Goal: Contribute content: Contribute content

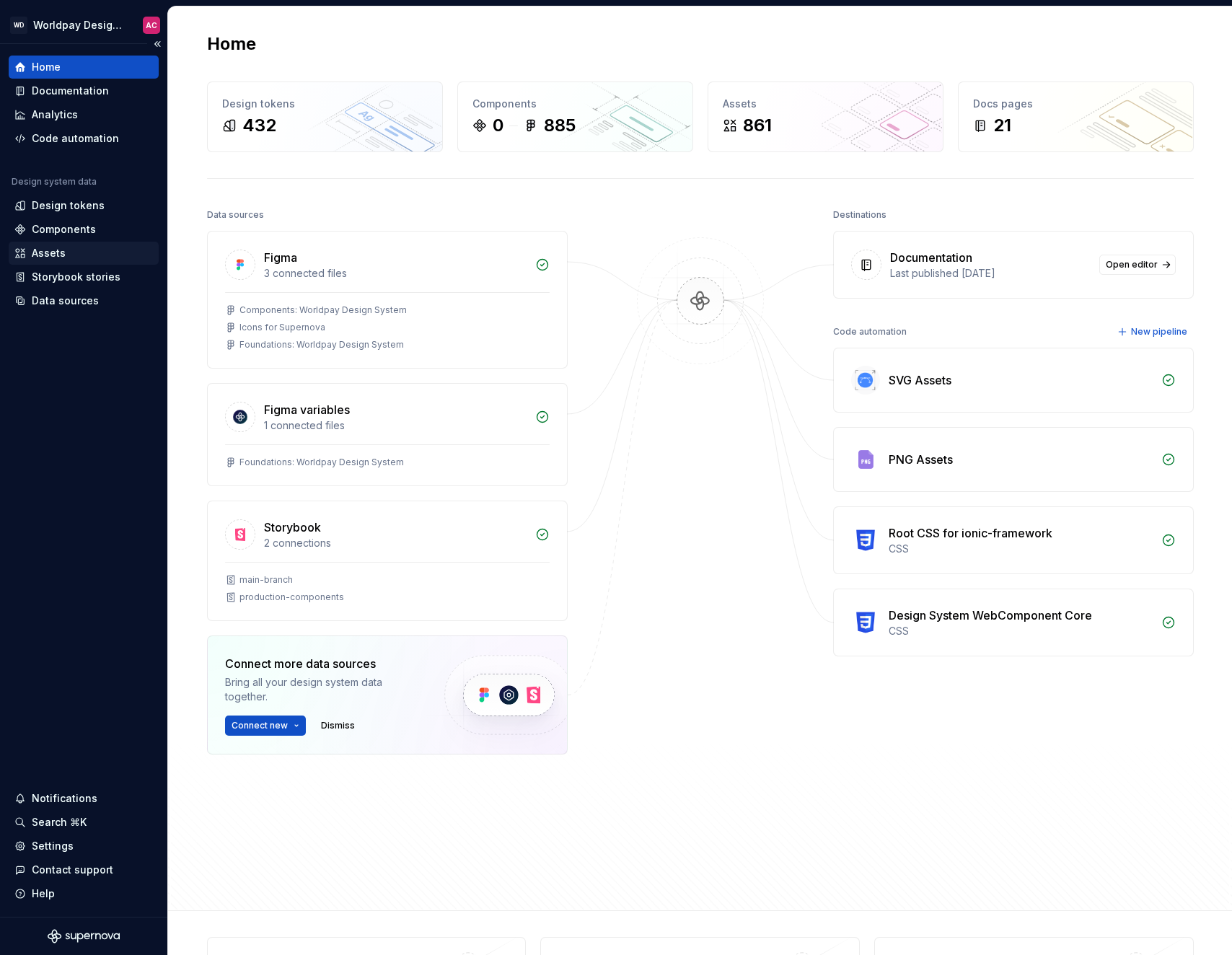
click at [66, 253] on div "Assets" at bounding box center [83, 253] width 138 height 14
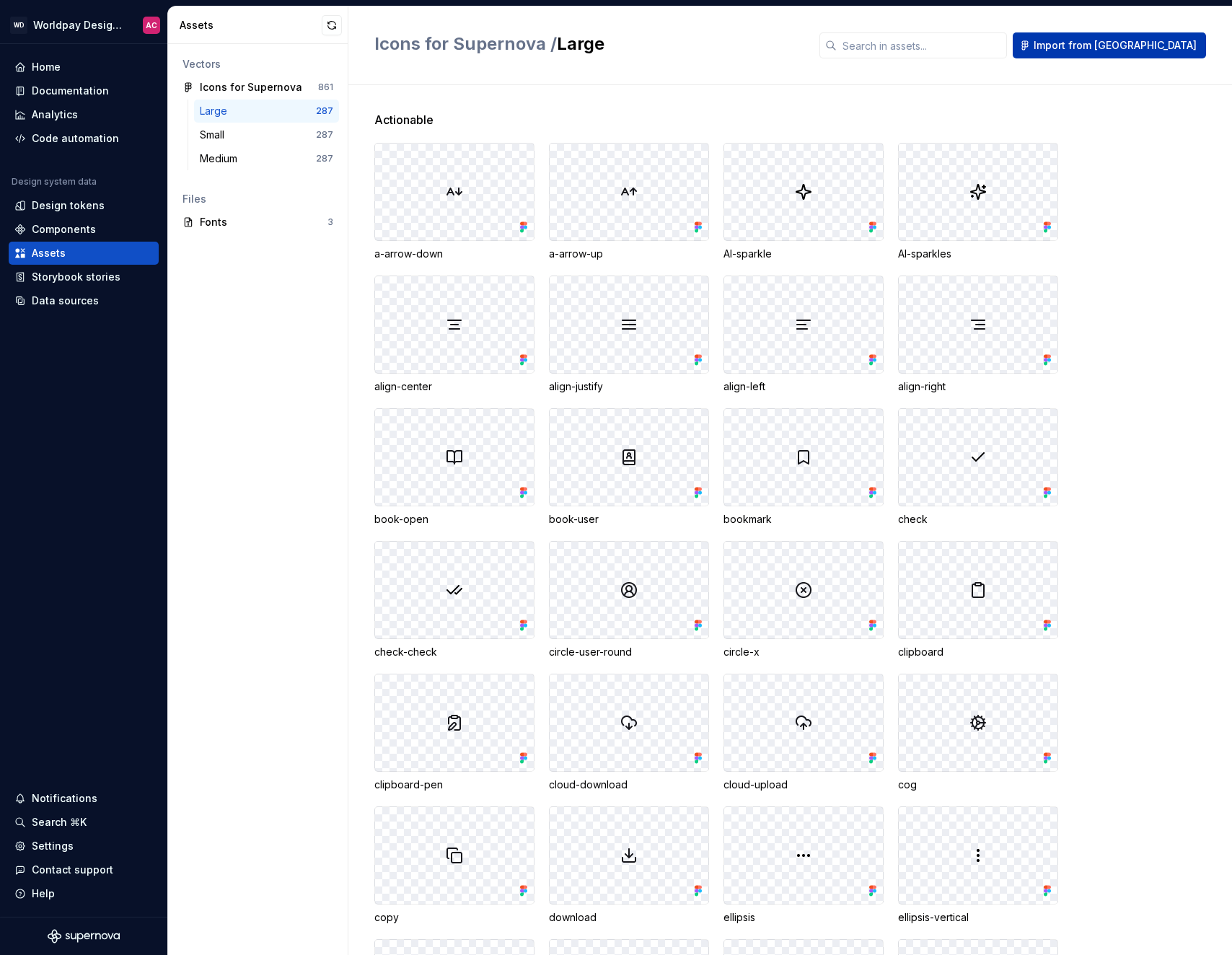
click at [1116, 53] on button "Import from [GEOGRAPHIC_DATA]" at bounding box center [1110, 45] width 194 height 26
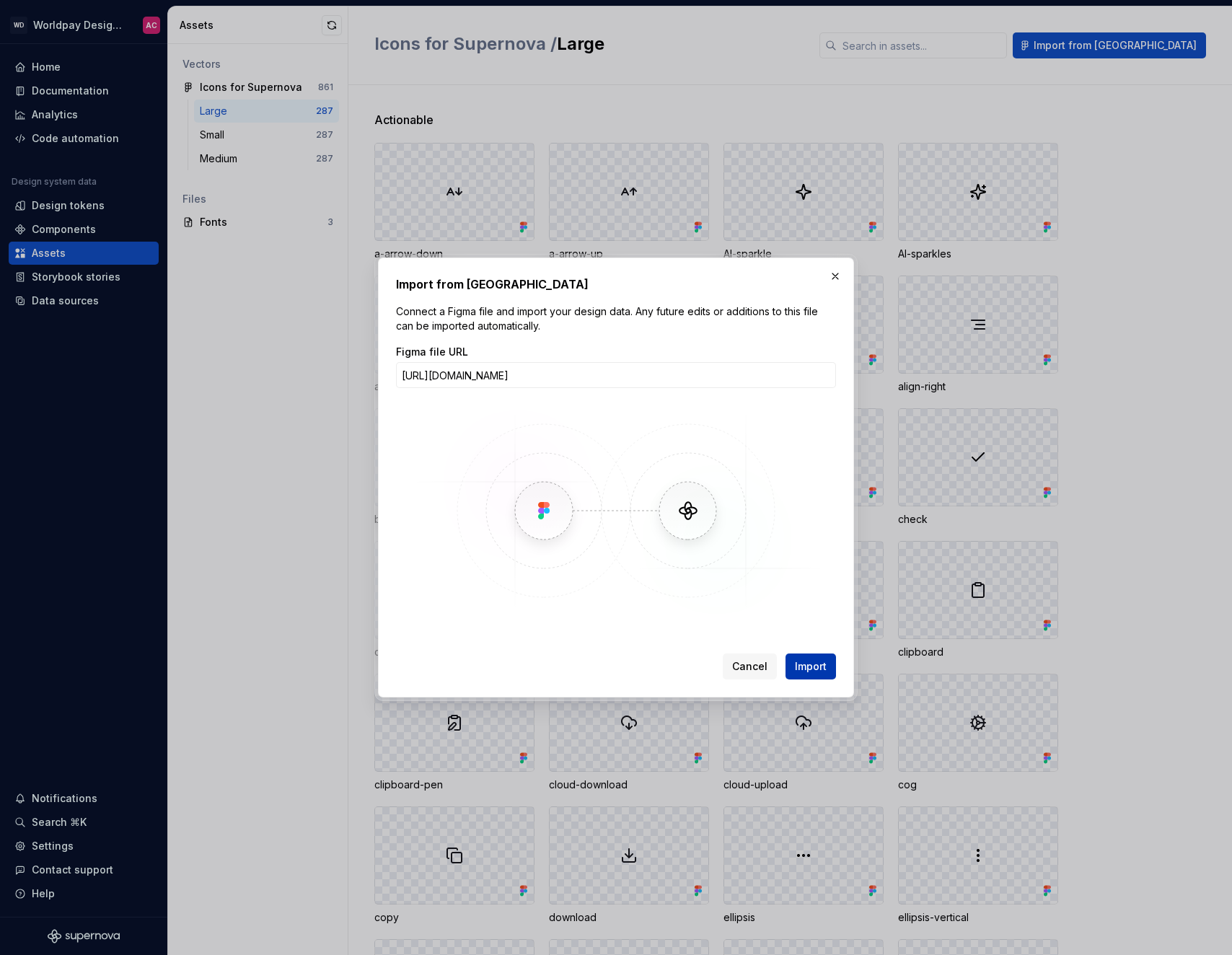
type input "[URL][DOMAIN_NAME]"
click at [821, 667] on span "Import" at bounding box center [811, 666] width 31 height 14
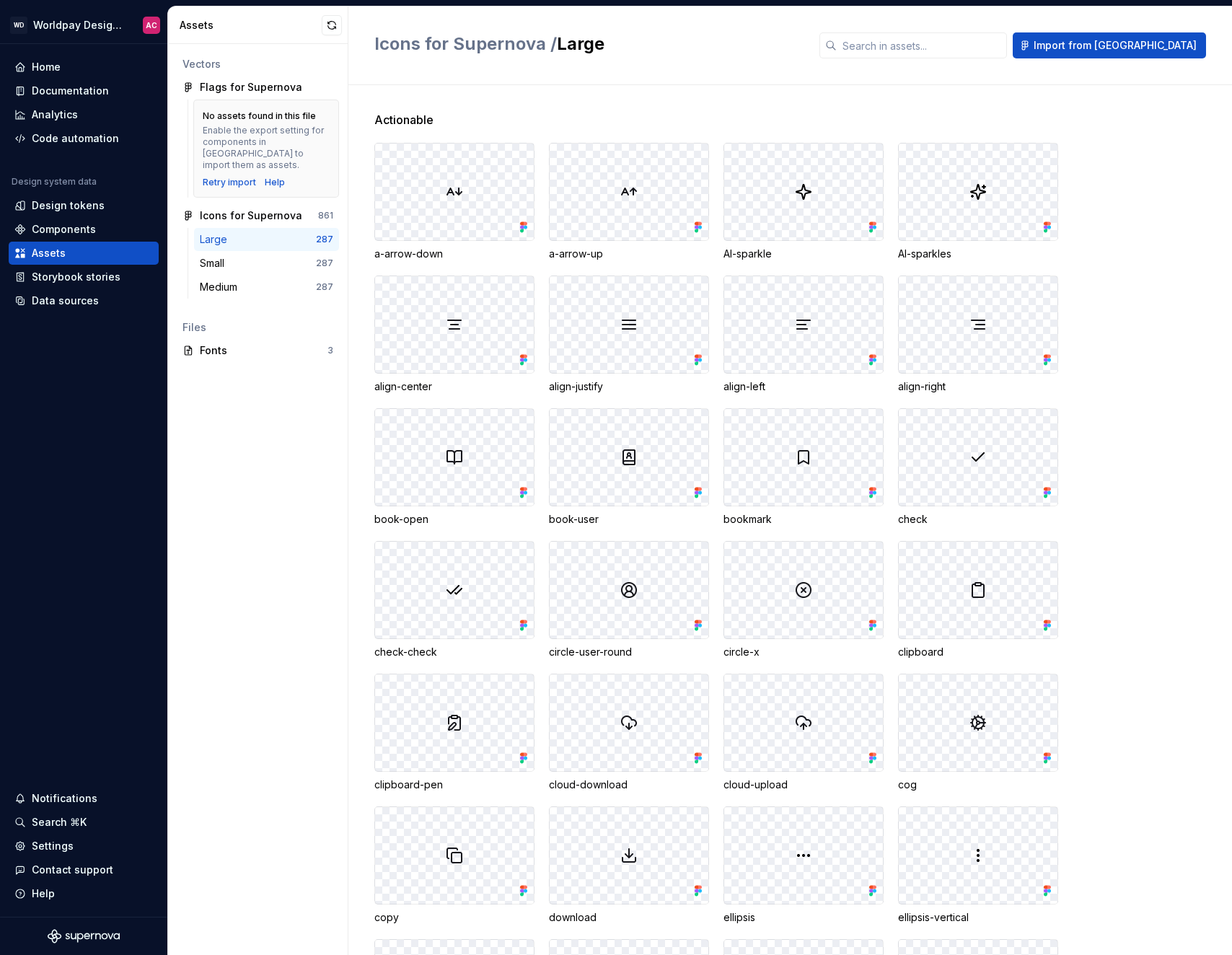
click at [248, 139] on div "Enable the export setting for components in [GEOGRAPHIC_DATA] to import them as…" at bounding box center [266, 148] width 127 height 46
click at [265, 88] on div "Flags for Supernova" at bounding box center [251, 87] width 103 height 14
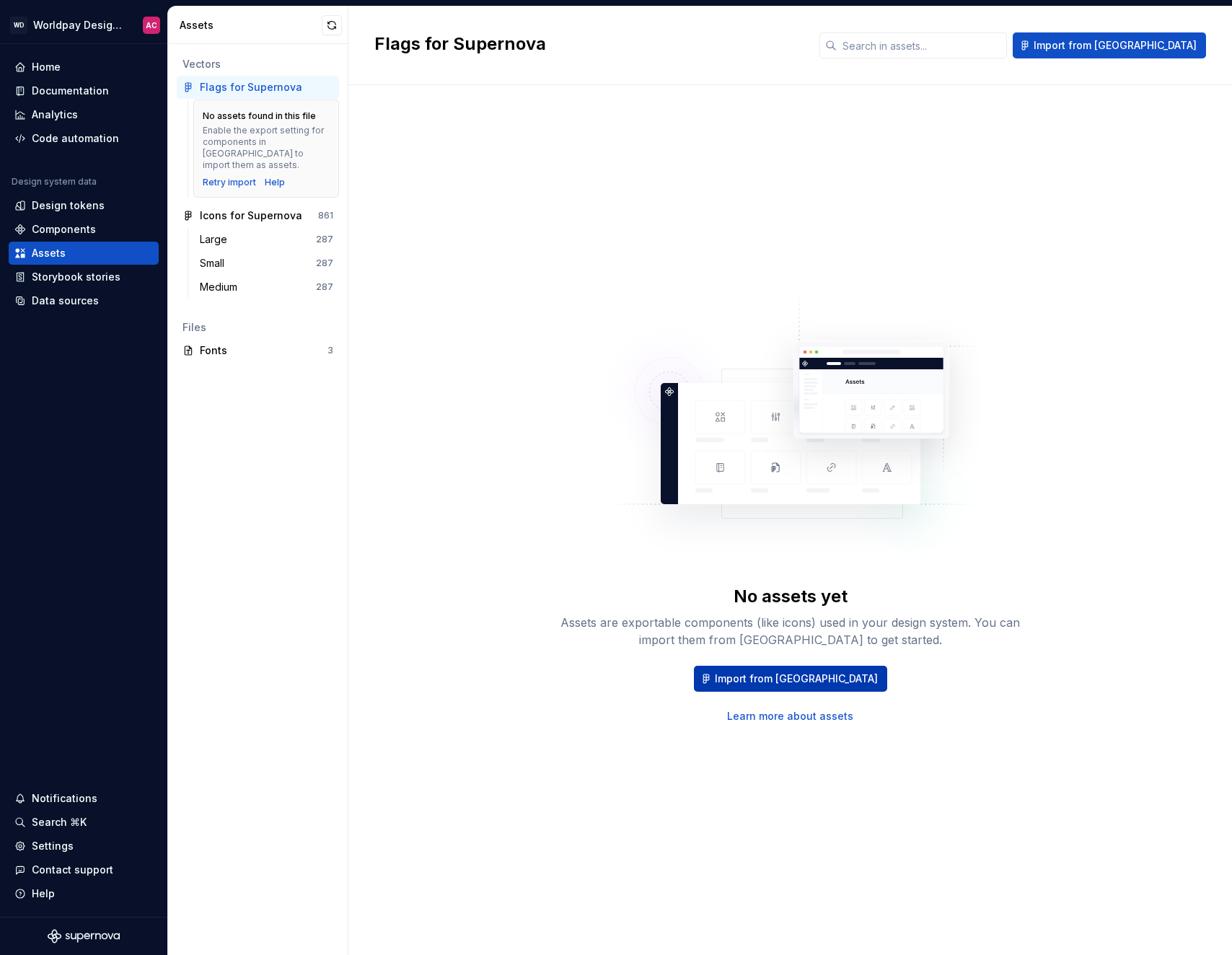
click at [805, 684] on span "Import from [GEOGRAPHIC_DATA]" at bounding box center [796, 678] width 163 height 14
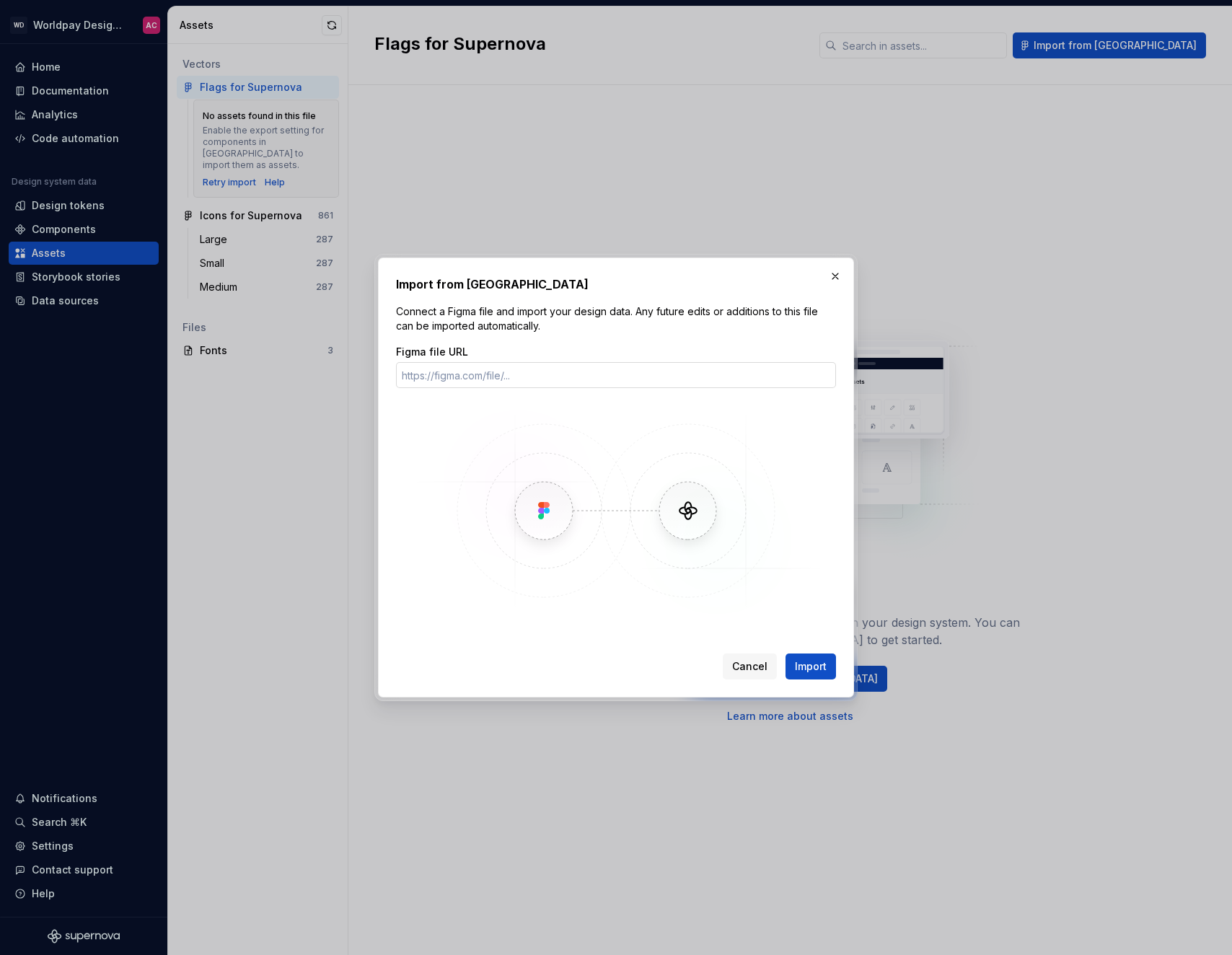
click at [690, 381] on input "Figma file URL" at bounding box center [616, 375] width 440 height 26
type input "[URL][DOMAIN_NAME]"
click at [827, 668] on button "Import" at bounding box center [811, 666] width 50 height 26
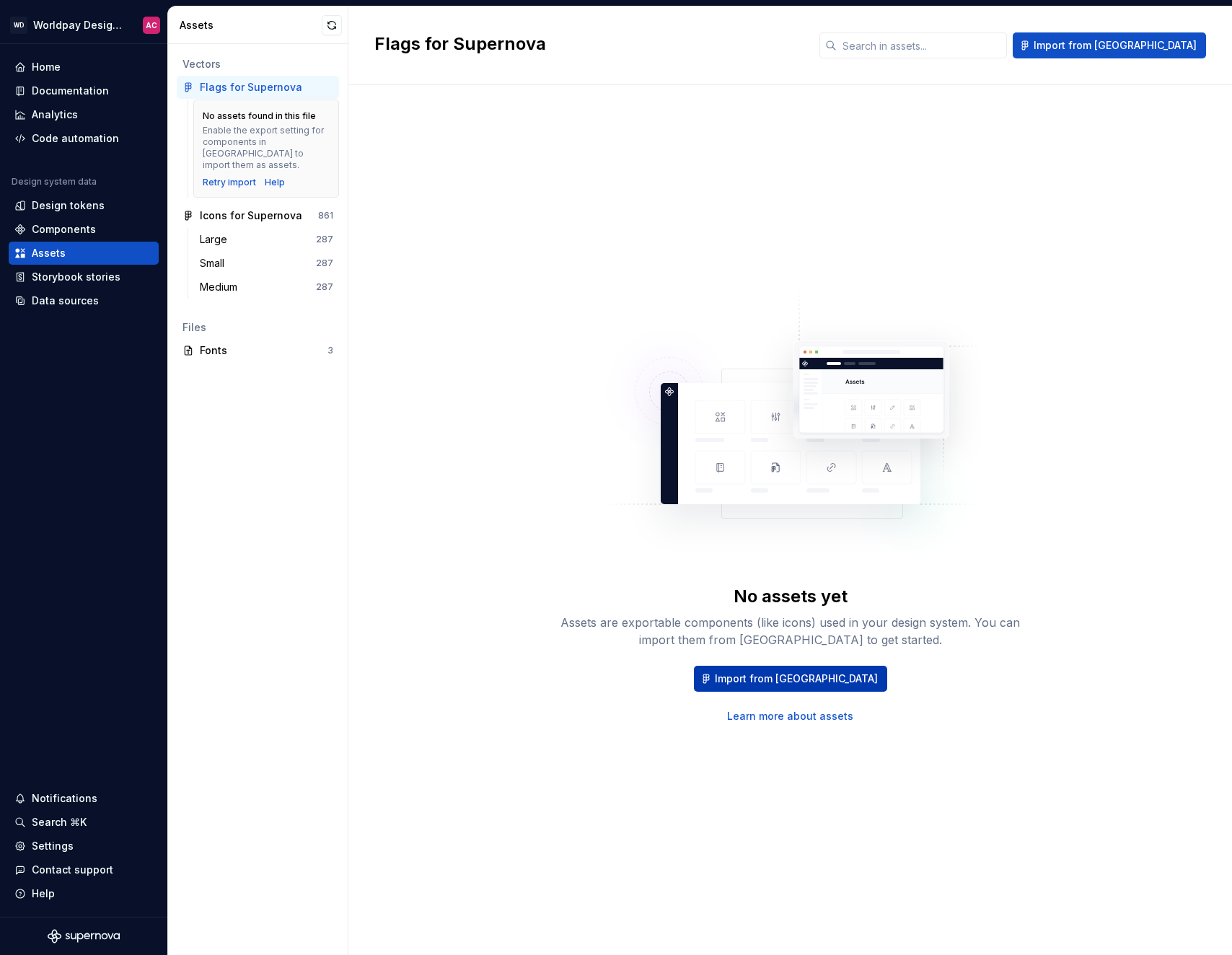
click at [829, 676] on span "Import from [GEOGRAPHIC_DATA]" at bounding box center [796, 678] width 163 height 14
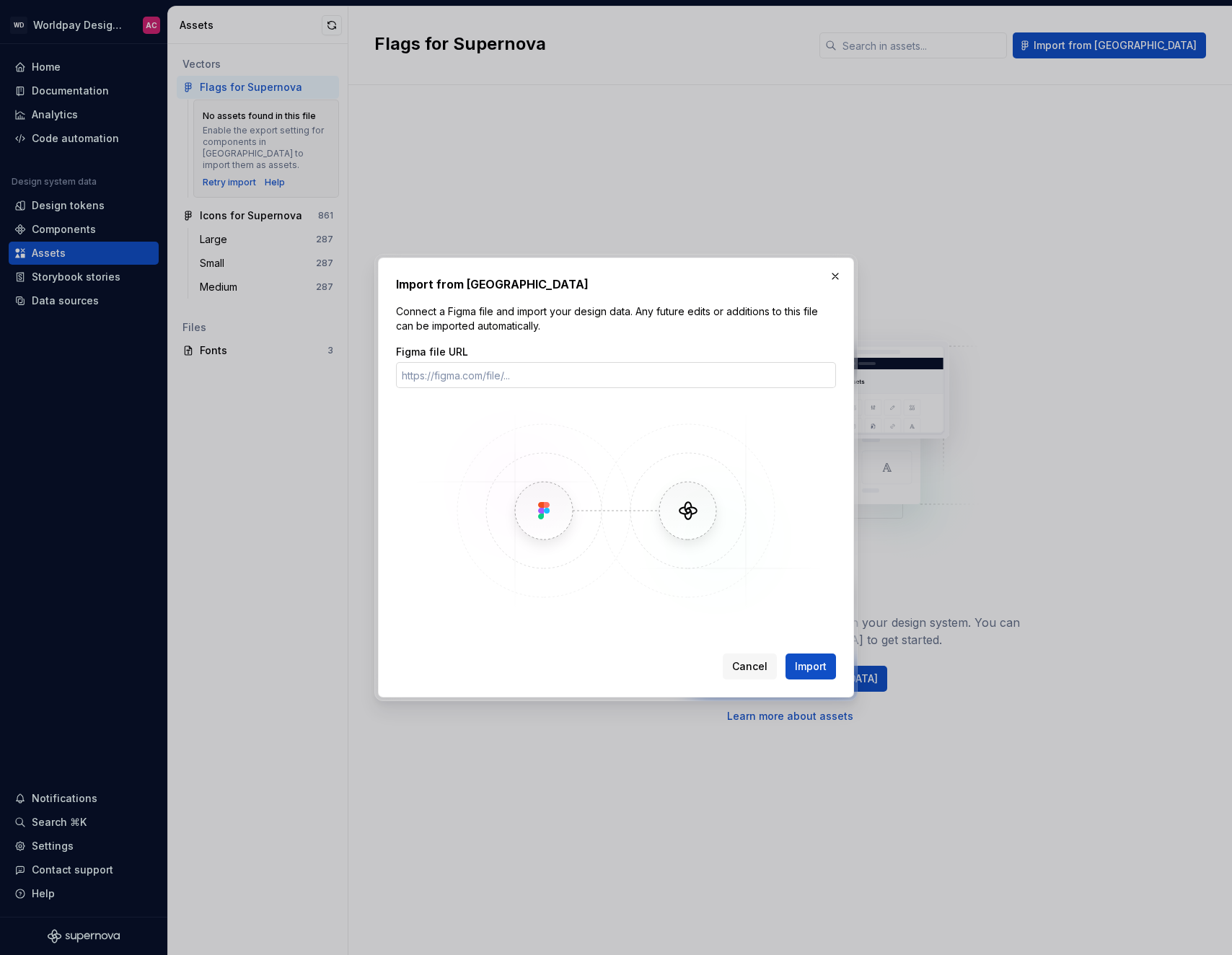
click at [687, 384] on input "Figma file URL" at bounding box center [616, 375] width 440 height 26
type input "[URL][DOMAIN_NAME]"
click at [818, 668] on span "Import" at bounding box center [811, 666] width 31 height 14
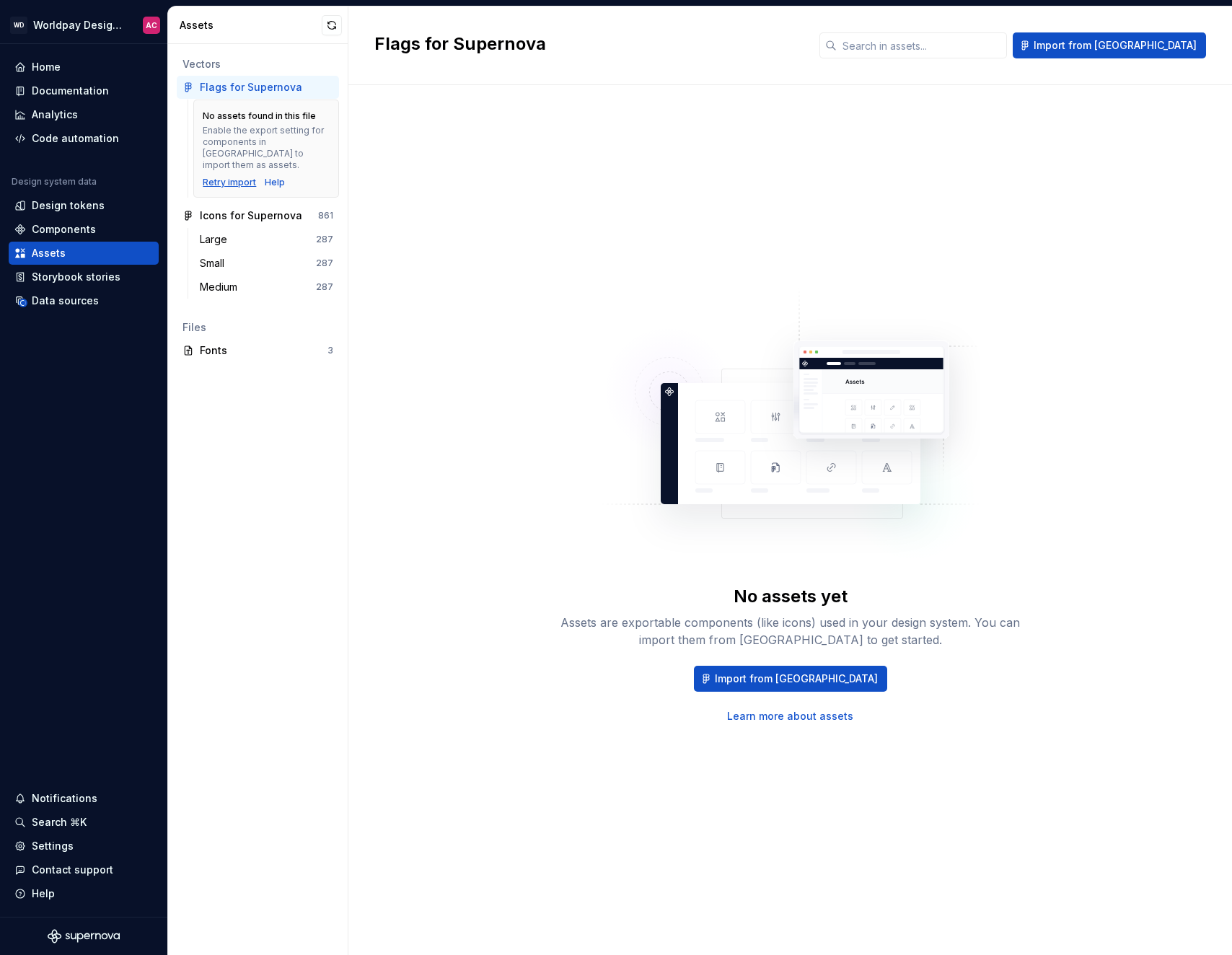
click at [240, 177] on div "Retry import" at bounding box center [229, 183] width 54 height 12
click at [273, 177] on div "Help" at bounding box center [275, 183] width 20 height 12
click at [94, 304] on div "Data sources" at bounding box center [83, 301] width 138 height 14
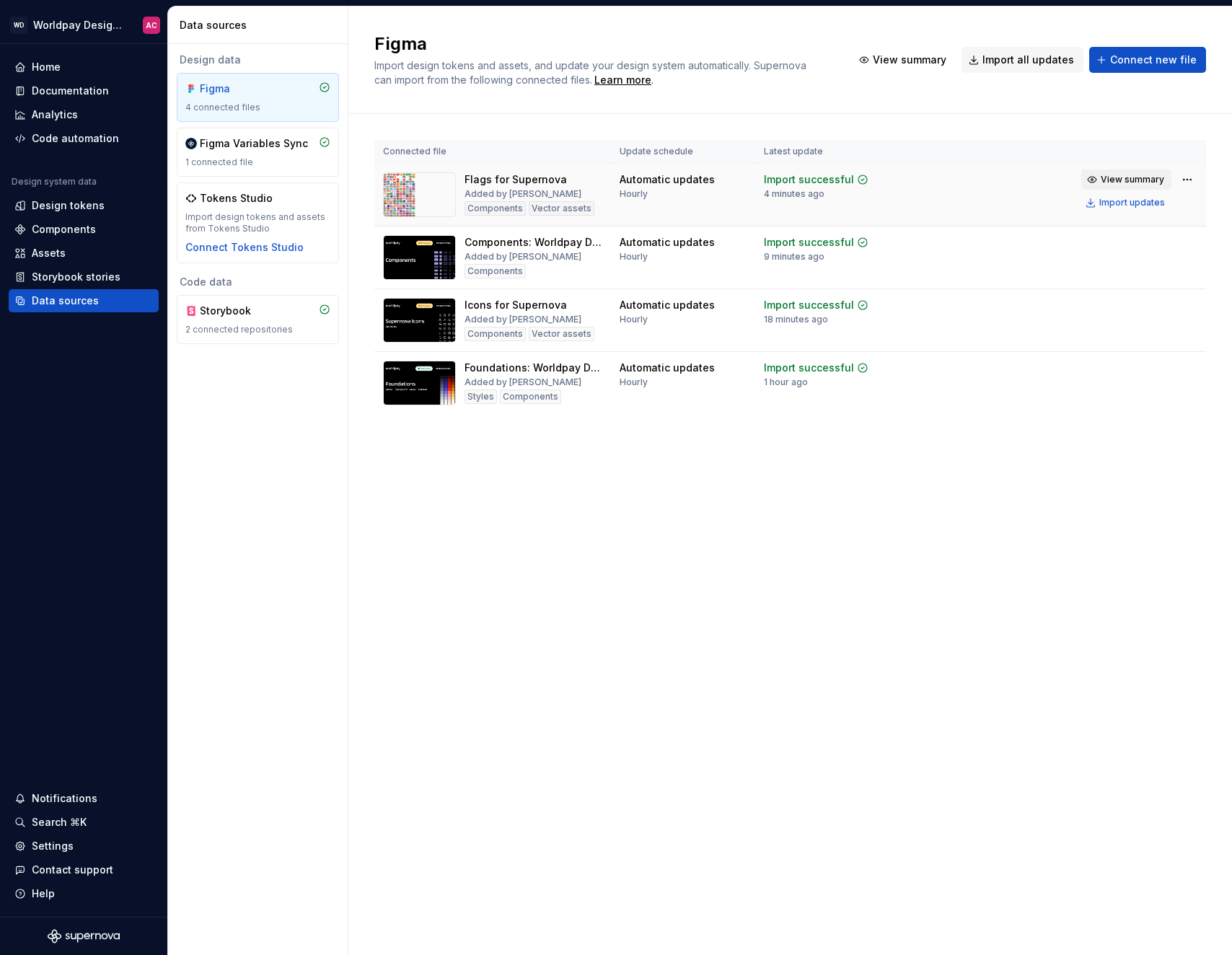
click at [1146, 177] on span "View summary" at bounding box center [1133, 180] width 64 height 12
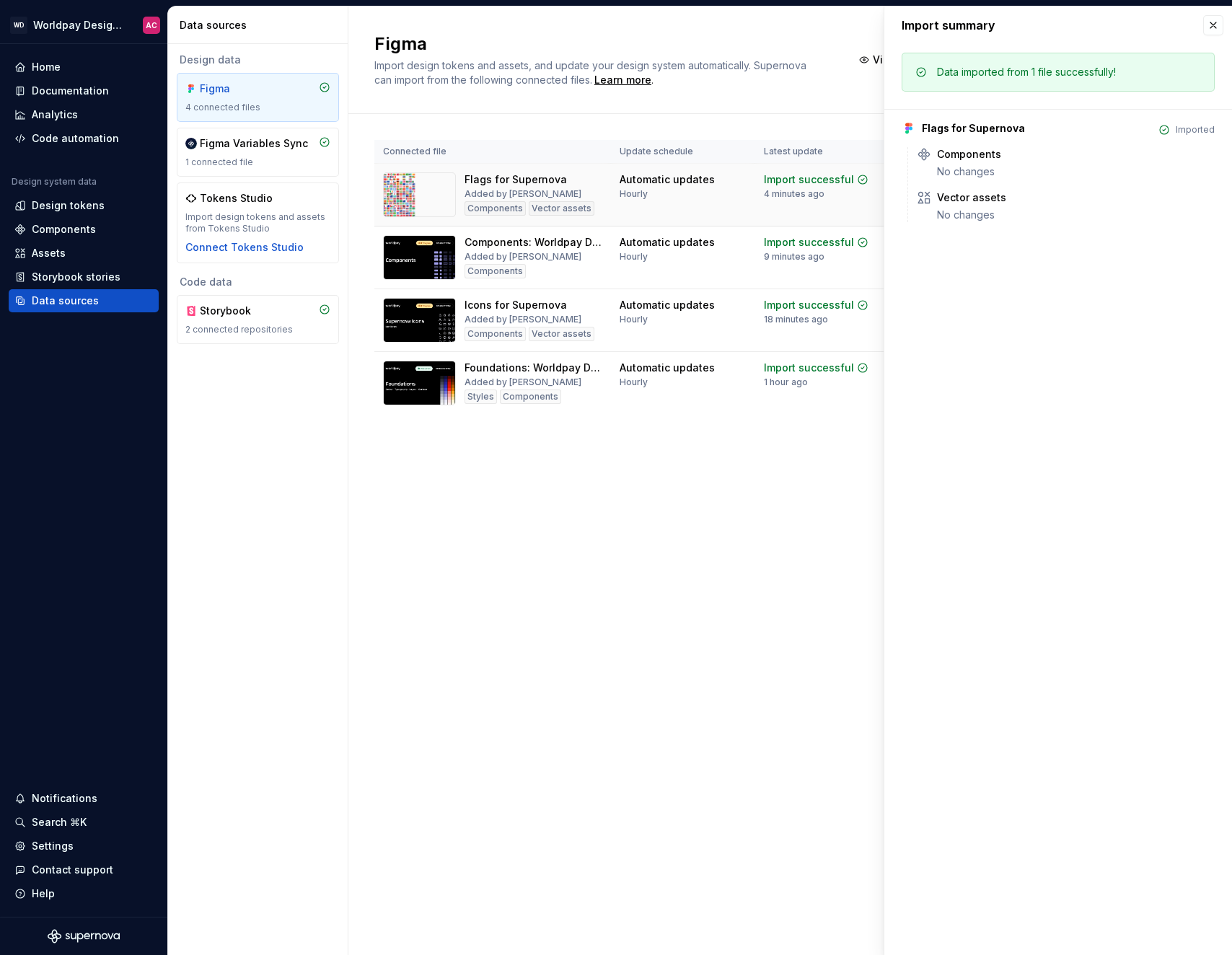
click at [432, 190] on img at bounding box center [420, 195] width 73 height 45
click at [620, 187] on div "Automatic updates Hourly" at bounding box center [667, 186] width 95 height 27
click at [65, 247] on div "Assets" at bounding box center [48, 253] width 34 height 14
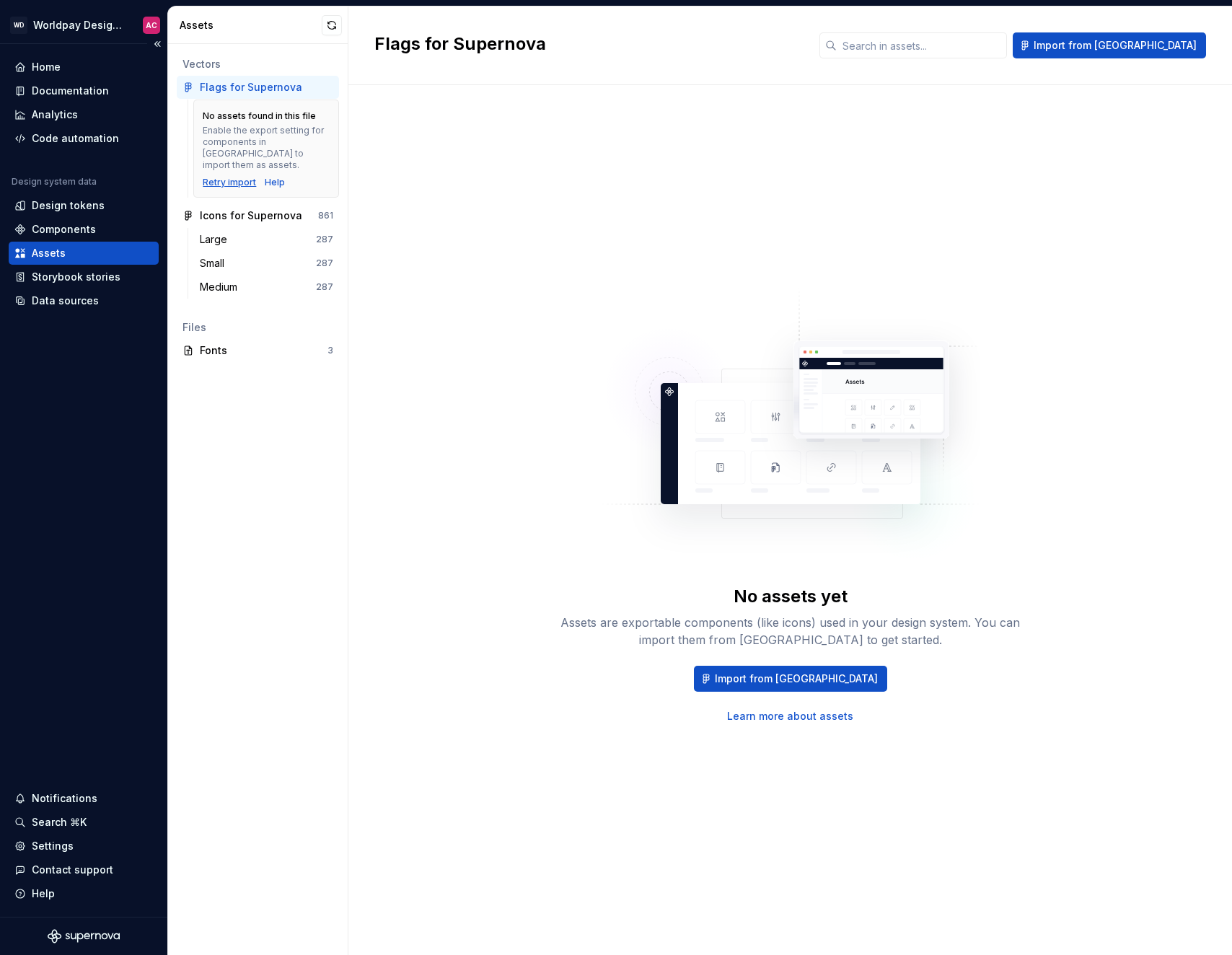
click at [251, 177] on div "Retry import" at bounding box center [229, 183] width 54 height 12
click at [83, 795] on div "Notifications" at bounding box center [64, 798] width 65 height 14
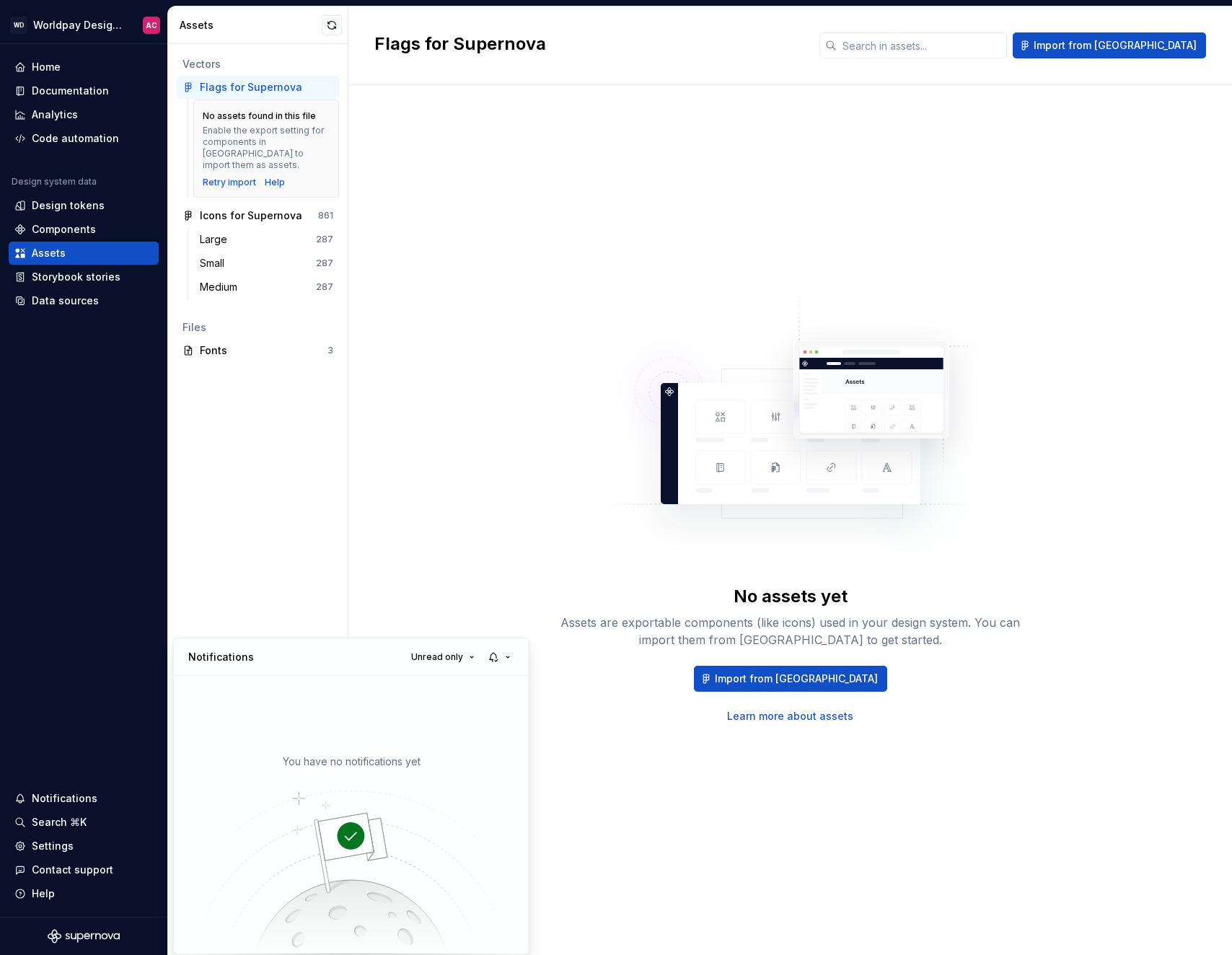
click at [361, 432] on html "WD Worldpay Design System AC Home Documentation Analytics Code automation Desig…" at bounding box center [616, 478] width 1232 height 955
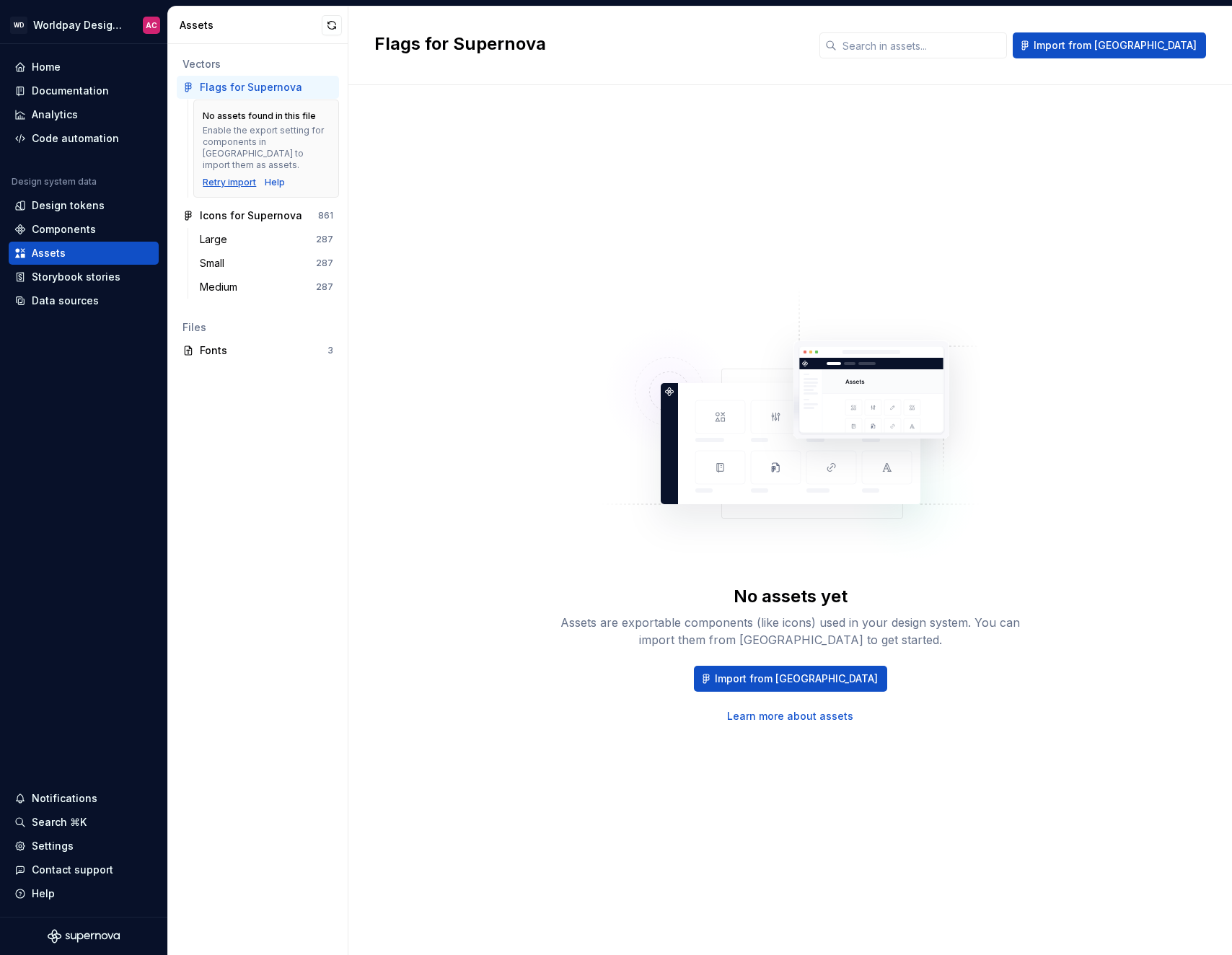
click at [240, 177] on div "Retry import" at bounding box center [229, 183] width 54 height 12
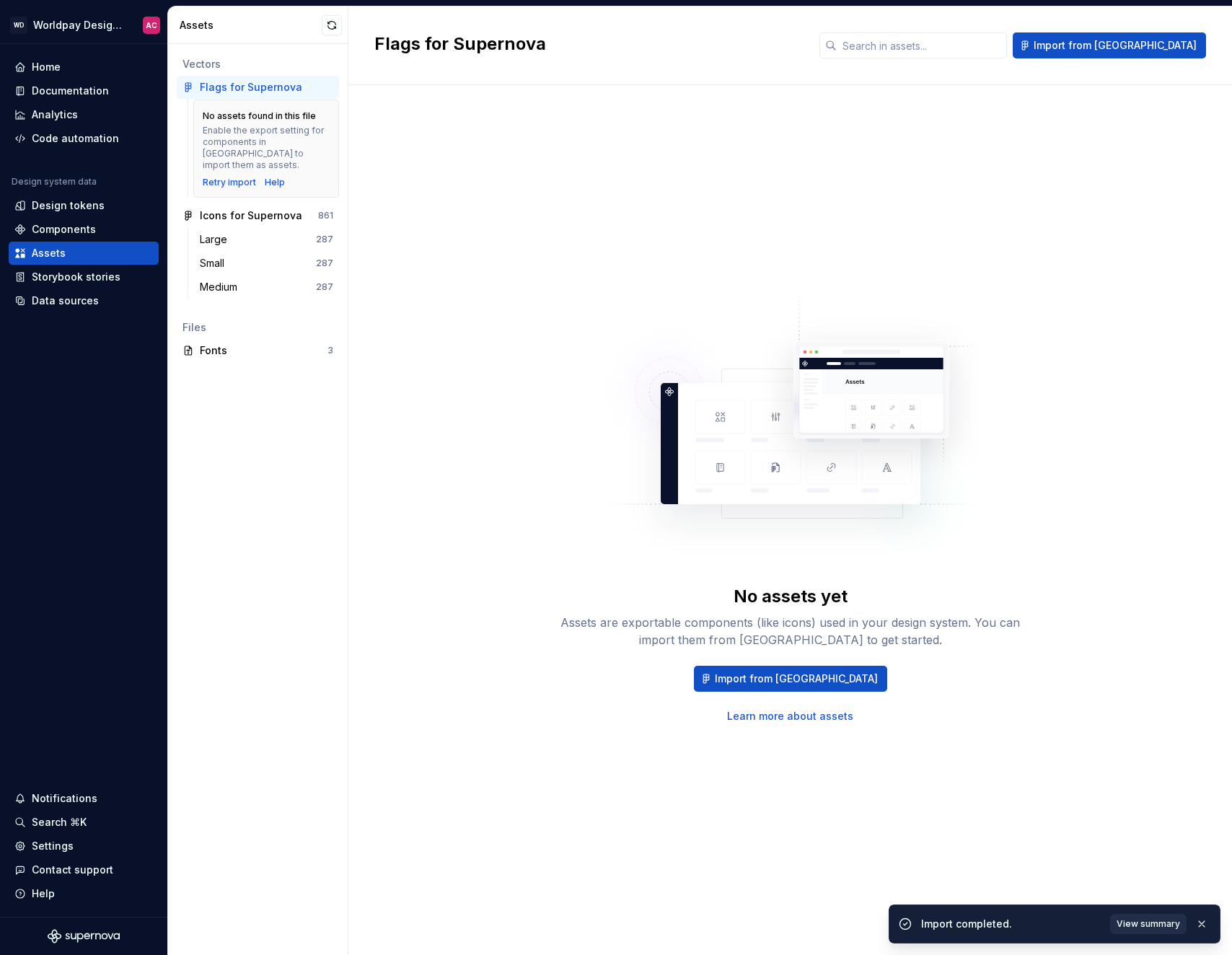
click at [1168, 926] on span "View summary" at bounding box center [1148, 924] width 64 height 12
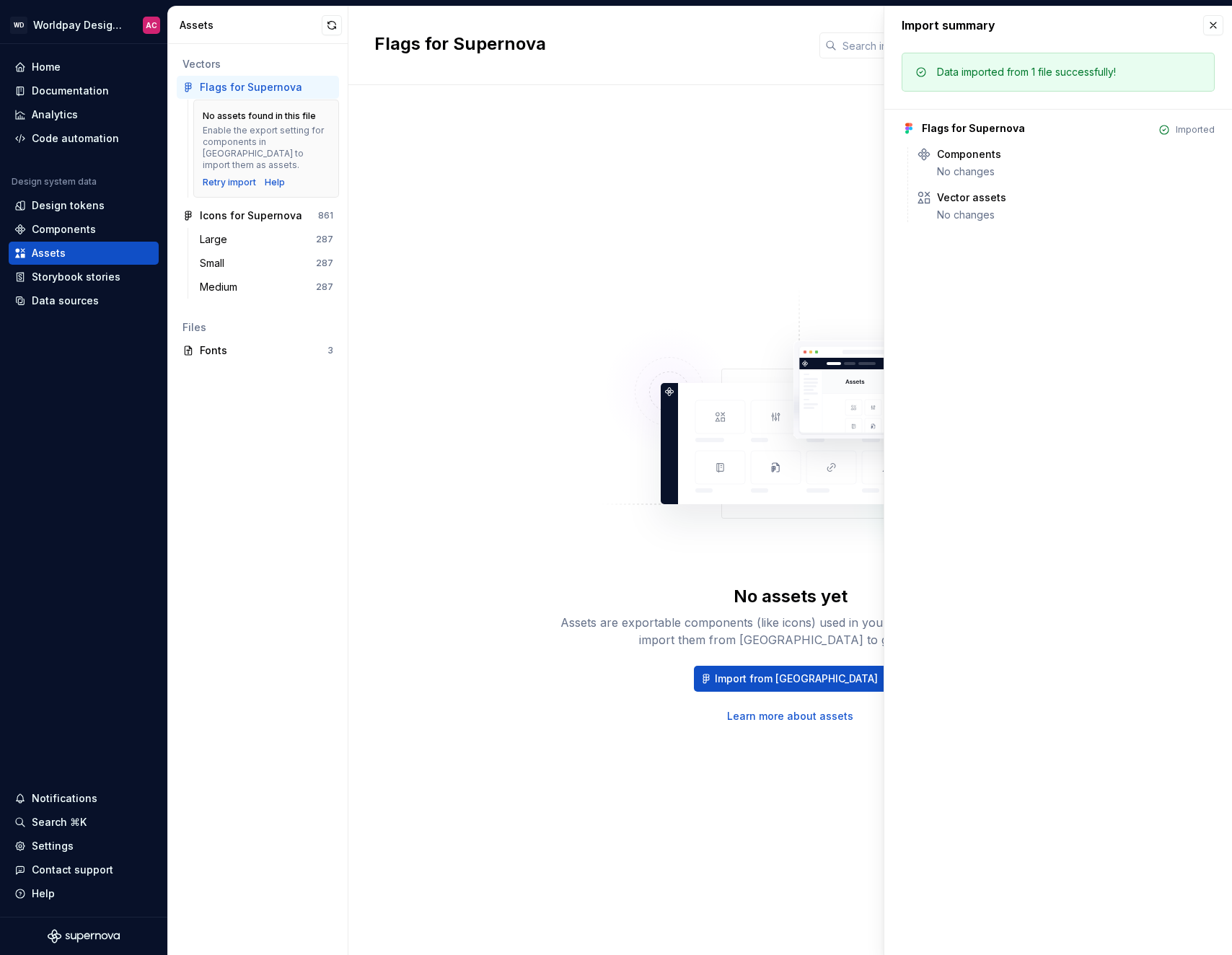
click at [486, 235] on div "No assets yet Assets are exportable components (like icons) used in your design…" at bounding box center [790, 506] width 832 height 789
click at [272, 177] on div "Help" at bounding box center [275, 183] width 20 height 12
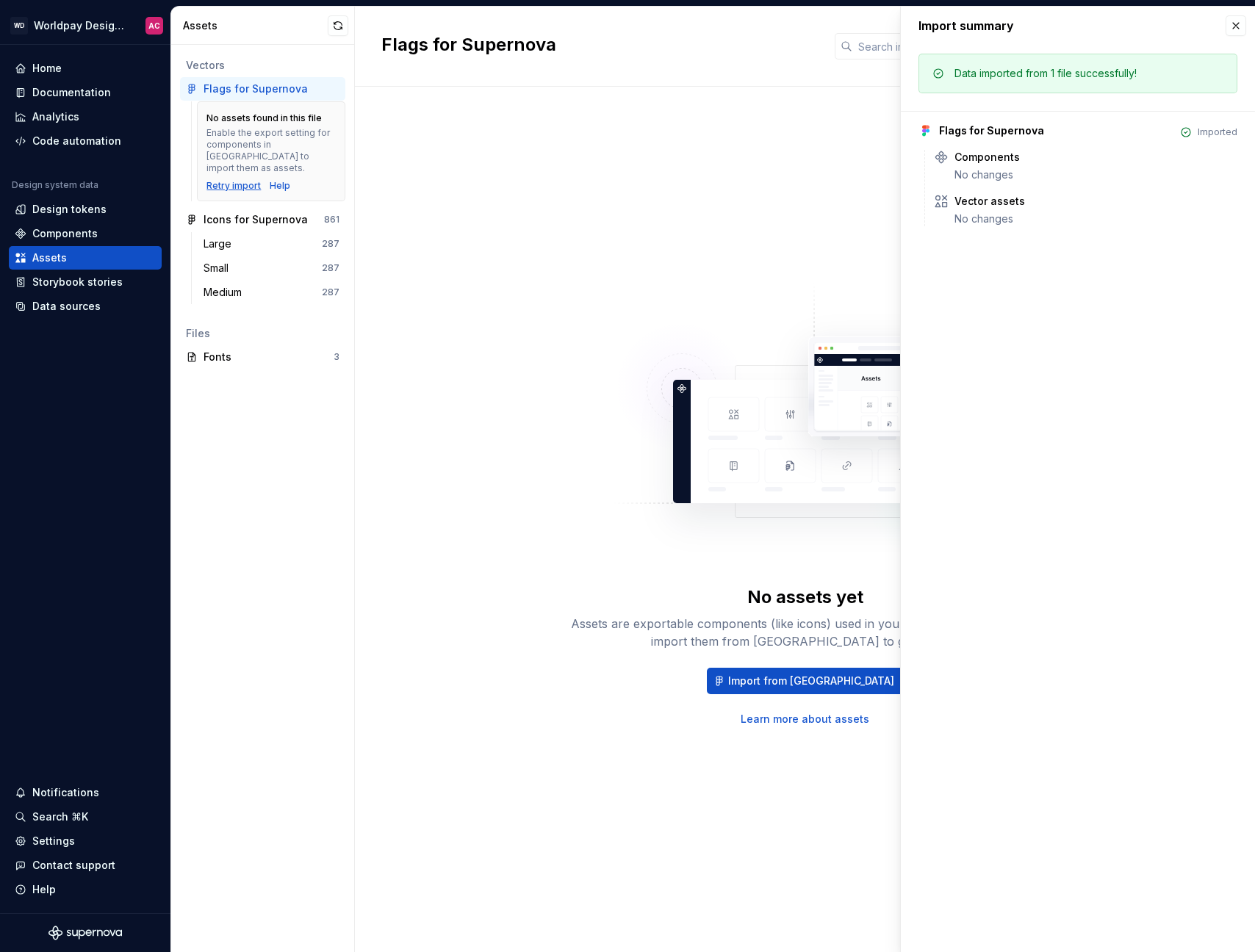
click at [241, 180] on div "Retry import" at bounding box center [234, 186] width 55 height 12
click at [246, 182] on div "No assets found in this file Enable the export setting for components in [GEOGR…" at bounding box center [272, 151] width 149 height 100
click at [241, 180] on div "Retry import" at bounding box center [234, 186] width 55 height 12
click at [238, 180] on div "Retry import" at bounding box center [234, 186] width 55 height 12
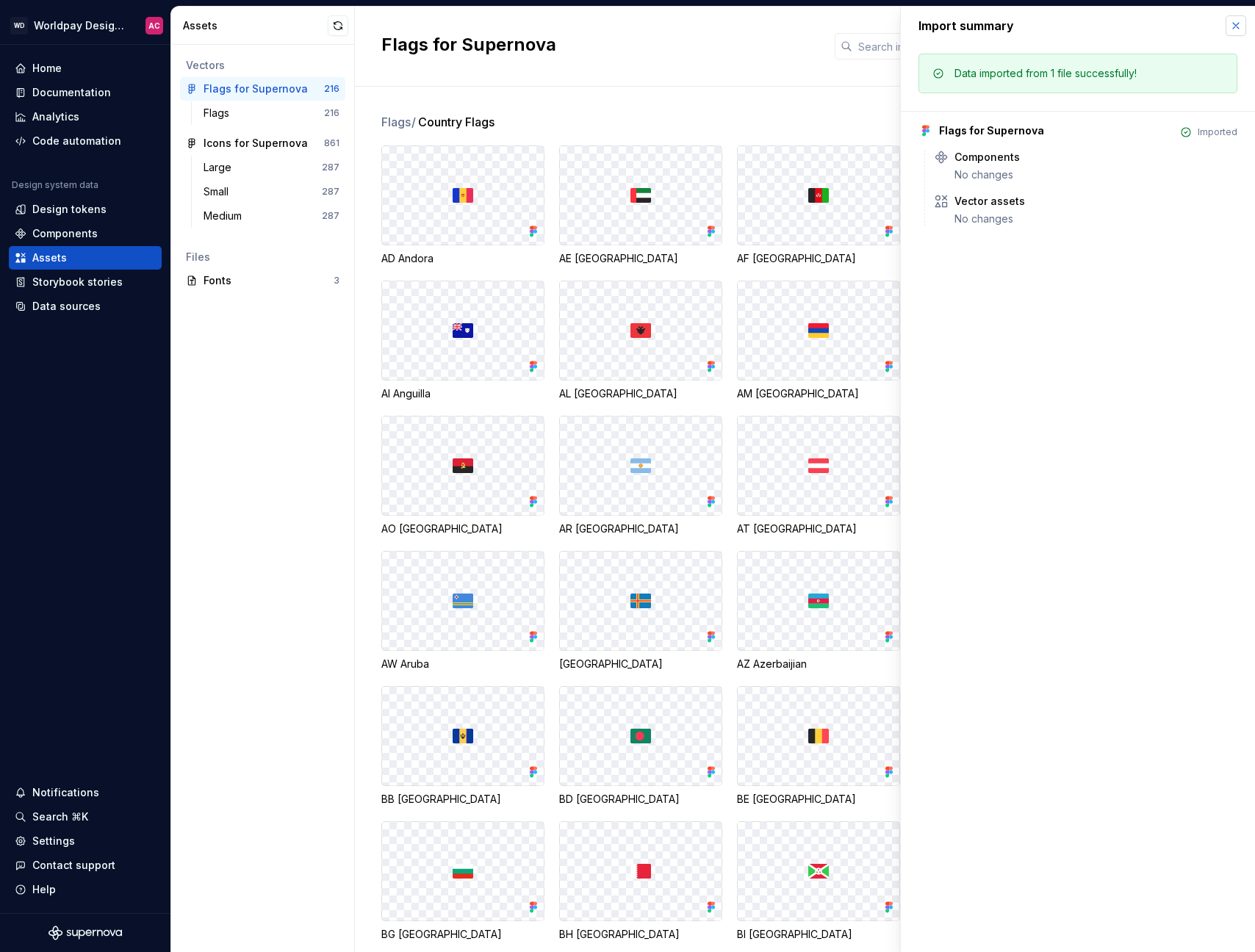
click at [1237, 27] on button "button" at bounding box center [1236, 26] width 21 height 21
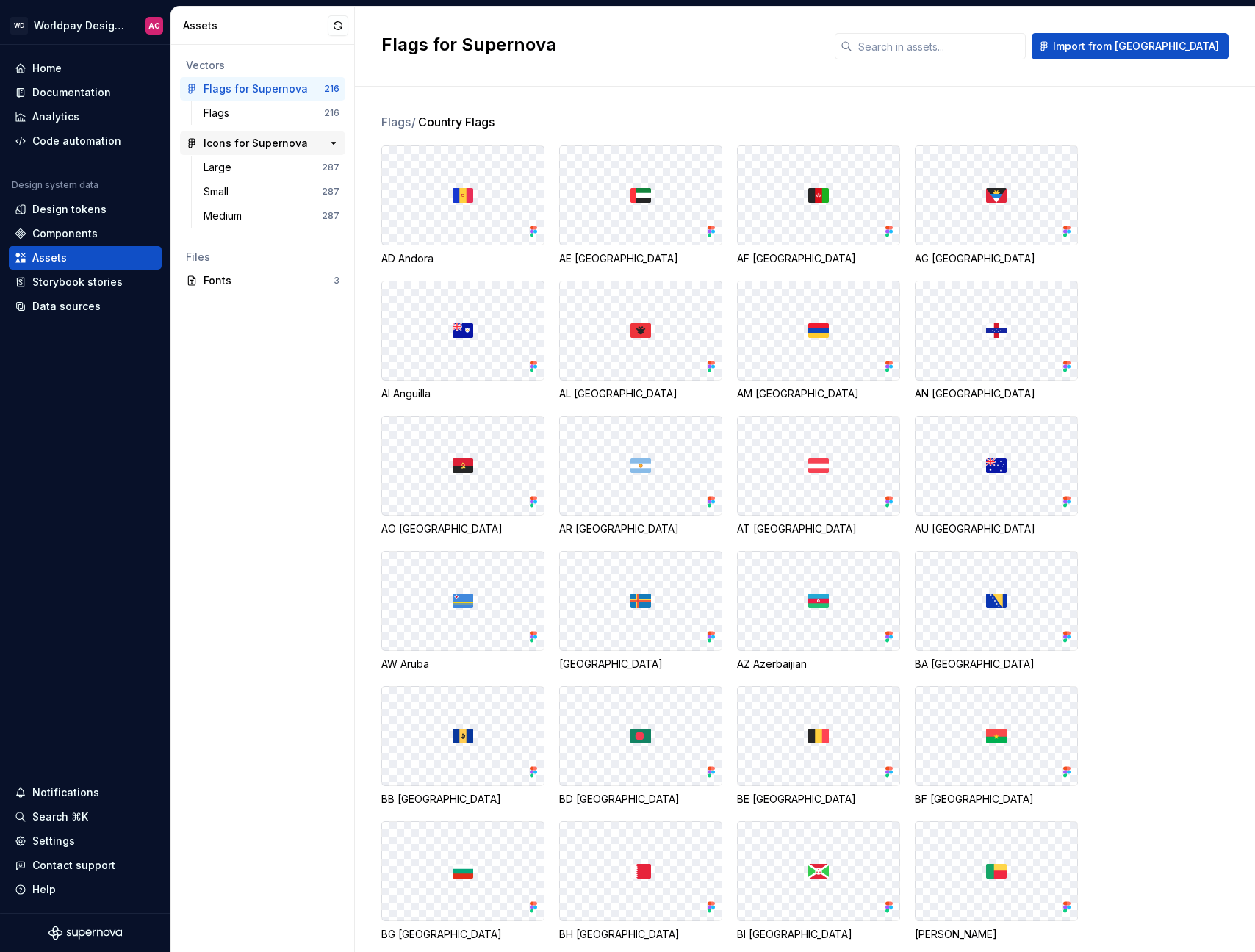
click at [244, 148] on div "Icons for Supernova" at bounding box center [255, 143] width 105 height 15
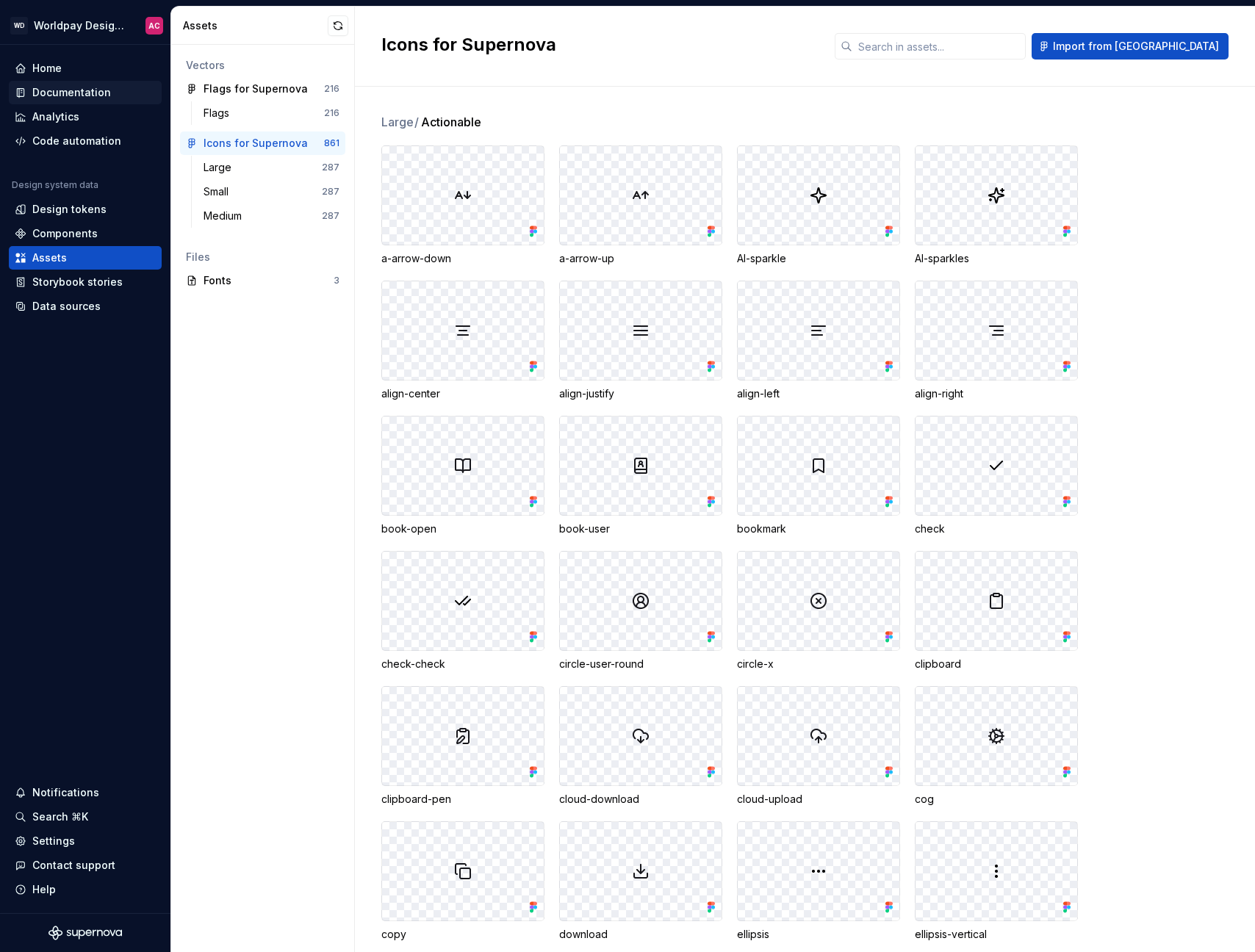
click at [66, 100] on div "Documentation" at bounding box center [71, 92] width 79 height 15
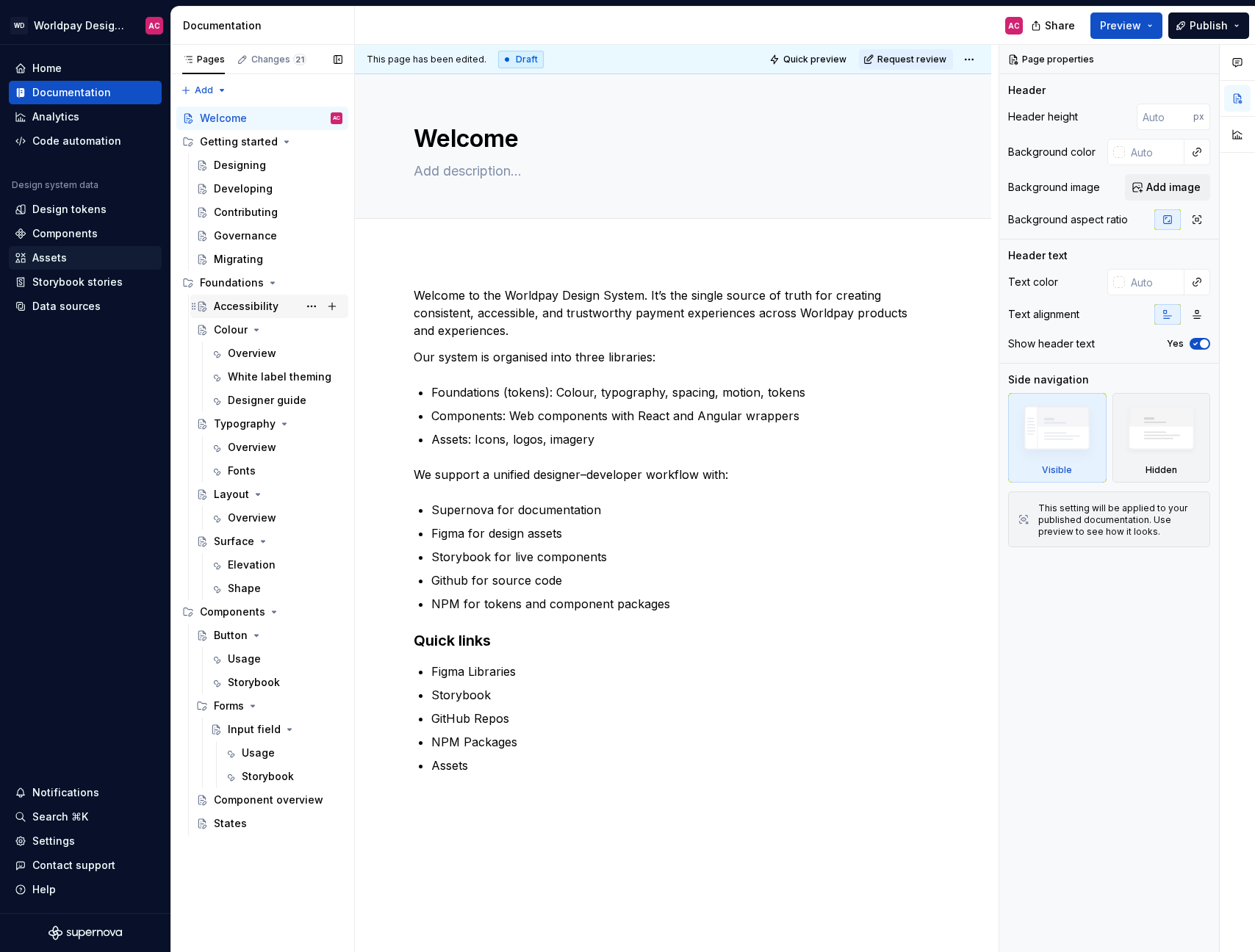
click at [252, 306] on div "Accessibility" at bounding box center [246, 306] width 65 height 15
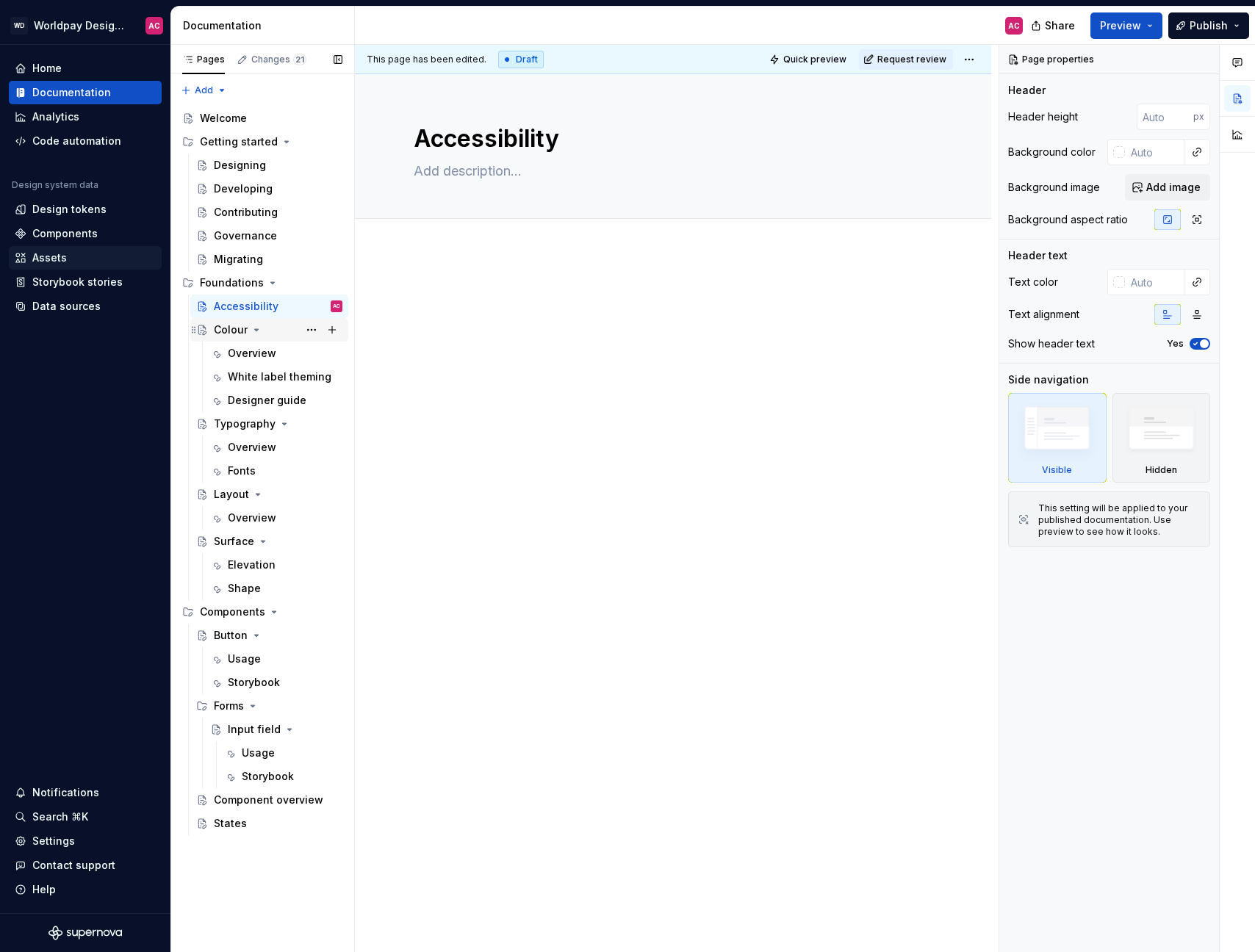
click at [232, 331] on div "Colour" at bounding box center [230, 330] width 34 height 15
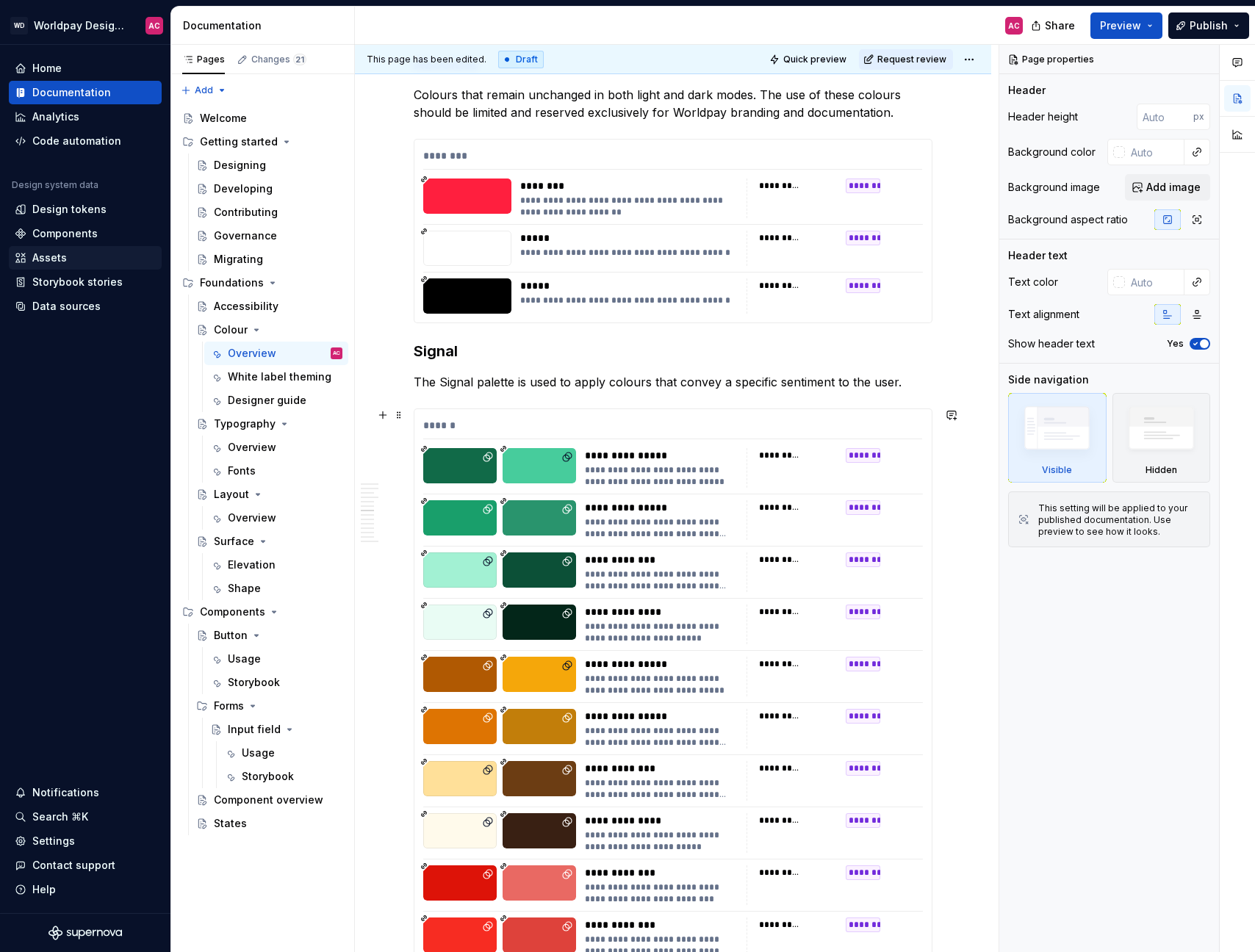
scroll to position [2024, 0]
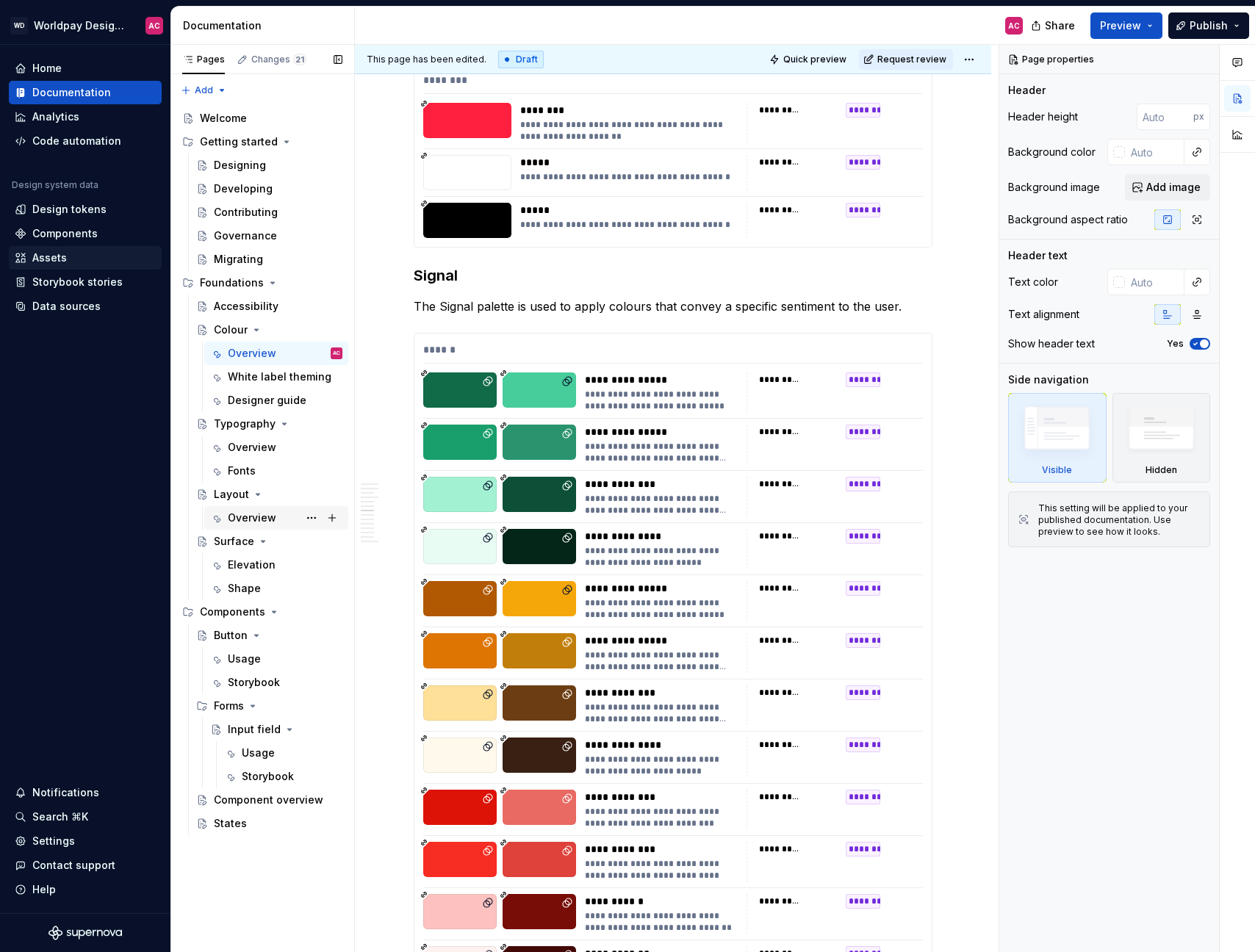
click at [252, 520] on div "Overview" at bounding box center [252, 518] width 48 height 15
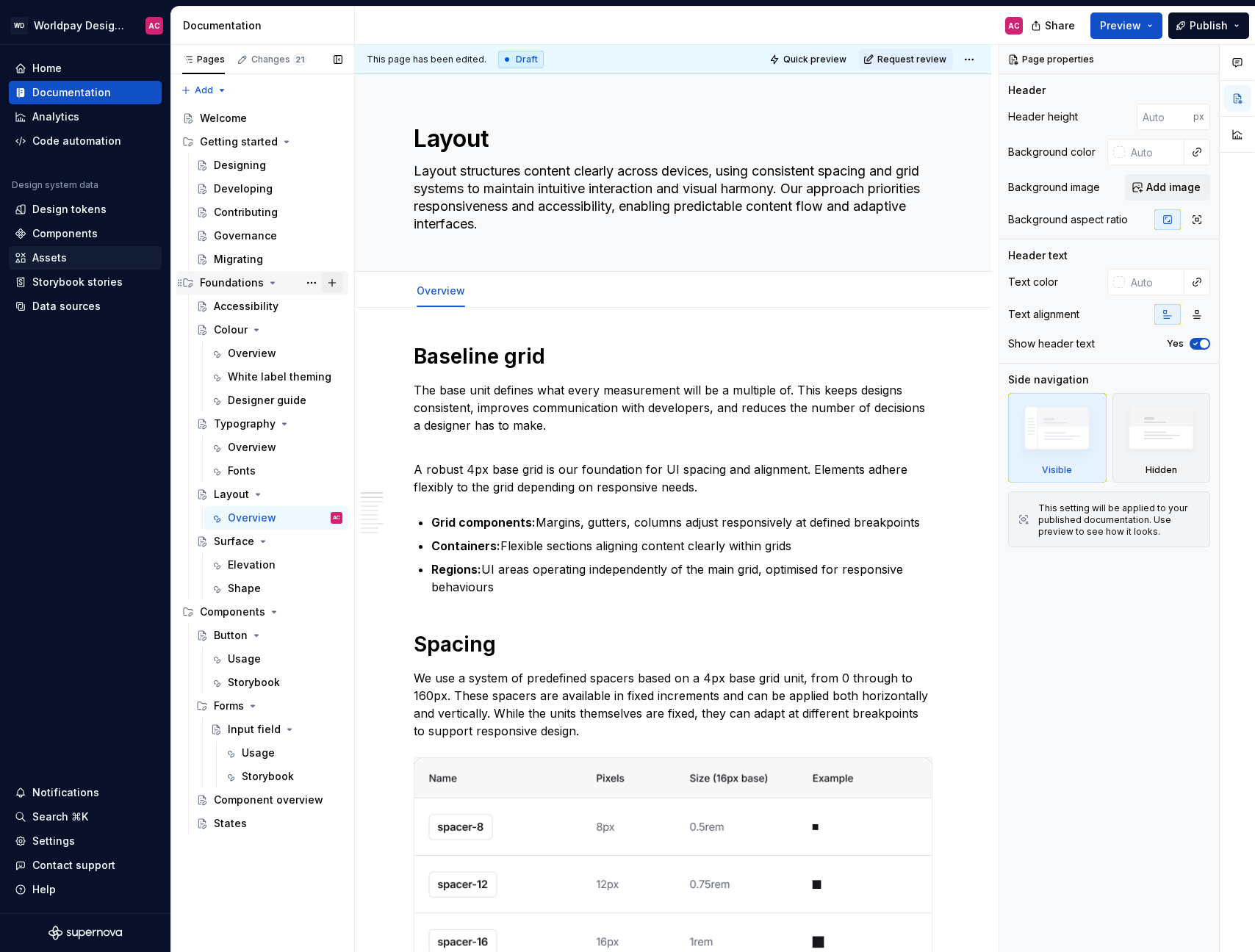
click at [333, 284] on button "Page tree" at bounding box center [332, 283] width 21 height 21
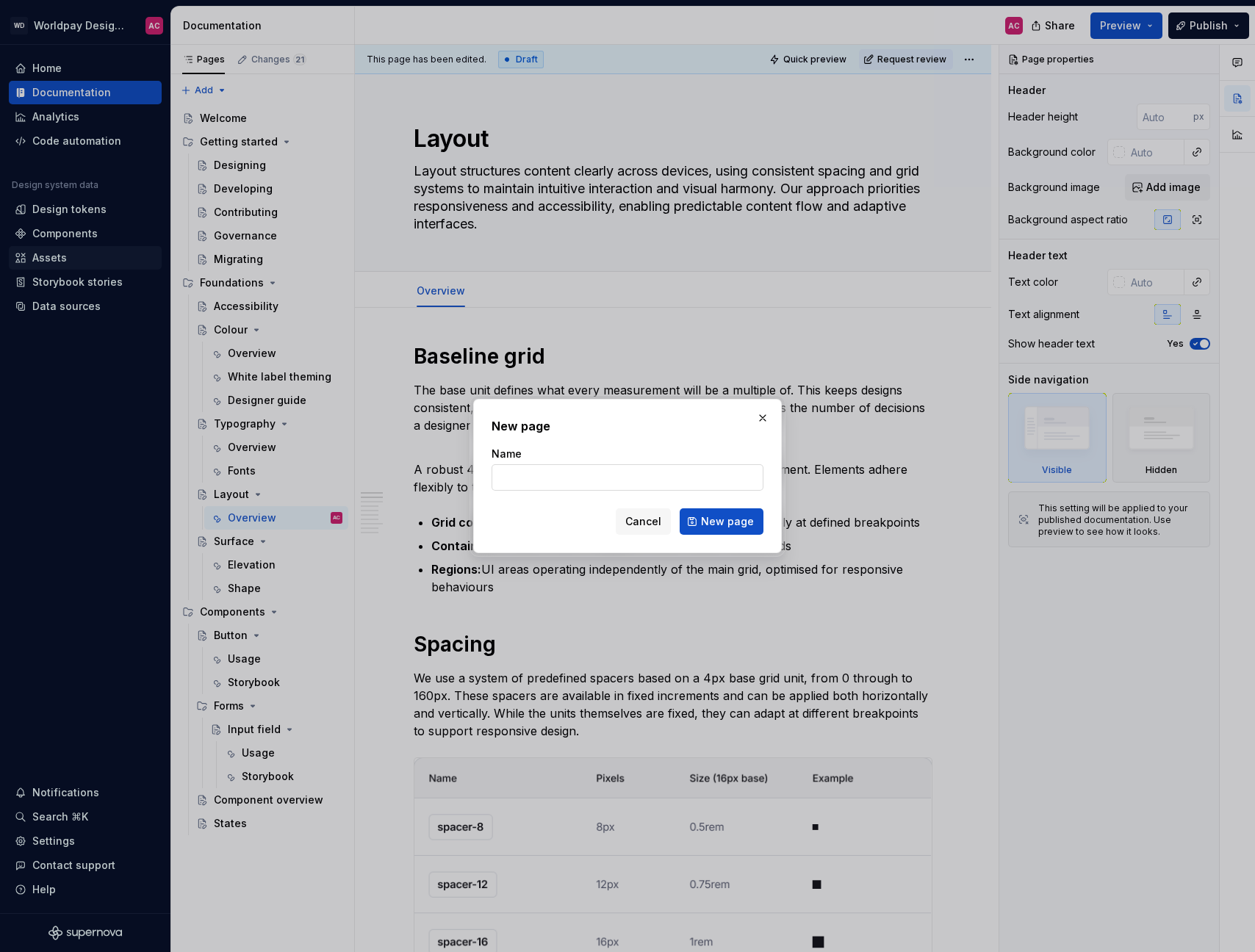
type textarea "*"
type input "Iconography"
click at [723, 522] on button "New page" at bounding box center [721, 522] width 84 height 27
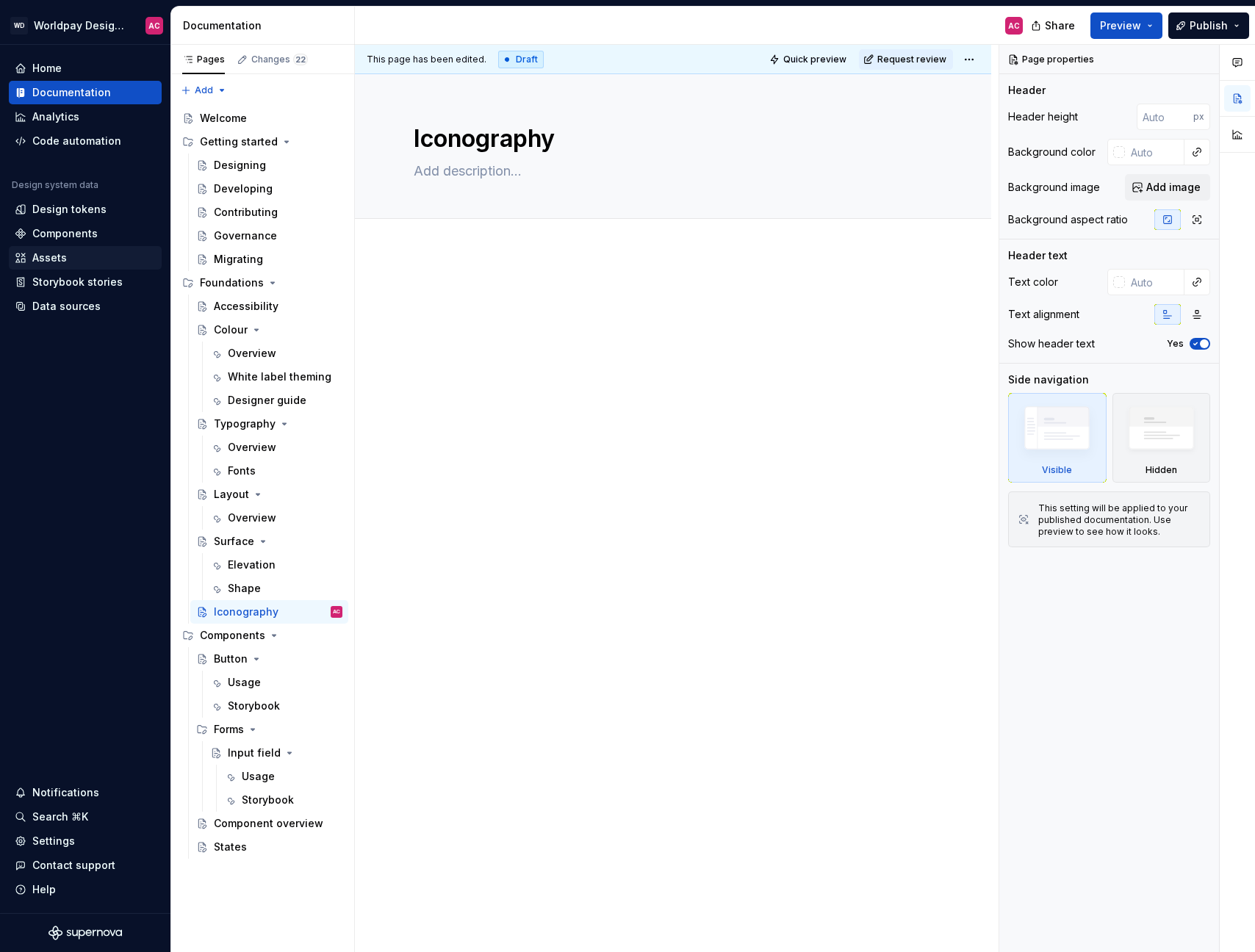
click at [241, 614] on div "Iconography" at bounding box center [246, 612] width 65 height 15
click at [241, 612] on div "Iconography" at bounding box center [246, 612] width 65 height 15
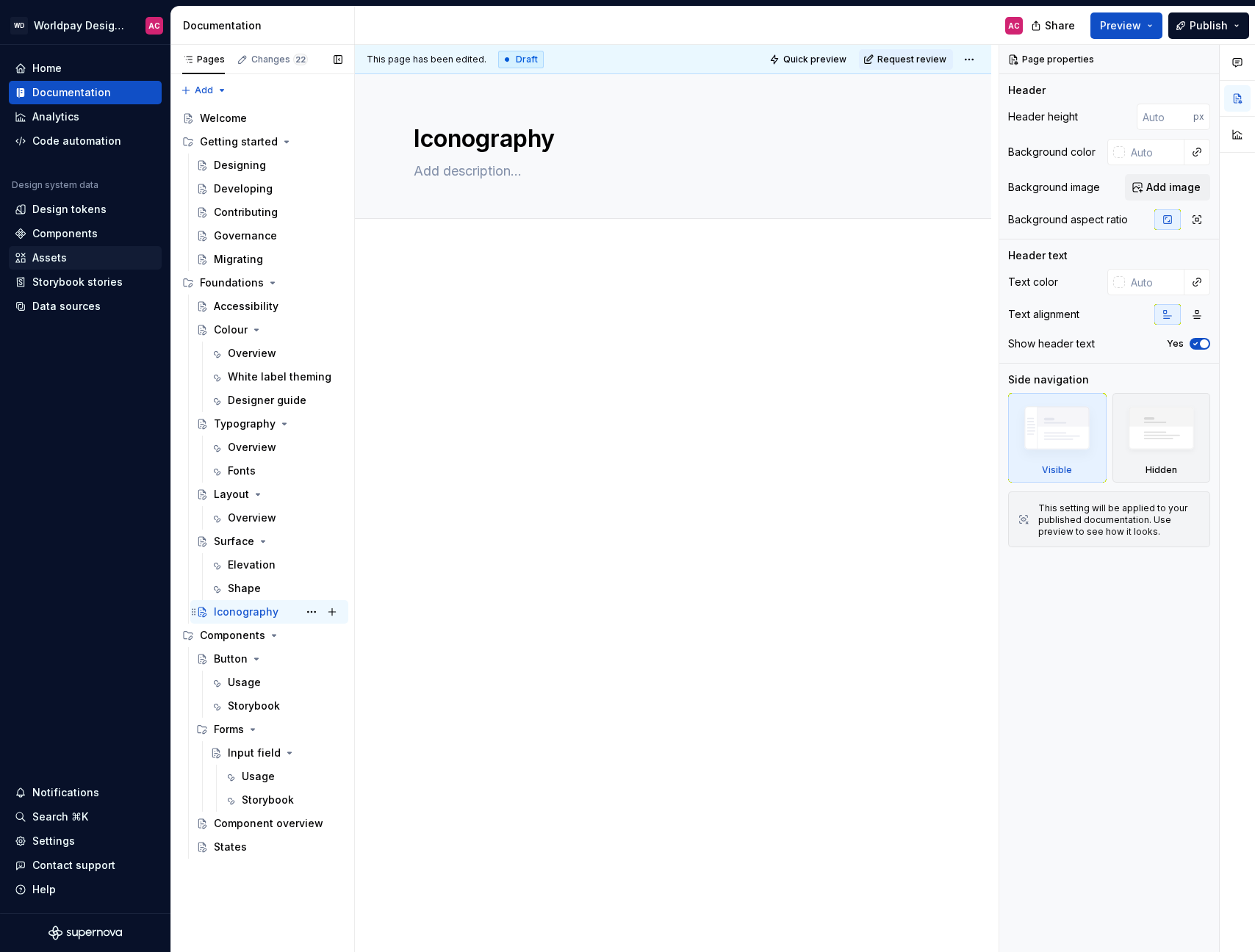
click at [241, 612] on div "Iconography" at bounding box center [246, 612] width 65 height 15
click at [309, 610] on button "Page tree" at bounding box center [312, 612] width 21 height 21
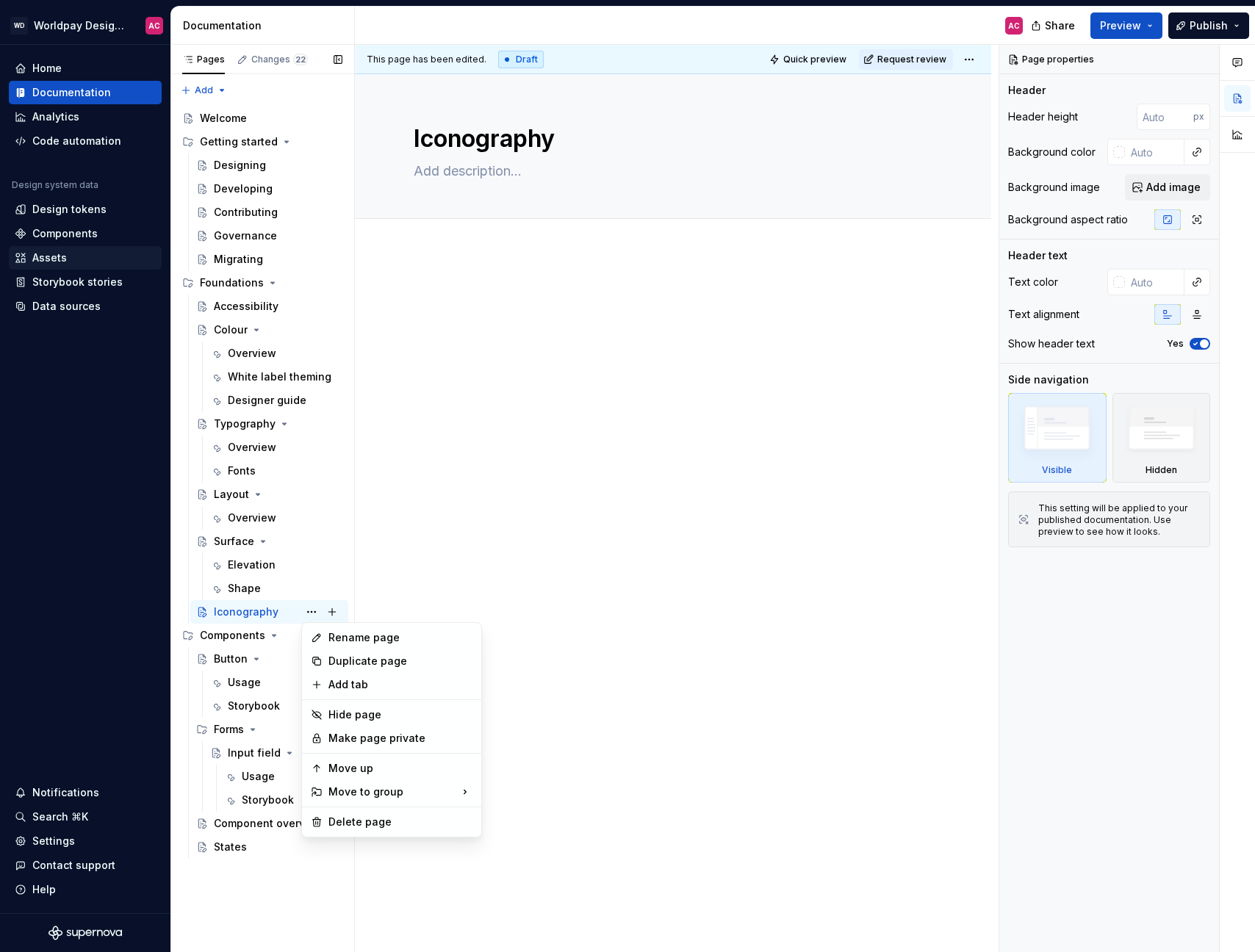
type textarea "*"
click at [319, 634] on icon at bounding box center [317, 638] width 7 height 7
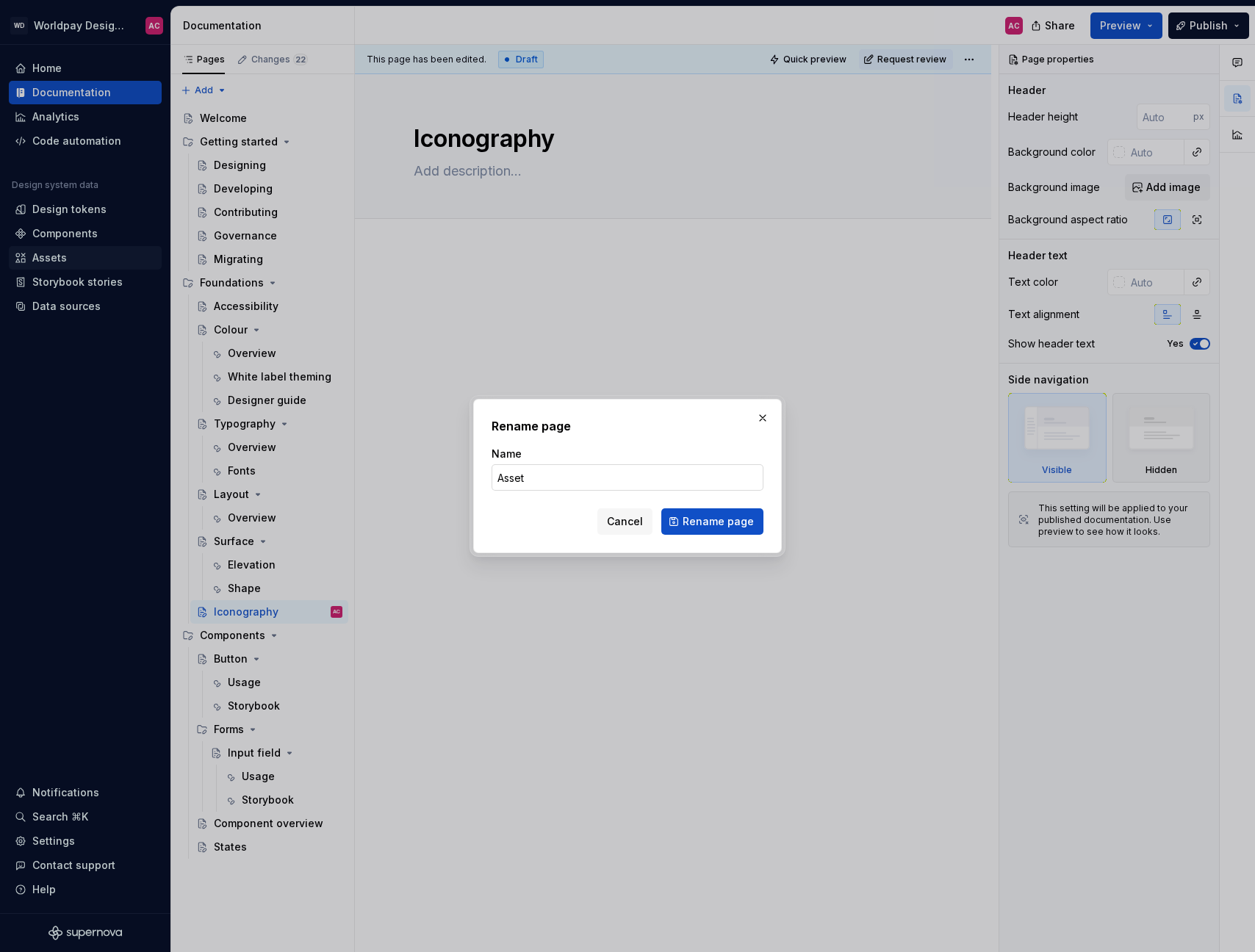
type input "Assets"
click at [714, 522] on button "Rename page" at bounding box center [712, 522] width 102 height 27
type textarea "*"
type textarea "Assets"
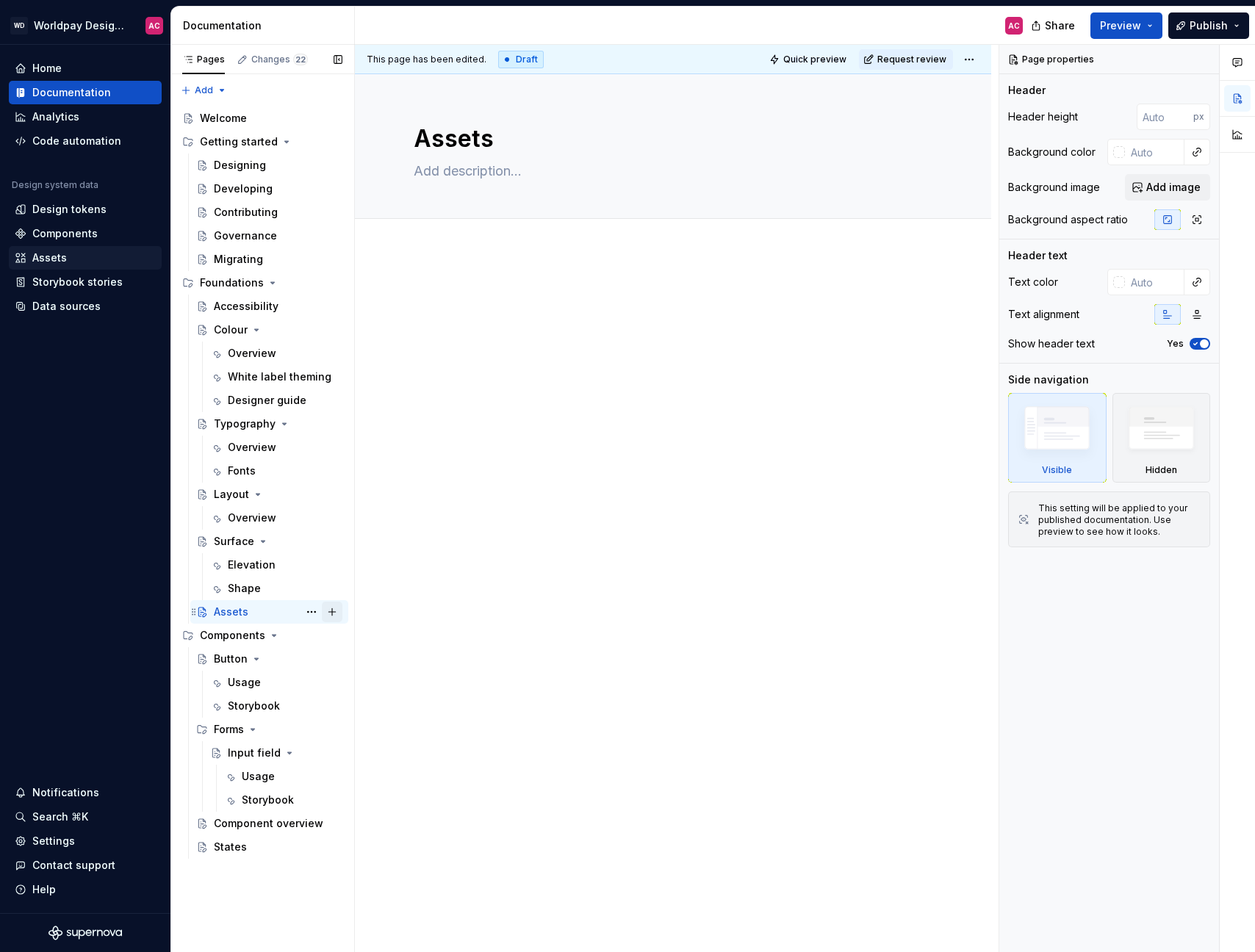
click at [330, 612] on button "Page tree" at bounding box center [332, 612] width 21 height 21
type textarea "*"
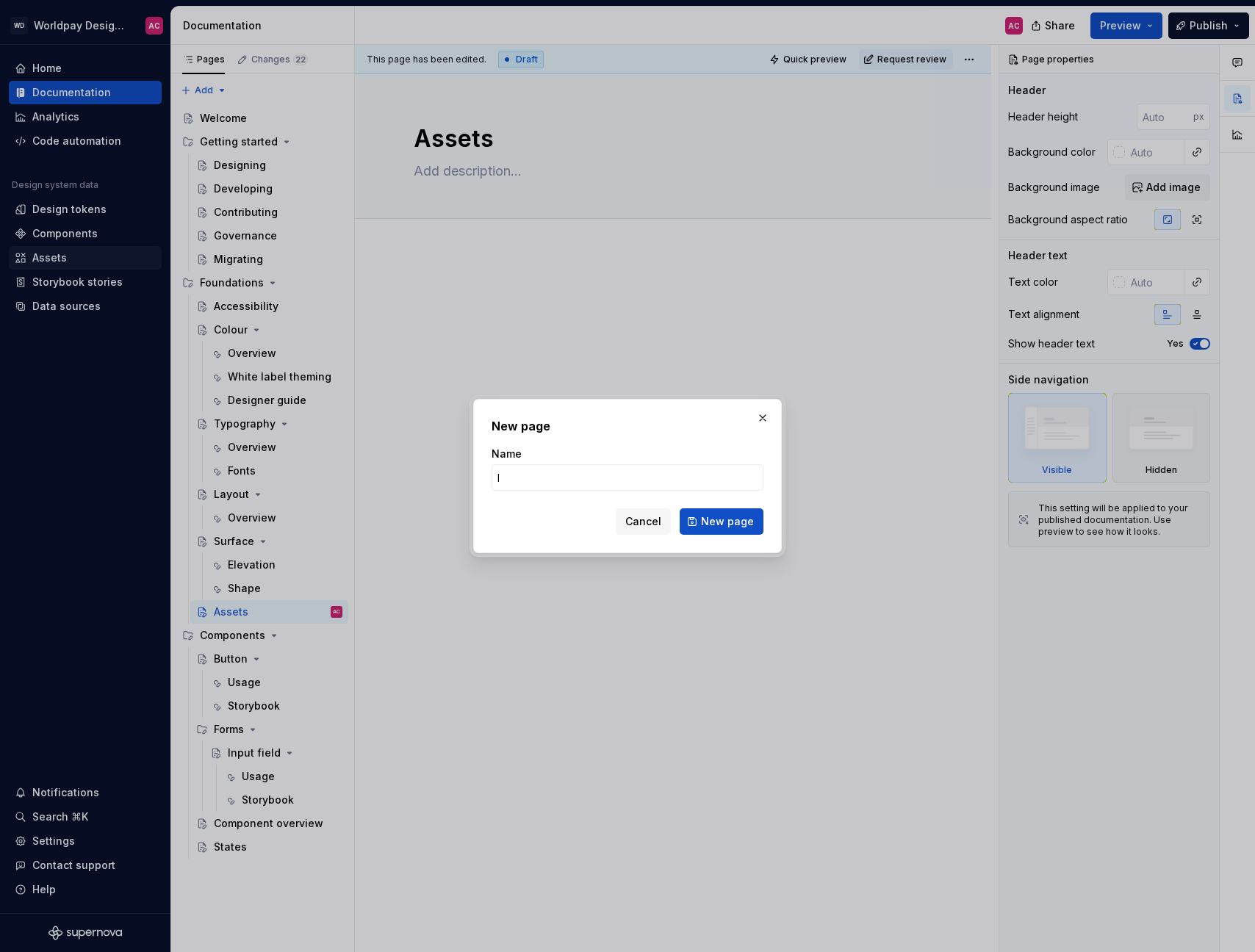
type input "Ic"
type textarea "*"
type input "Icons"
click at [723, 522] on button "New page" at bounding box center [721, 522] width 84 height 27
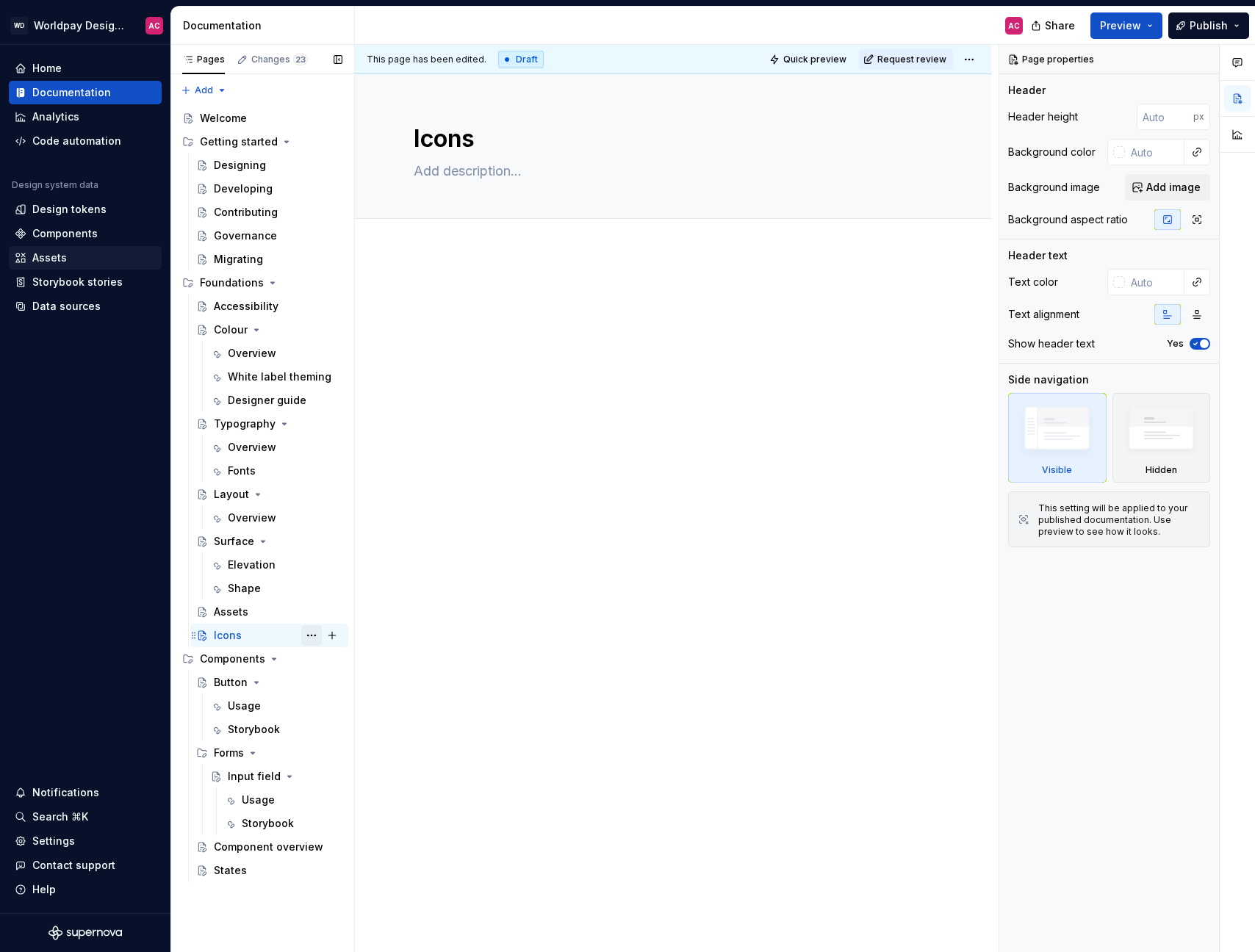
click at [310, 635] on button "Page tree" at bounding box center [312, 636] width 21 height 21
click at [489, 676] on html "WD Worldpay Design System AC Home Documentation Analytics Code automation Desig…" at bounding box center [628, 476] width 1255 height 952
click at [304, 635] on button "Page tree" at bounding box center [312, 636] width 21 height 21
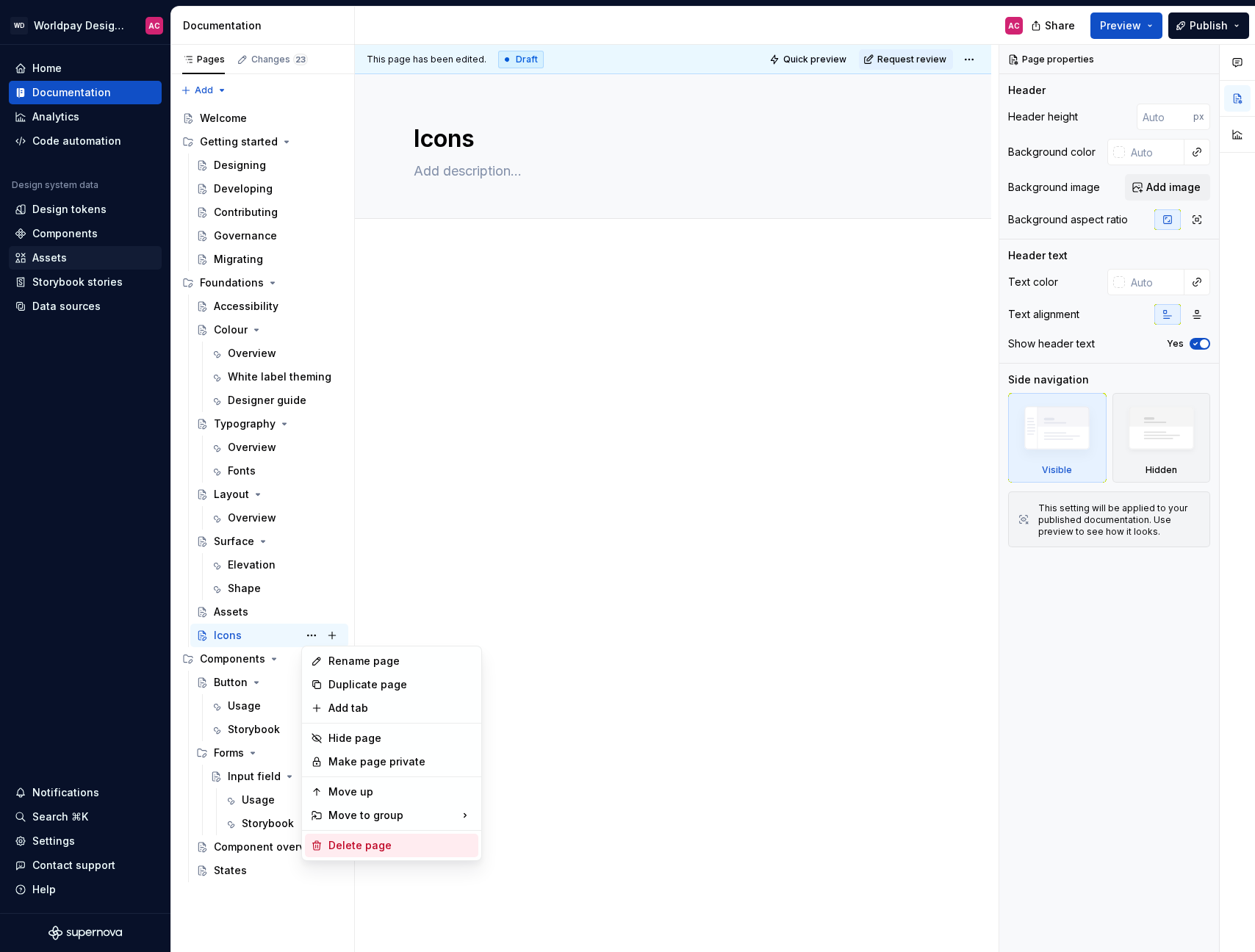
click at [350, 845] on div "Delete page" at bounding box center [401, 846] width 144 height 15
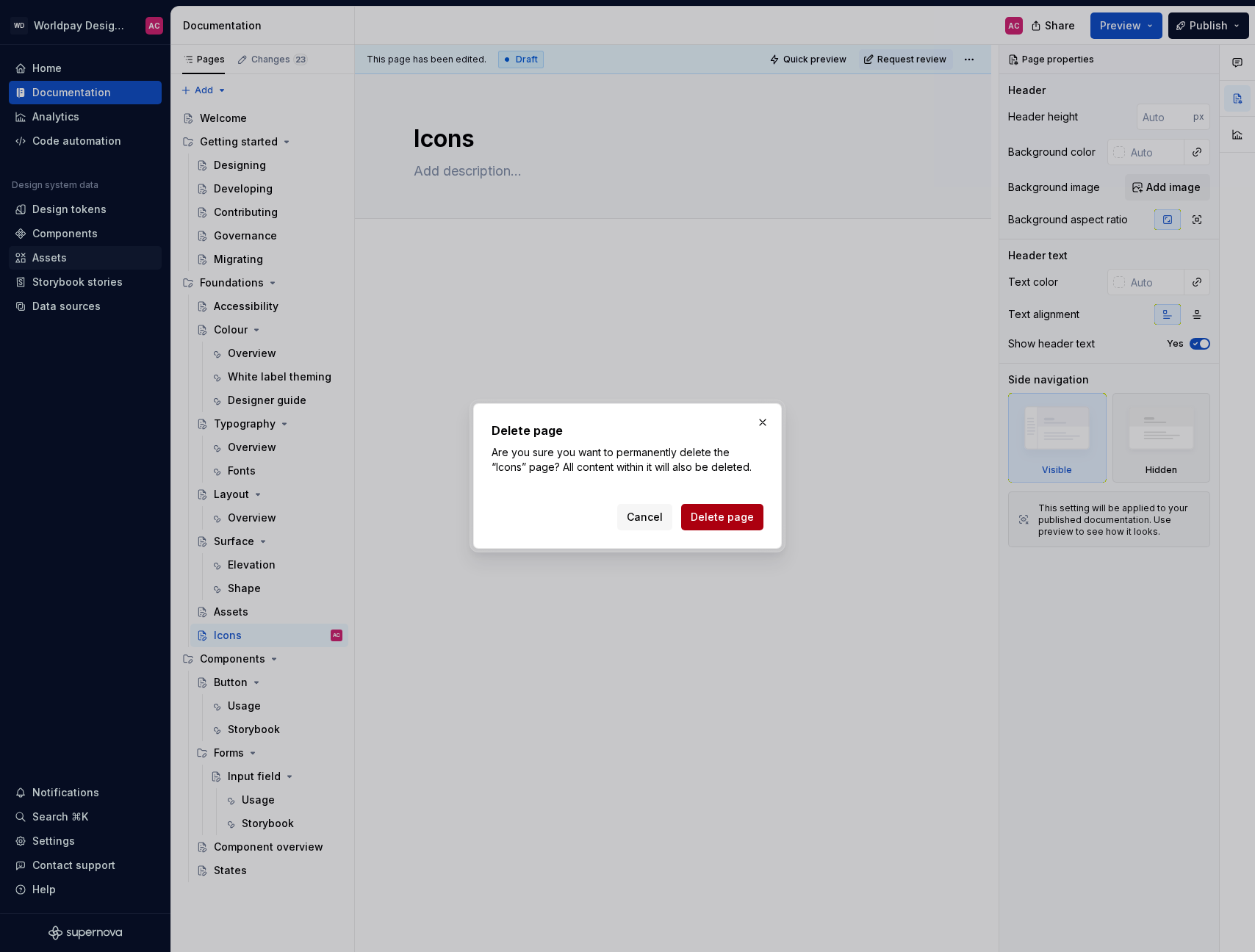
click at [699, 520] on span "Delete page" at bounding box center [722, 517] width 63 height 15
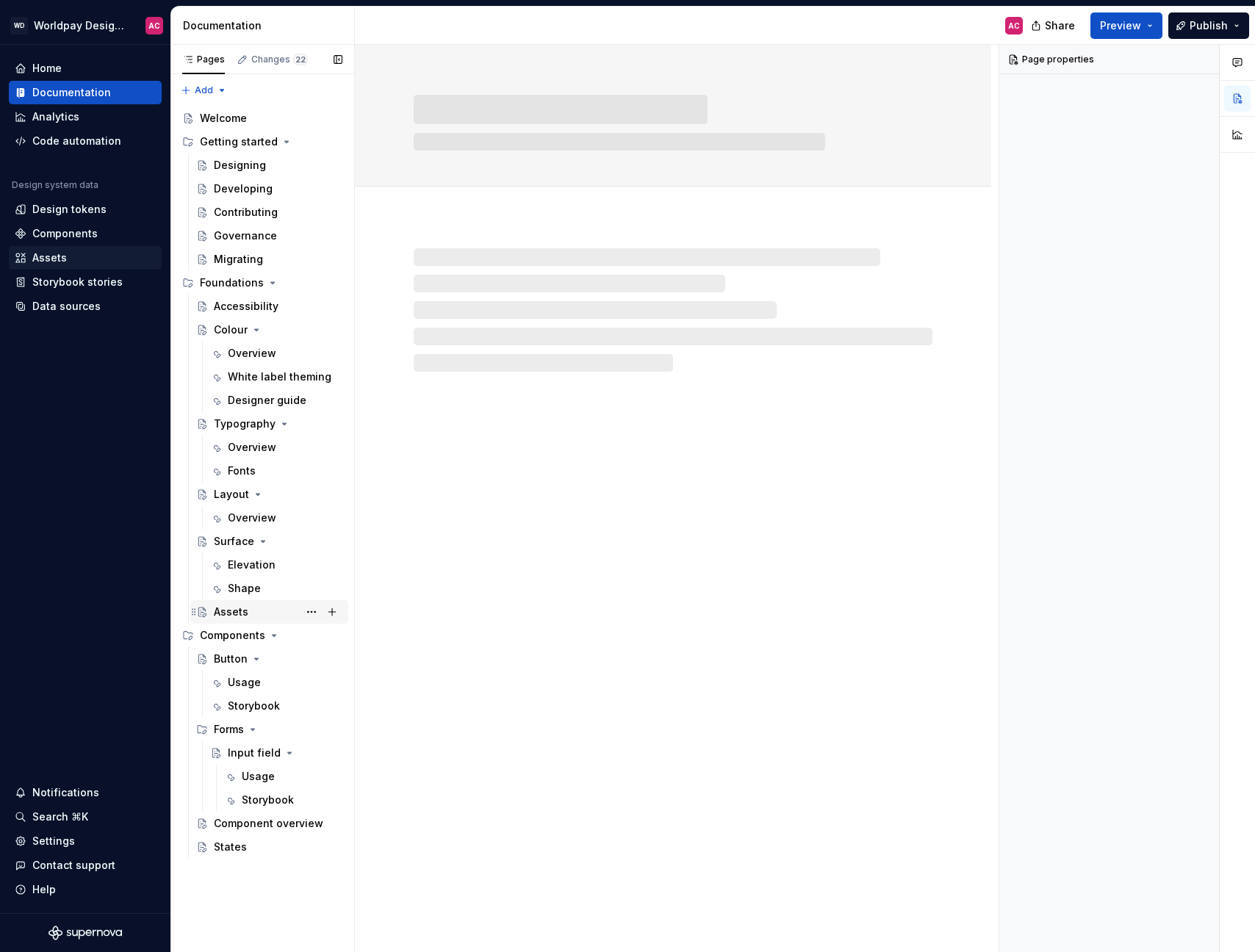
click at [252, 617] on div "Assets" at bounding box center [278, 612] width 129 height 21
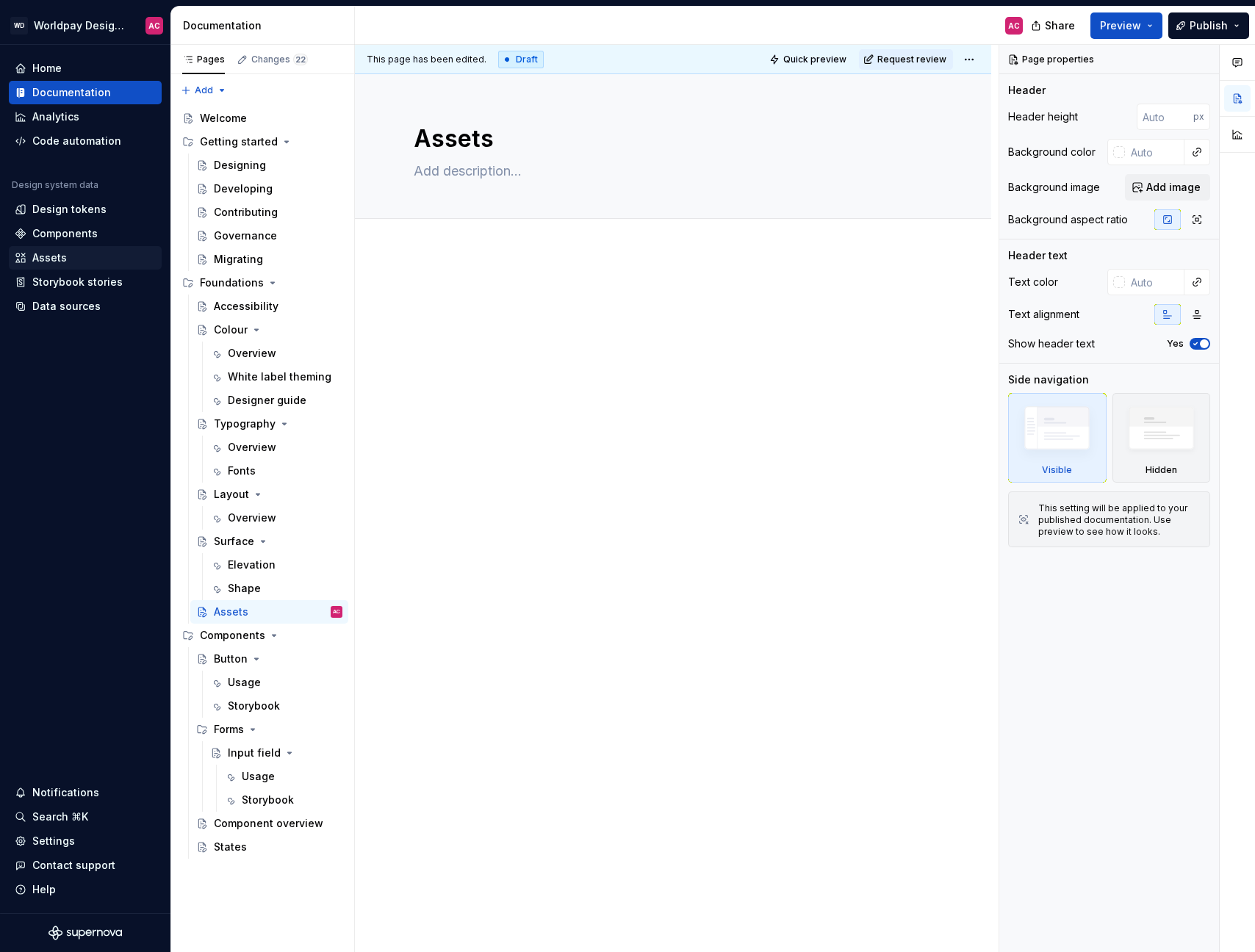
click at [438, 267] on div at bounding box center [673, 448] width 636 height 395
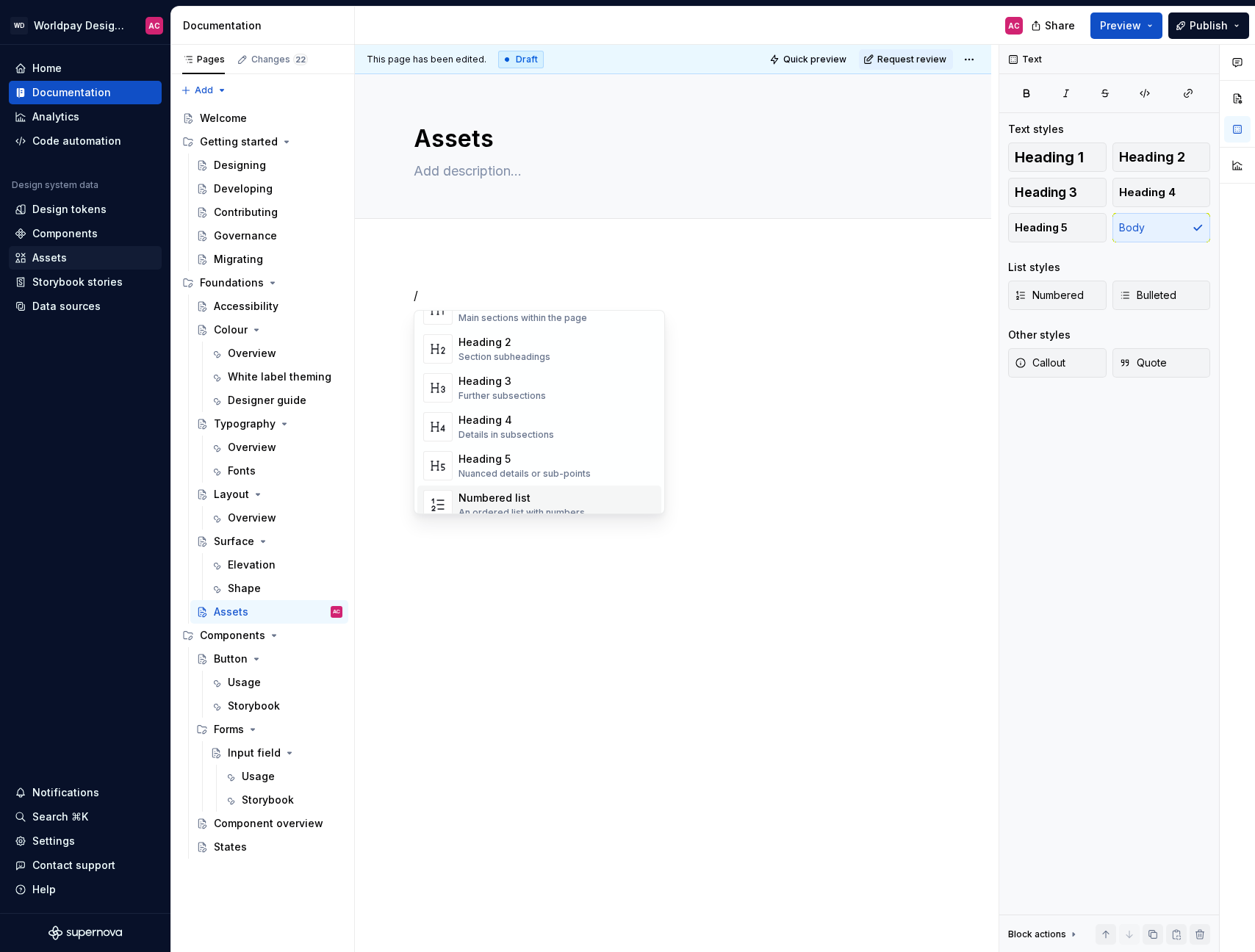
scroll to position [9, 0]
click at [252, 571] on div "Elevation" at bounding box center [251, 564] width 48 height 15
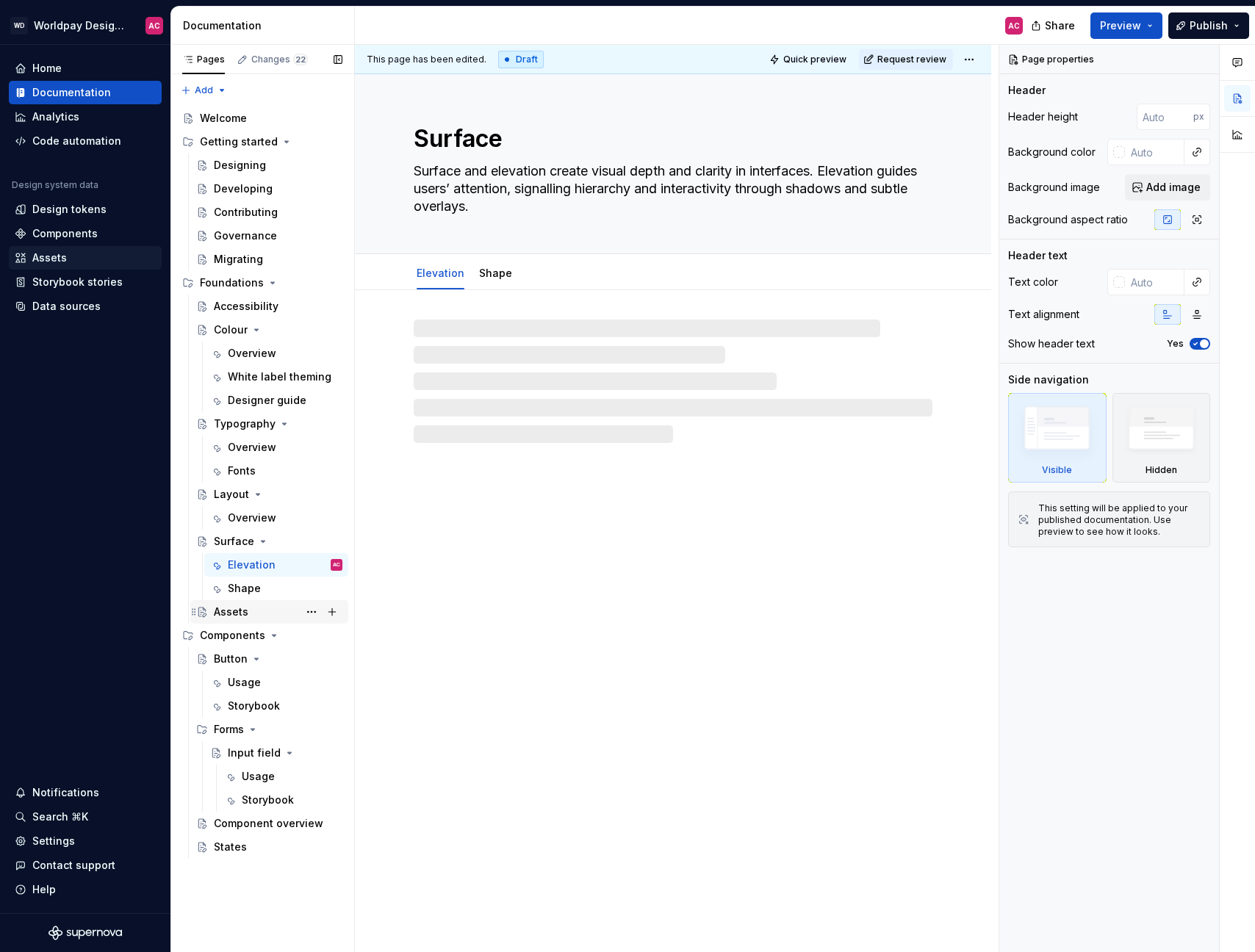
click at [235, 611] on div "Assets" at bounding box center [231, 612] width 35 height 15
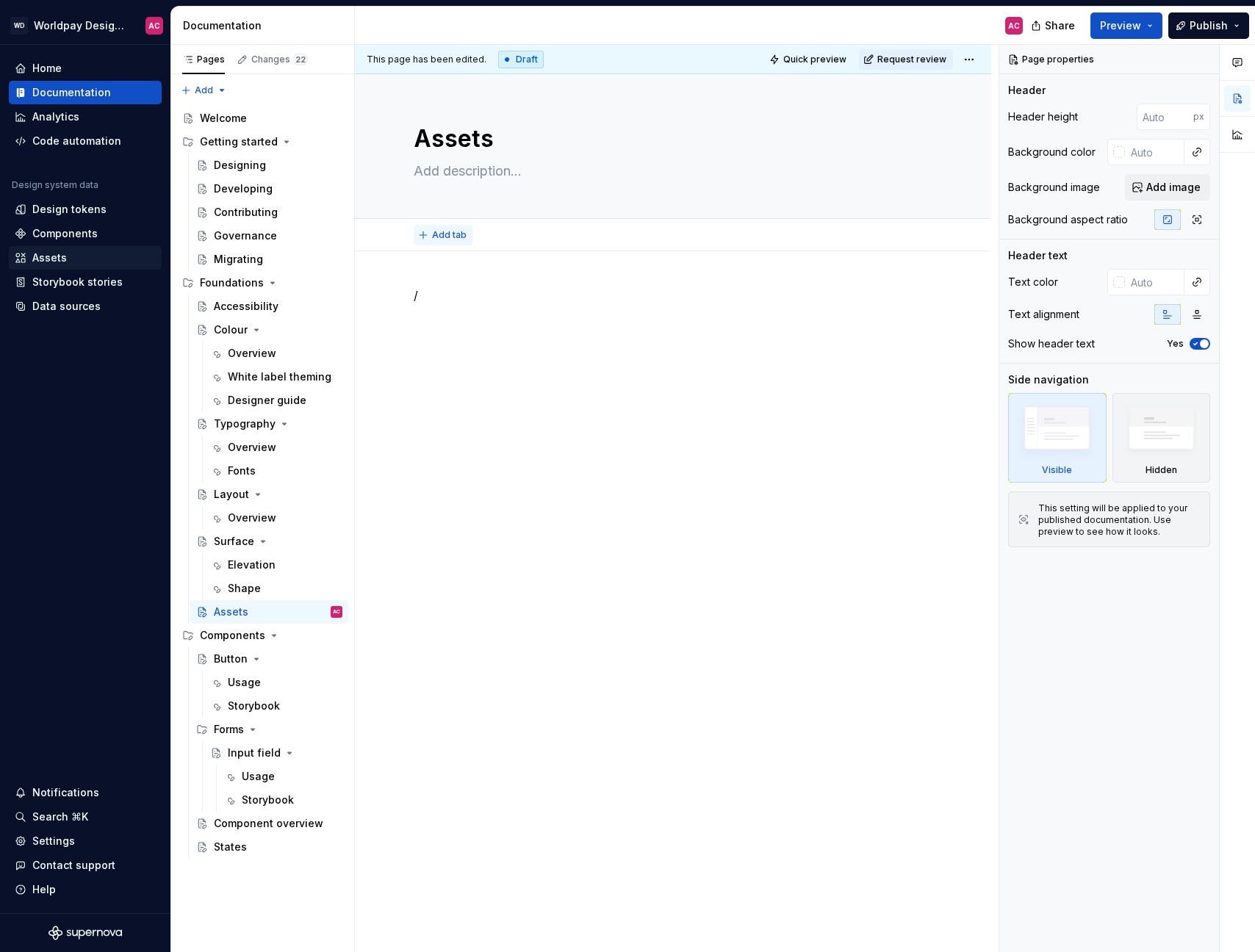
type textarea "*"
click at [441, 235] on span "Add tab" at bounding box center [449, 235] width 35 height 12
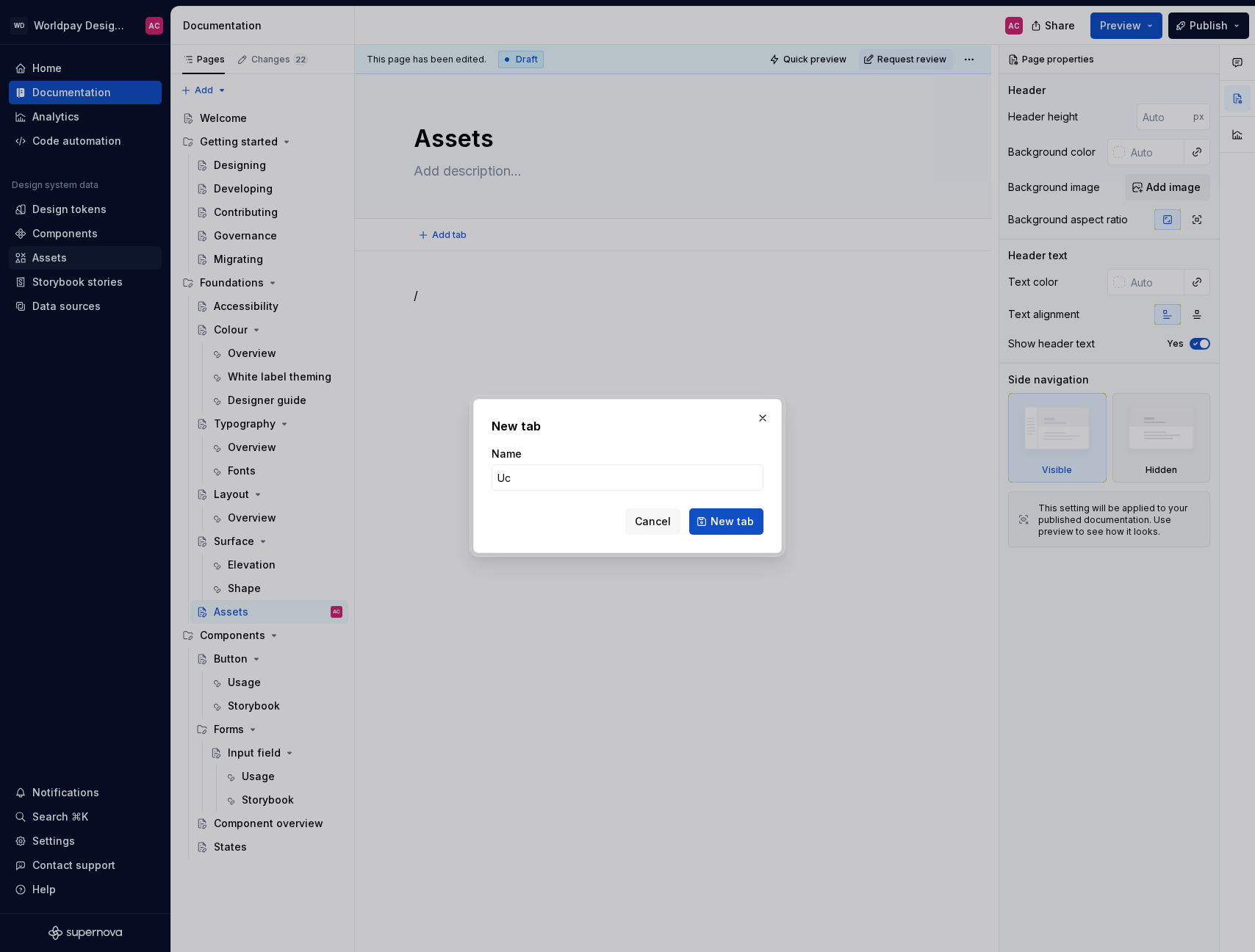
type input "U"
type input "Icons"
click at [728, 522] on button "New tab" at bounding box center [726, 522] width 74 height 27
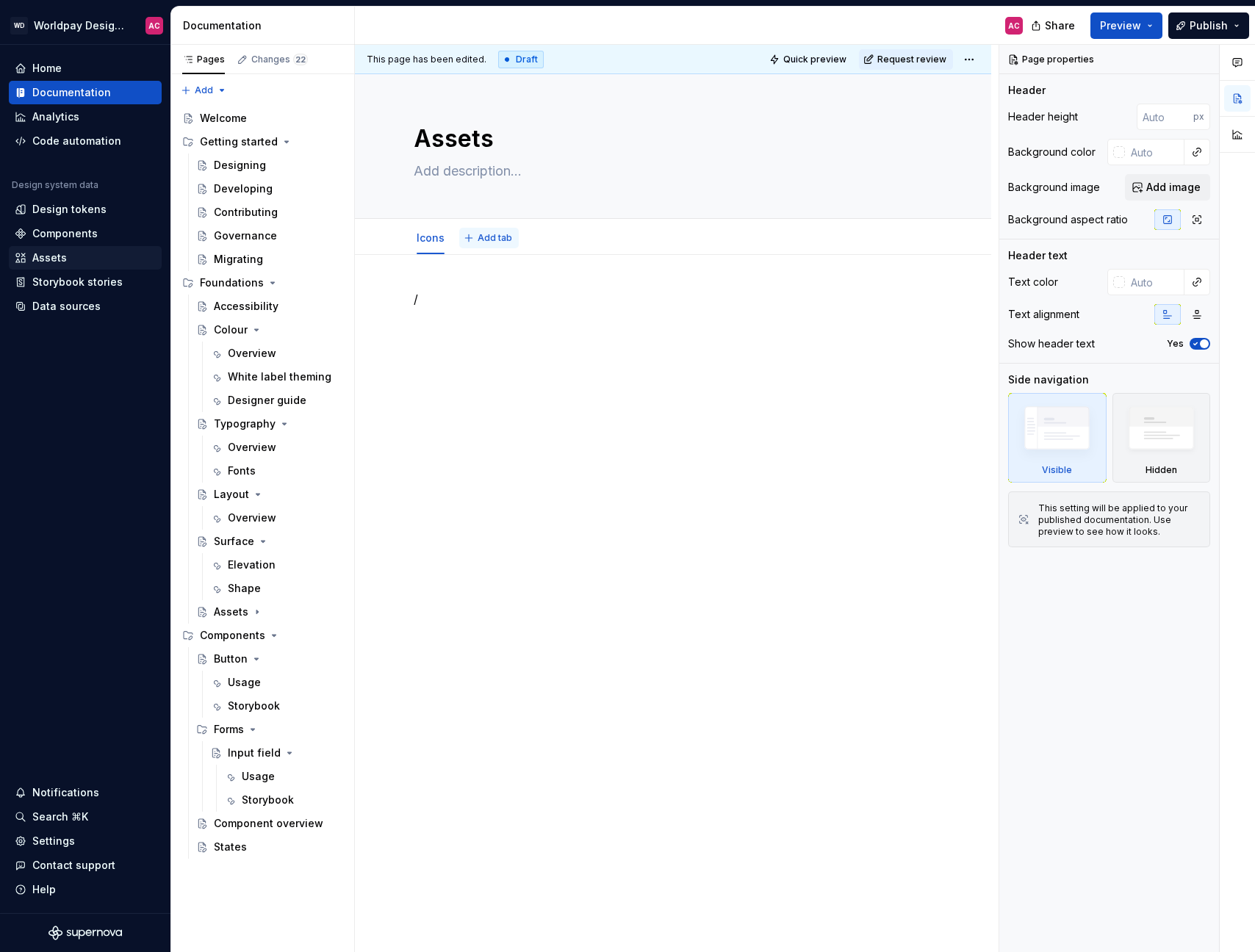
click at [490, 241] on span "Add tab" at bounding box center [495, 238] width 35 height 12
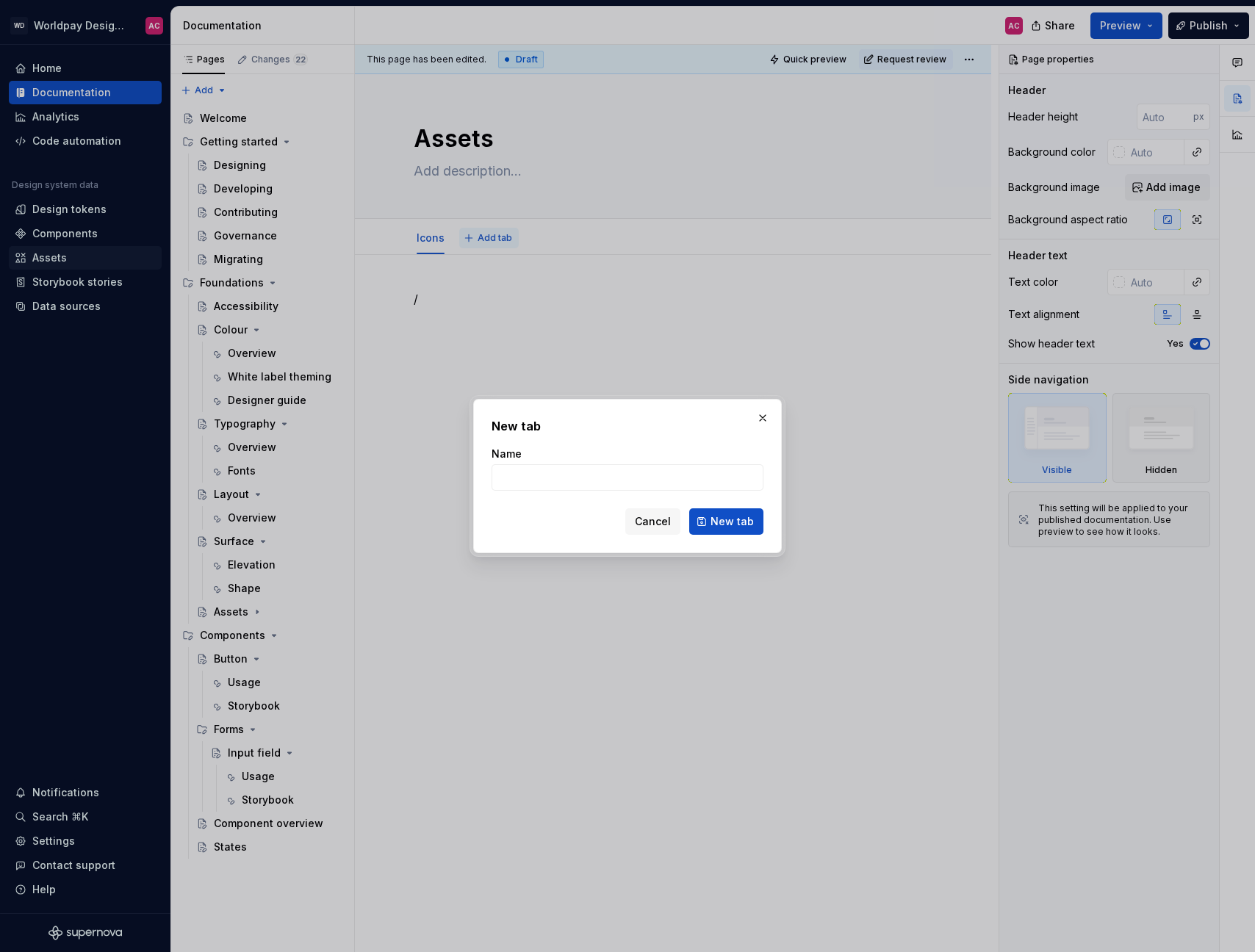
type textarea "*"
type input "Logos"
click at [728, 522] on button "New tab" at bounding box center [726, 522] width 74 height 27
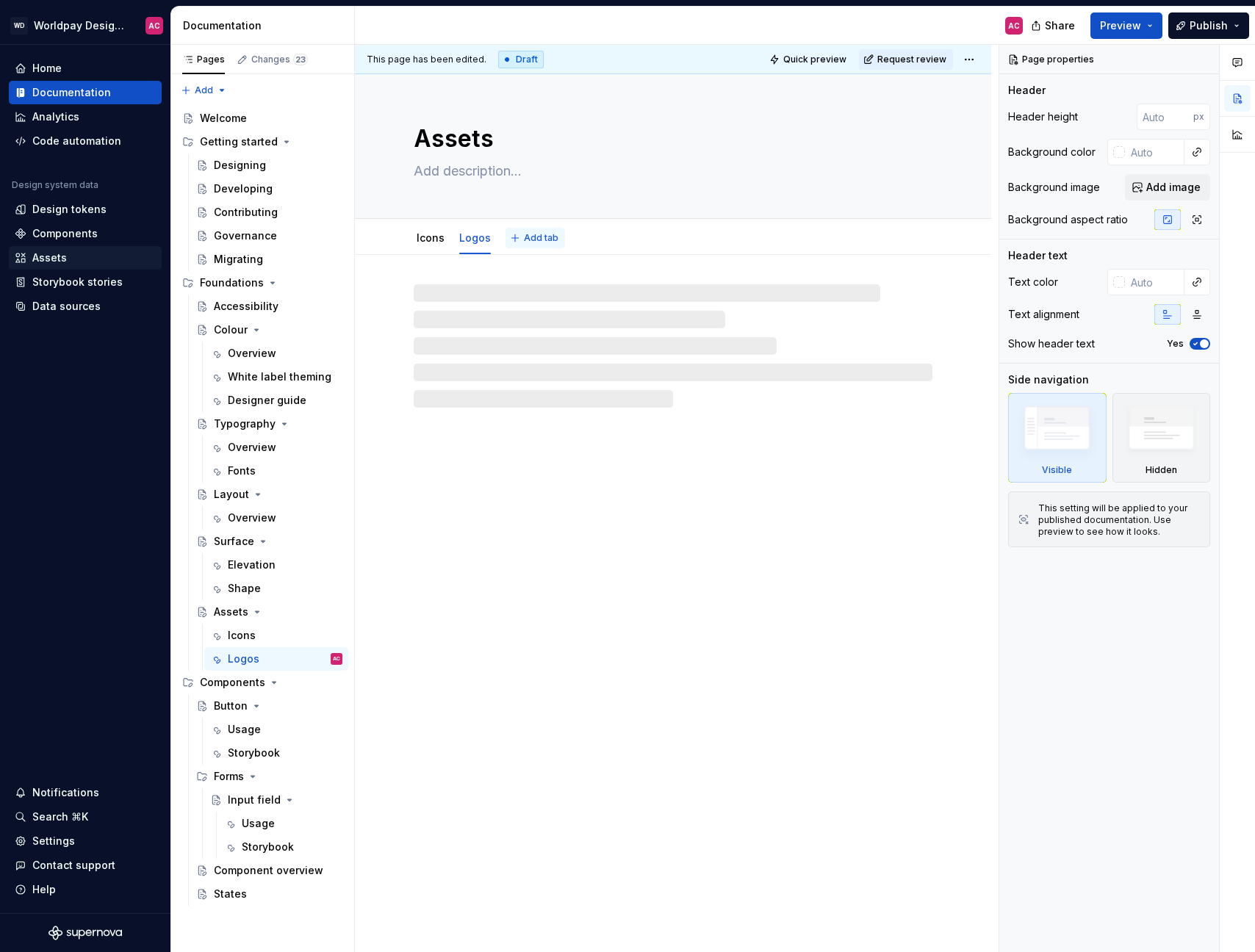
type textarea "*"
click at [524, 239] on span "Add tab" at bounding box center [541, 238] width 35 height 12
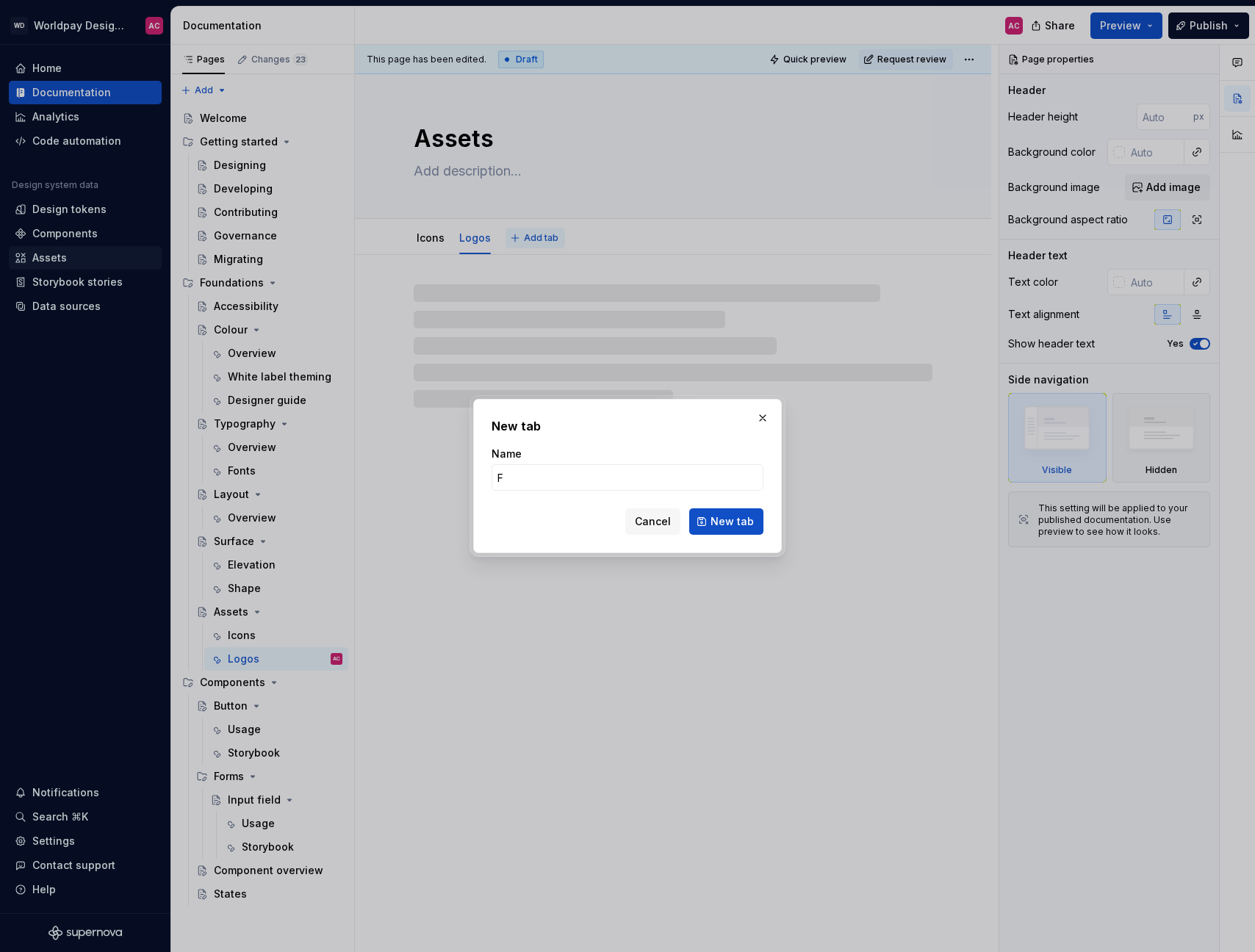
type input "Fl"
type textarea "*"
type input "Flags"
click at [728, 522] on button "New tab" at bounding box center [726, 522] width 74 height 27
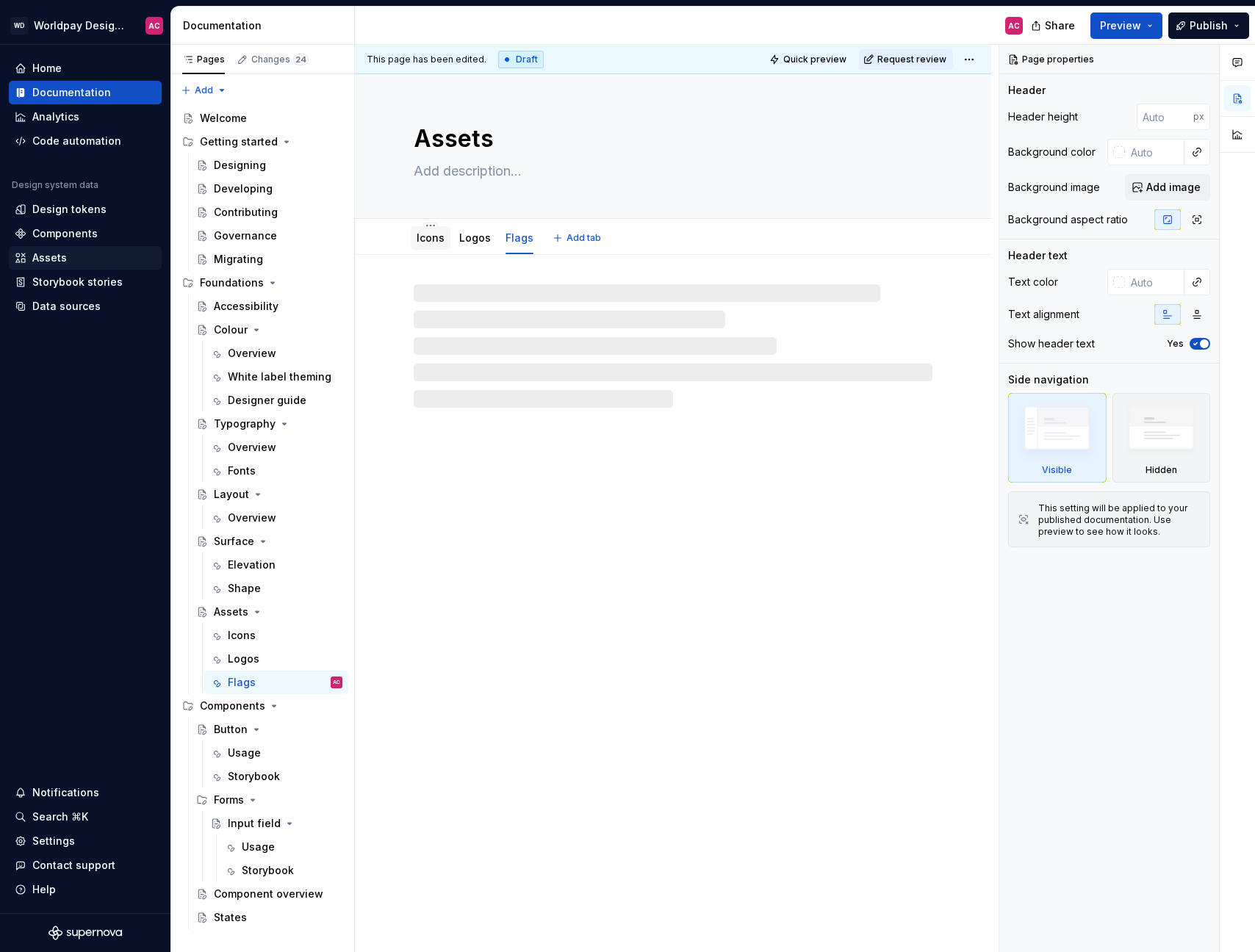
click at [424, 241] on link "Icons" at bounding box center [430, 237] width 28 height 12
type textarea "*"
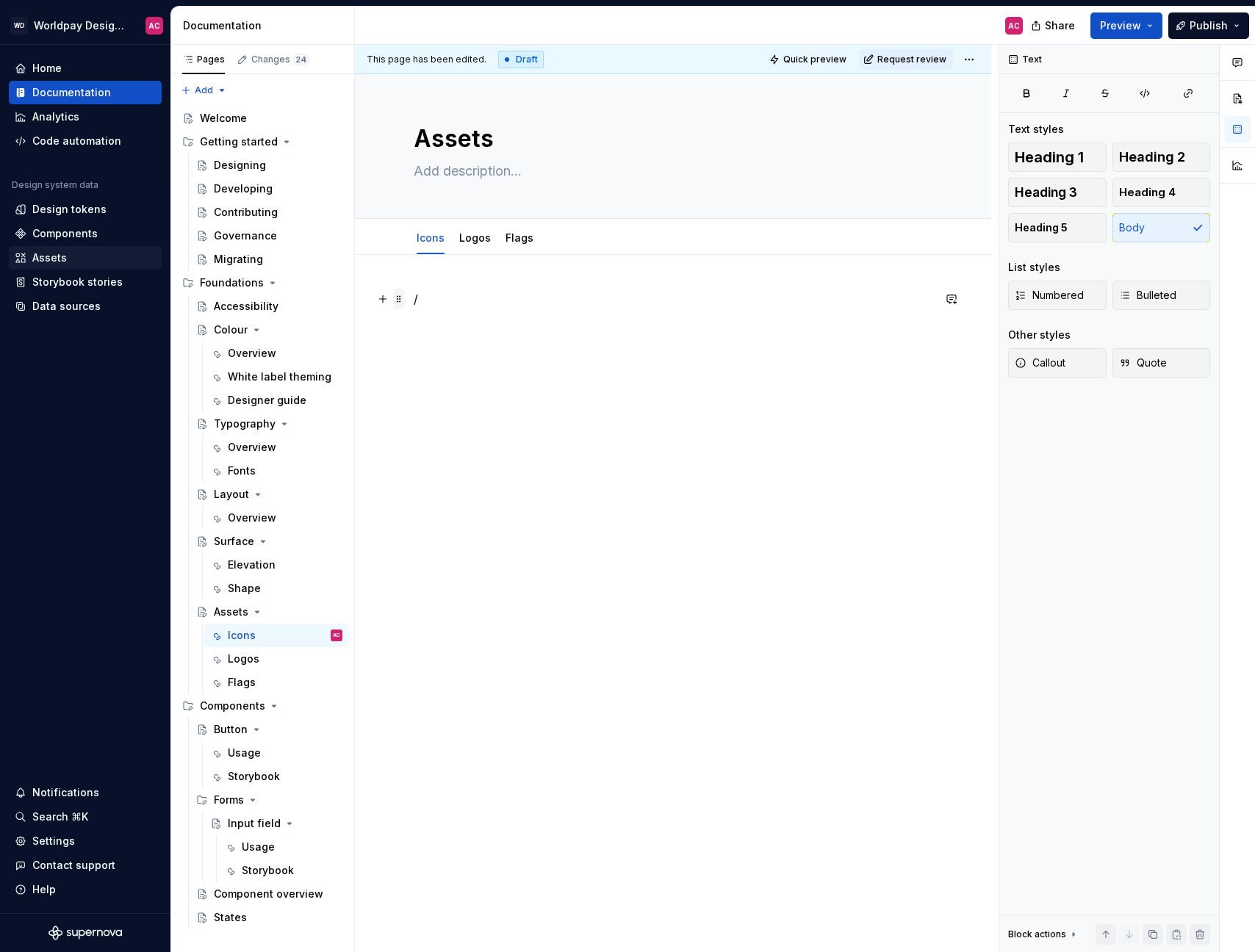
drag, startPoint x: 423, startPoint y: 303, endPoint x: 401, endPoint y: 300, distance: 22.2
click at [414, 300] on div "/" at bounding box center [673, 326] width 518 height 74
click at [421, 300] on p "/" at bounding box center [673, 299] width 518 height 17
click at [414, 299] on p "/" at bounding box center [673, 299] width 518 height 17
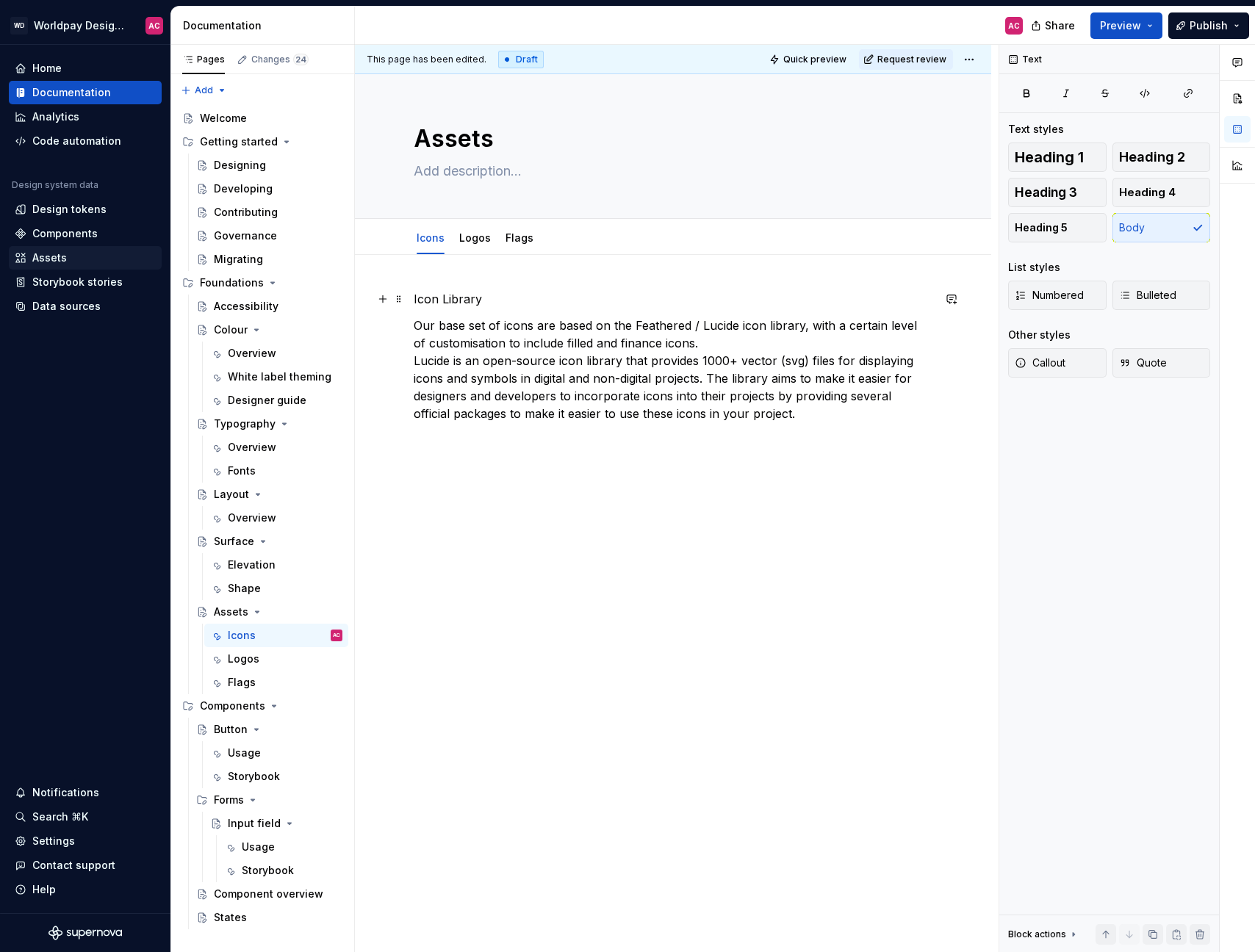
drag, startPoint x: 398, startPoint y: 299, endPoint x: 441, endPoint y: 299, distance: 43.0
click at [398, 299] on span at bounding box center [399, 299] width 12 height 21
click at [441, 299] on p "Icon Library" at bounding box center [673, 299] width 518 height 17
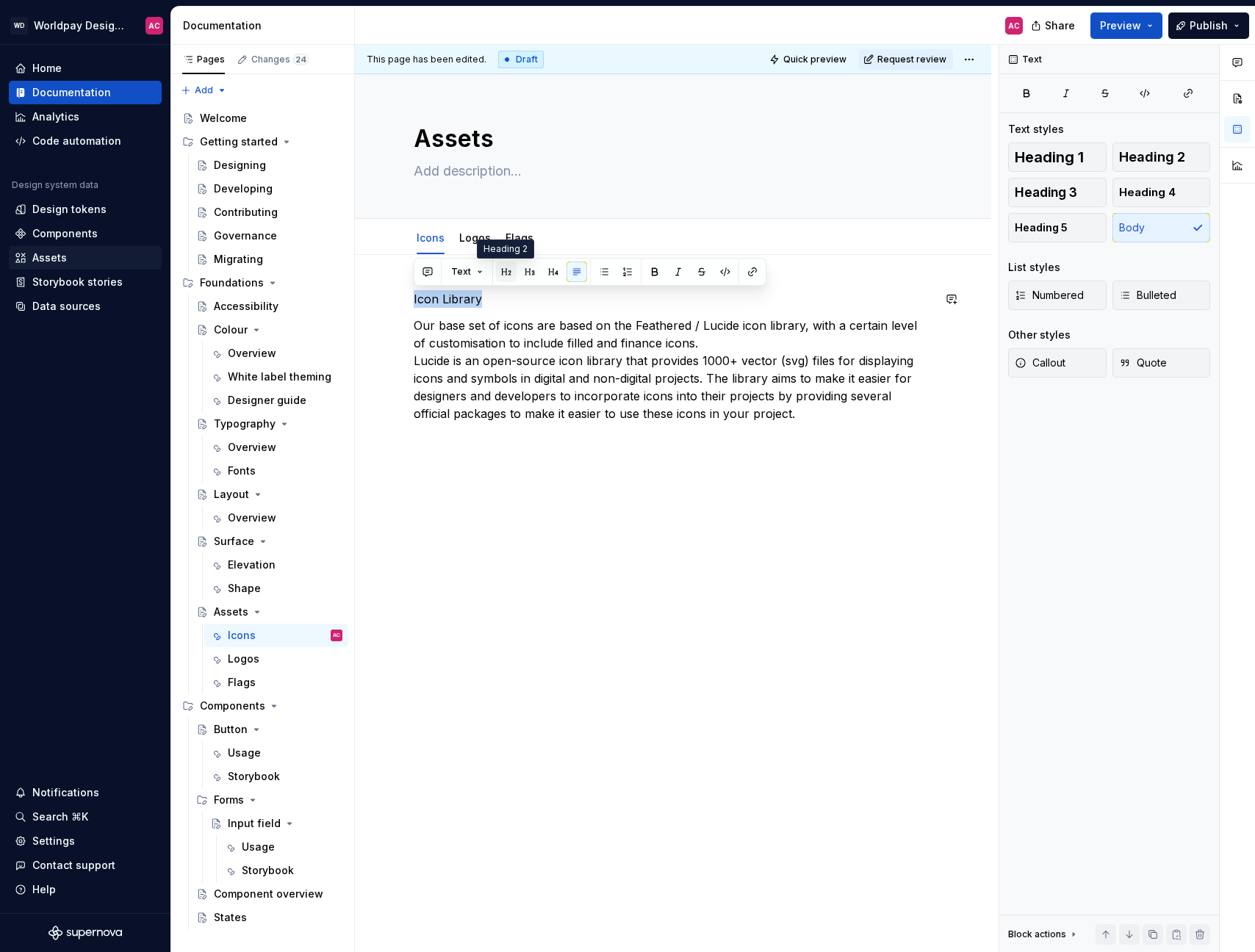
click at [506, 275] on button "button" at bounding box center [506, 272] width 21 height 21
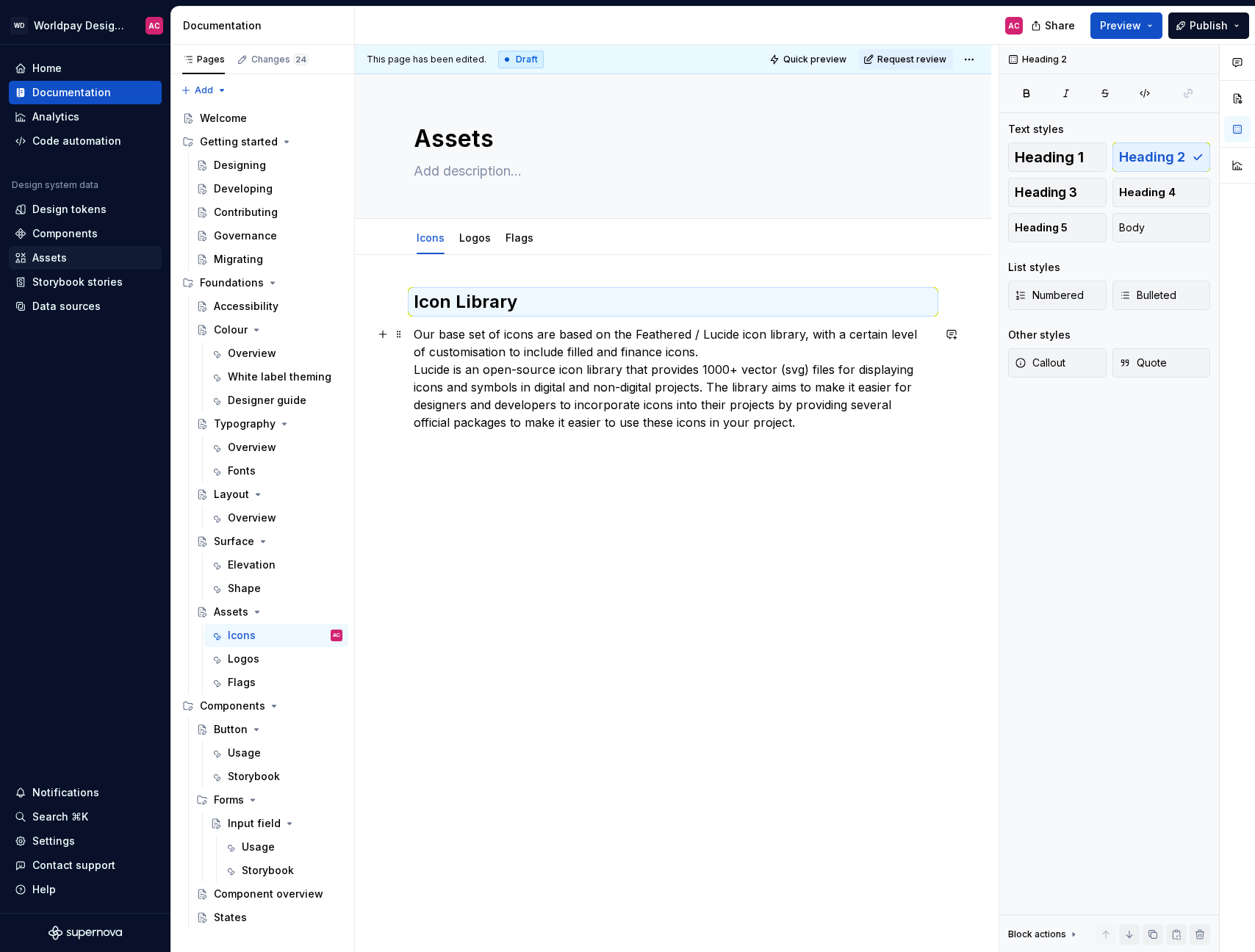
click at [474, 380] on p "Our base set of icons are based on the Feathered / Lucide icon library, with a …" at bounding box center [673, 378] width 518 height 106
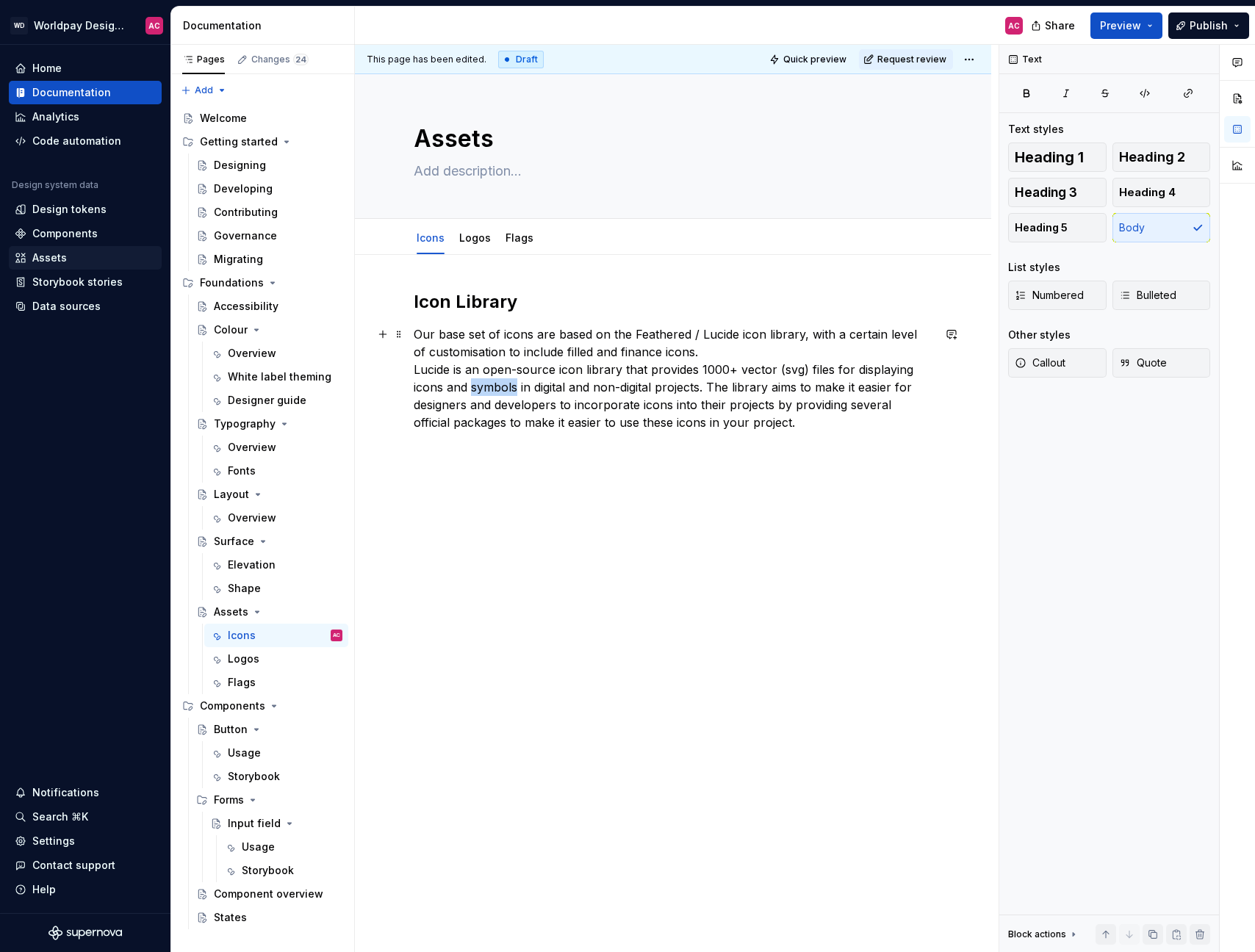
click at [474, 380] on p "Our base set of icons are based on the Feathered / Lucide icon library, with a …" at bounding box center [673, 378] width 518 height 106
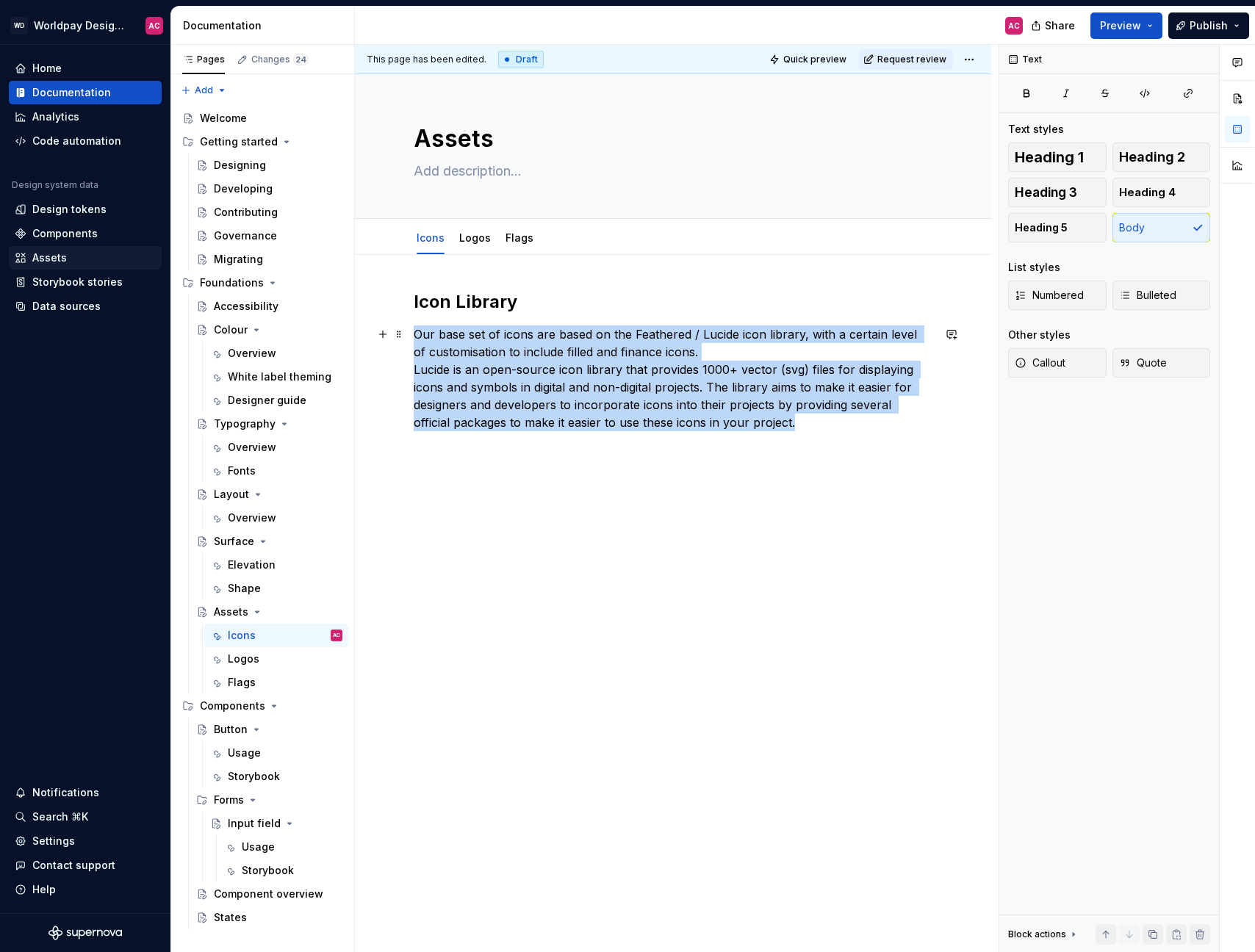
click at [474, 380] on p "Our base set of icons are based on the Feathered / Lucide icon library, with a …" at bounding box center [673, 378] width 518 height 106
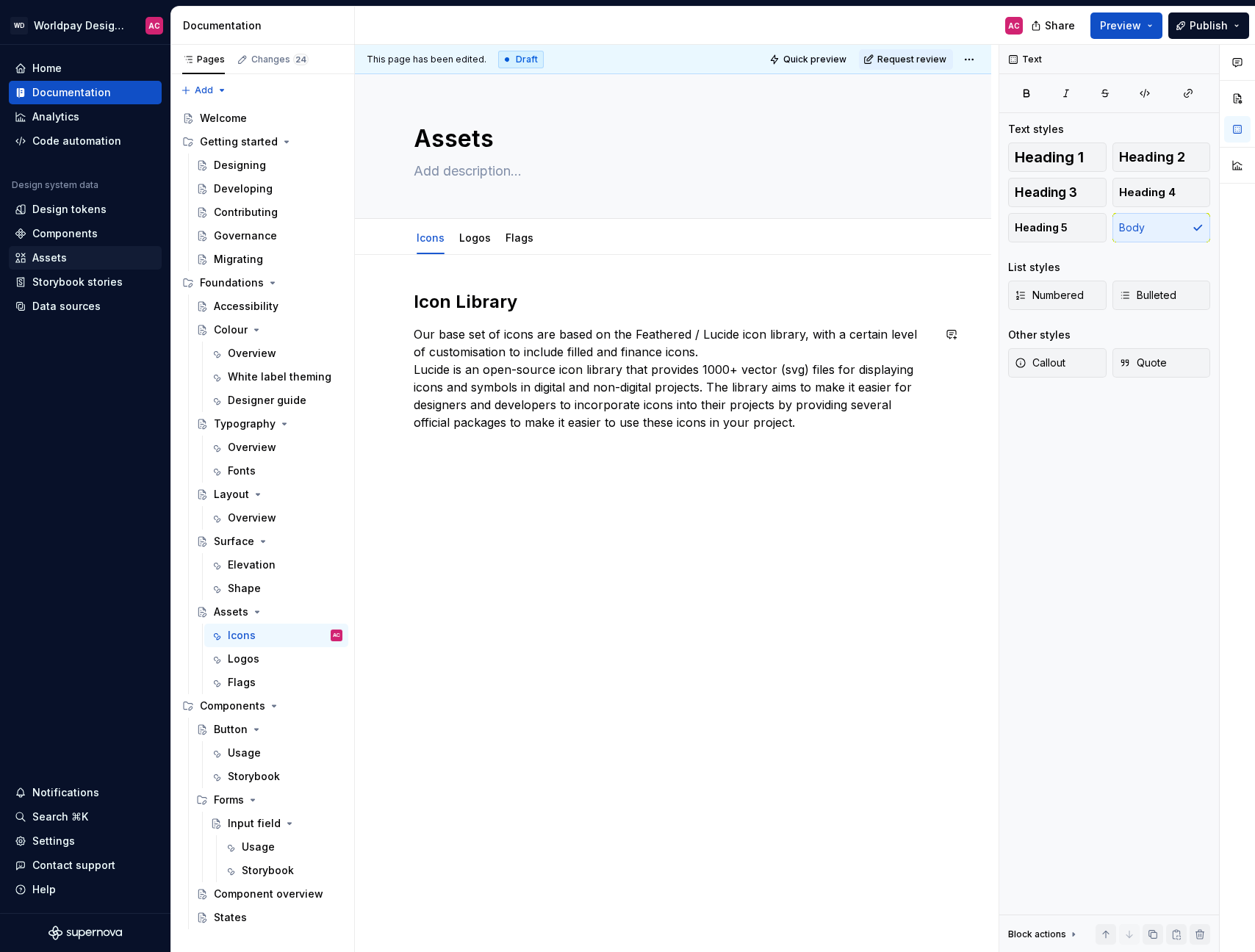
click at [505, 461] on div "Icon Library Our base set of icons are based on the Feathered / Lucide icon lib…" at bounding box center [673, 495] width 636 height 479
click at [411, 367] on div "Icon Library Our base set of icons are based on the Feathered / Lucide icon lib…" at bounding box center [673, 508] width 636 height 506
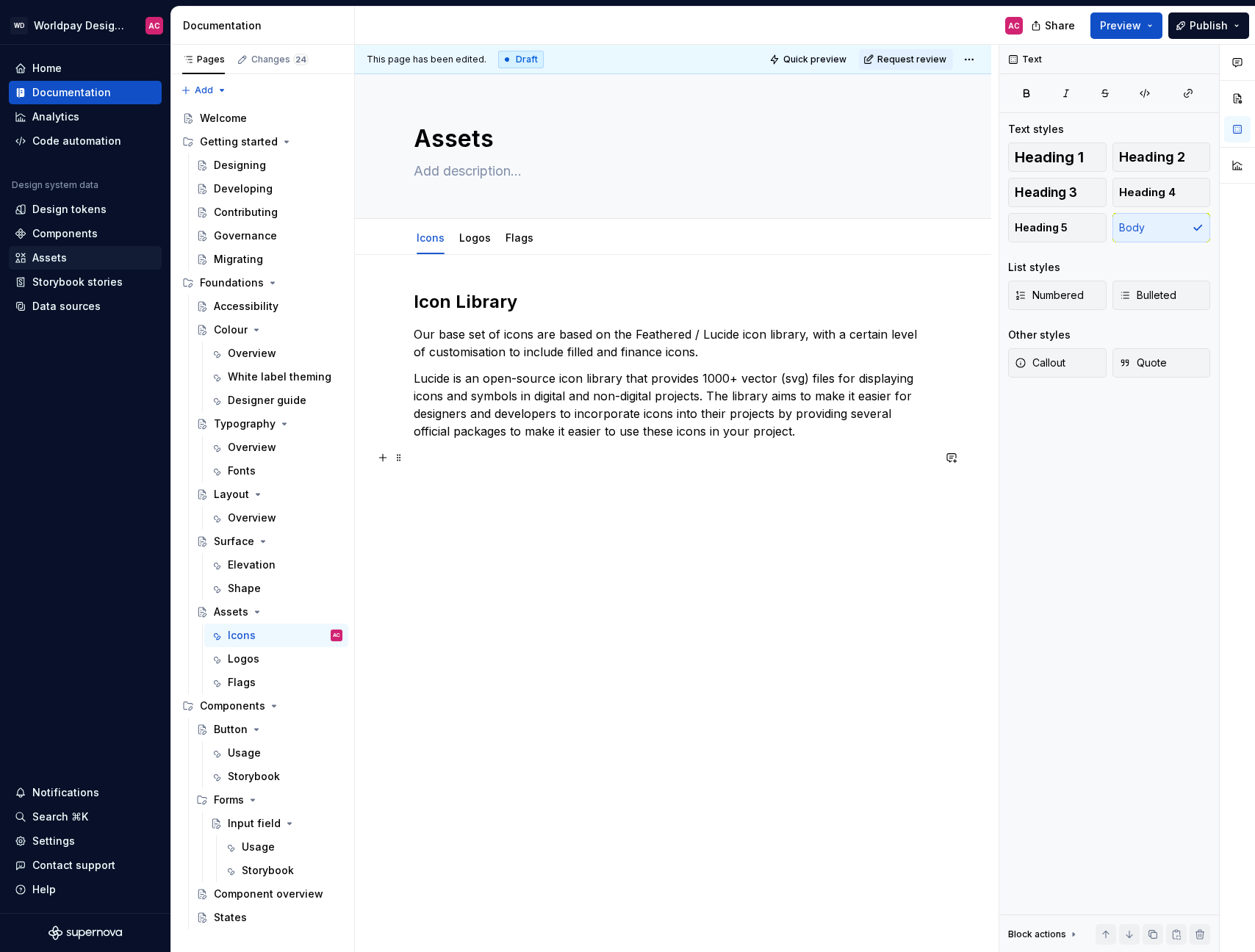
click at [513, 451] on p at bounding box center [673, 458] width 518 height 17
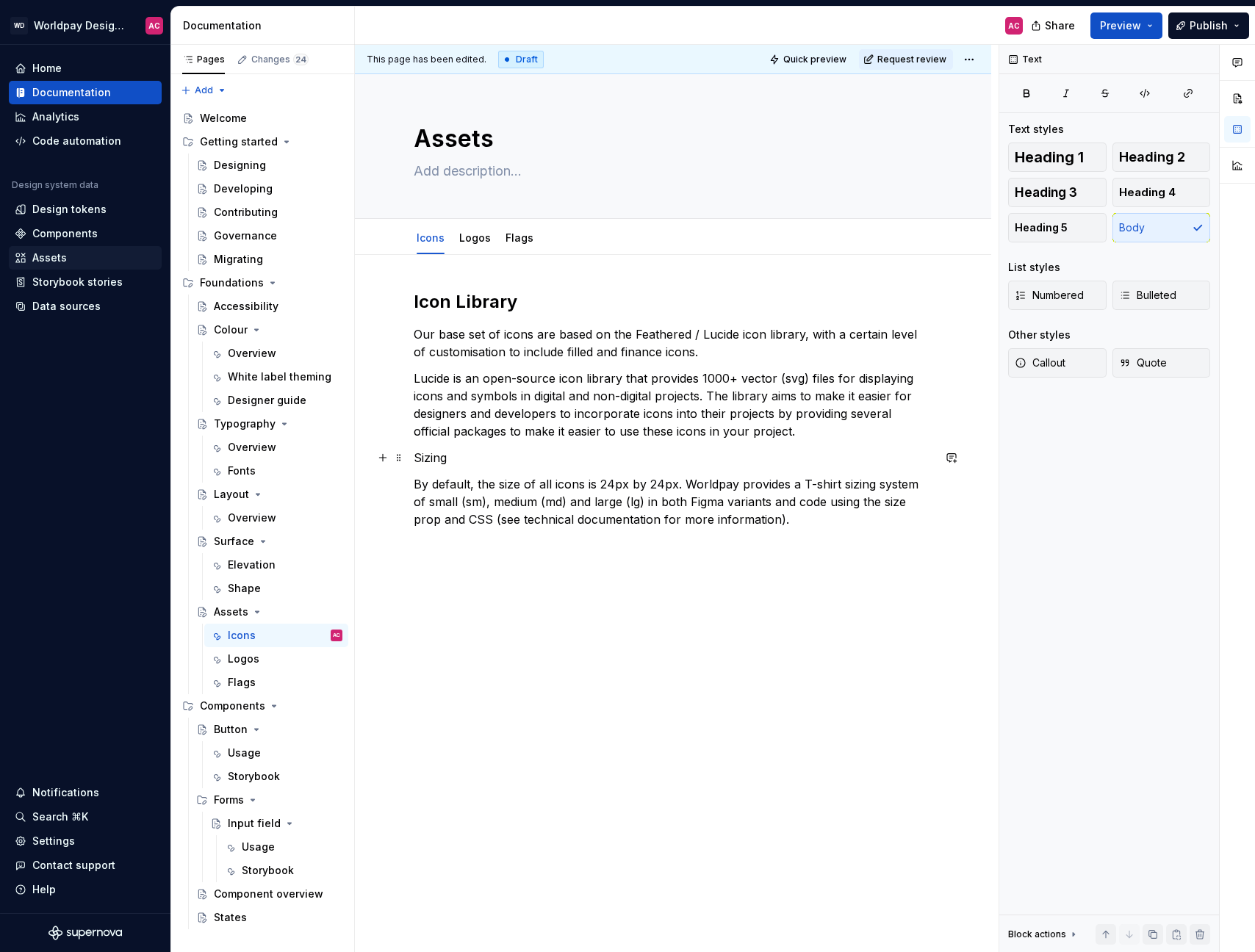
click at [431, 460] on p "Sizing" at bounding box center [673, 458] width 518 height 17
click at [504, 434] on button "button" at bounding box center [506, 431] width 21 height 21
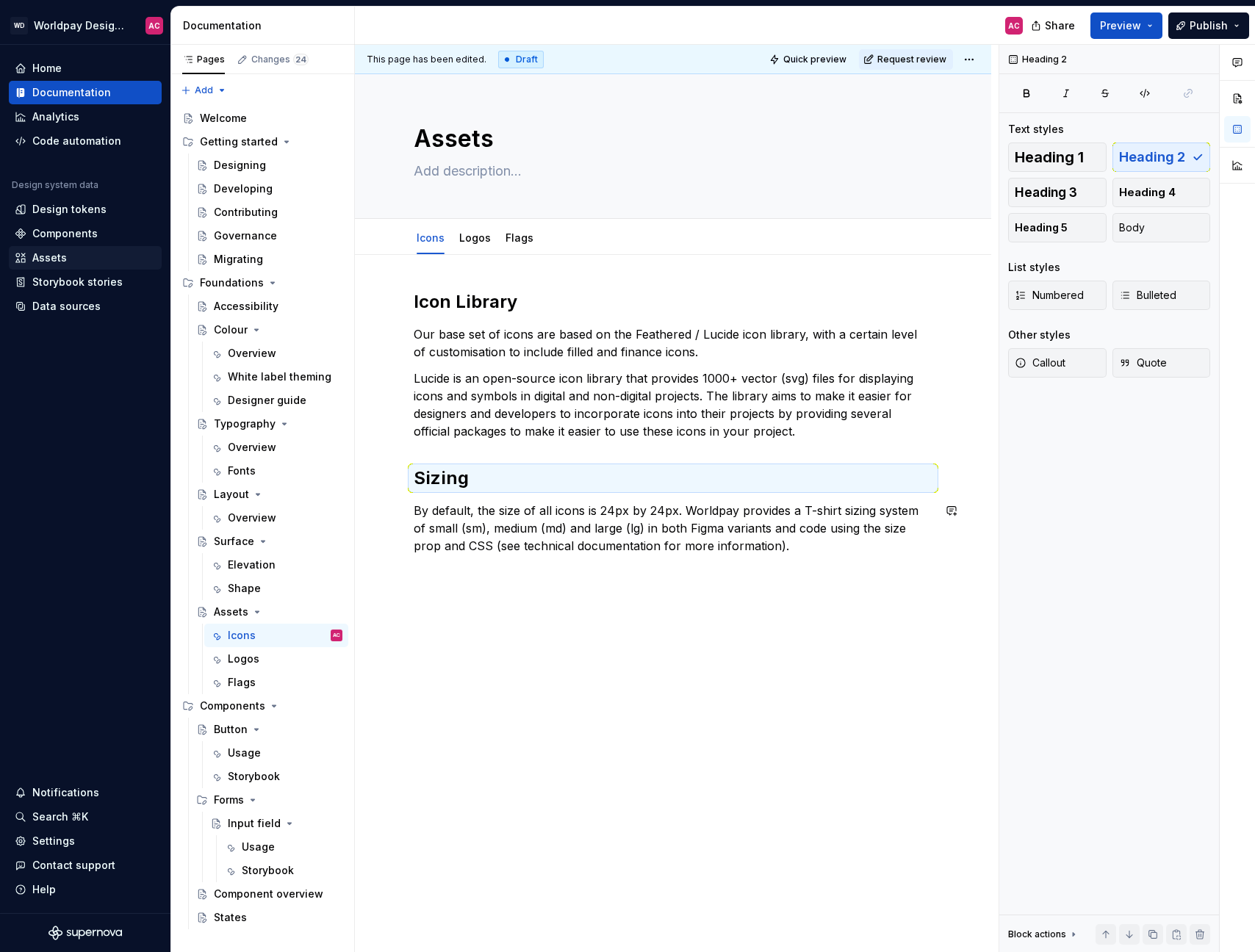
click at [503, 573] on div "Icon Library Our base set of icons are based on the Feathered / Lucide icon lib…" at bounding box center [673, 556] width 636 height 603
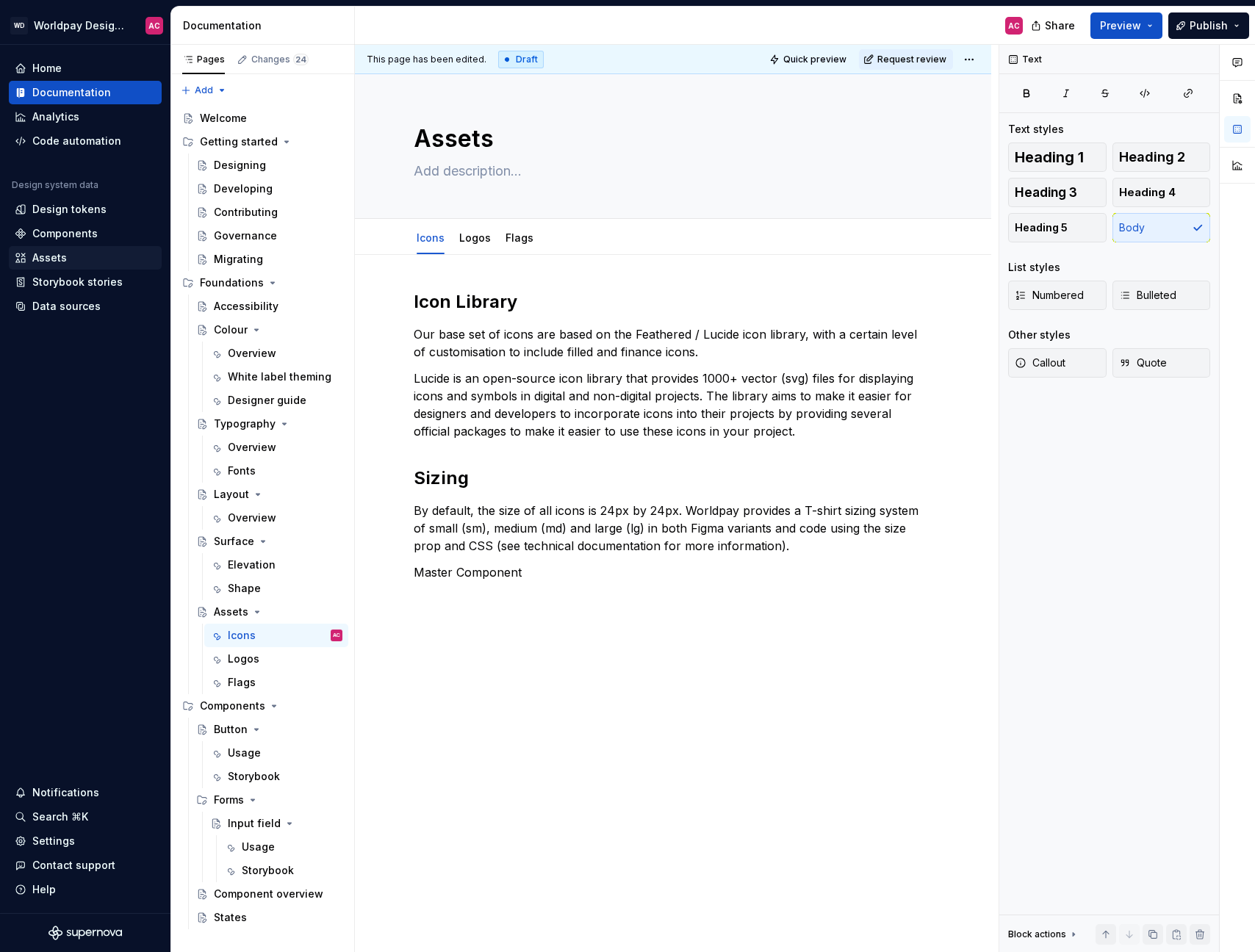
click at [429, 595] on div "Icon Library Our base set of icons are based on the Feathered / Lucide icon lib…" at bounding box center [673, 444] width 518 height 309
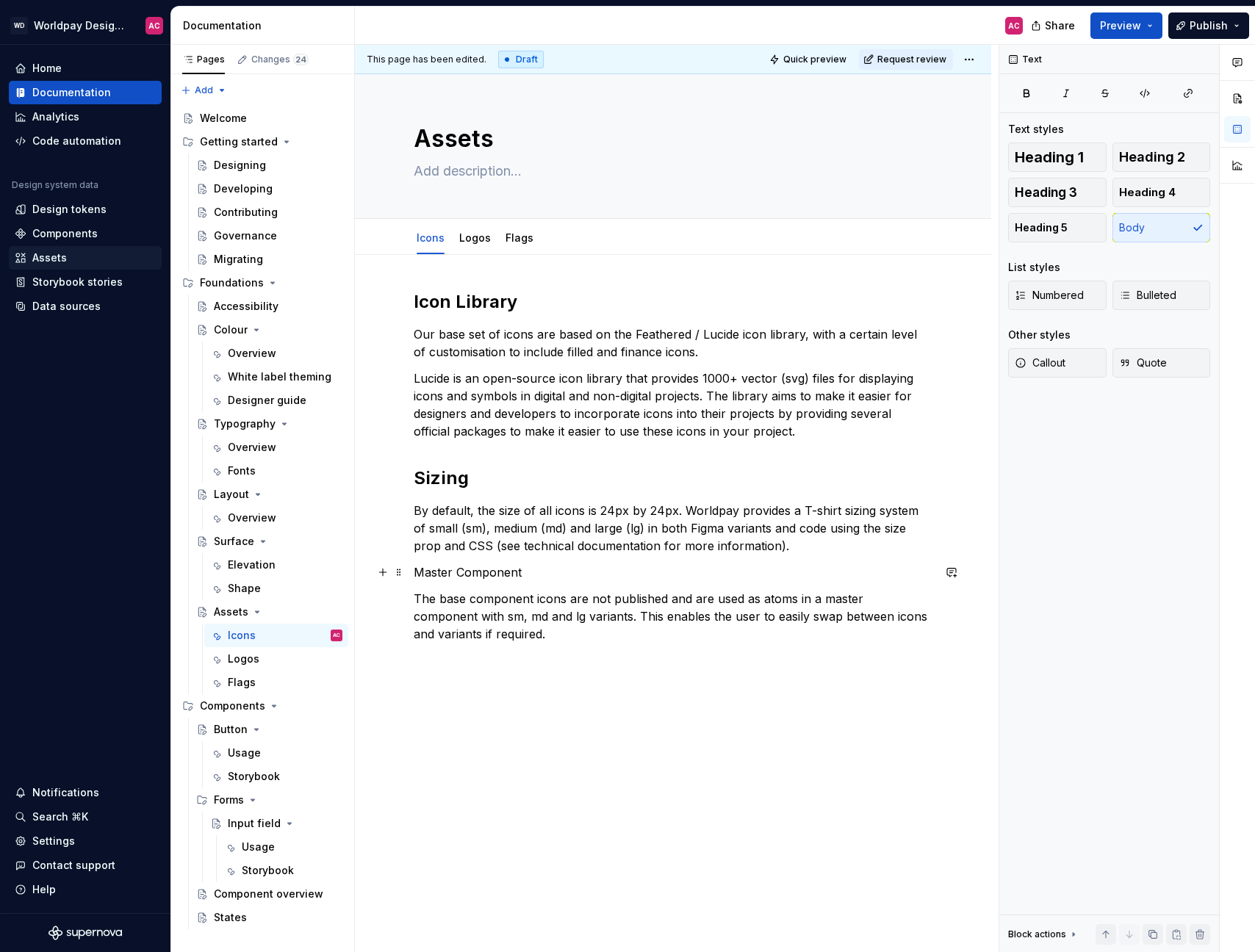
click at [422, 568] on p "Master Component" at bounding box center [673, 572] width 518 height 17
click at [507, 545] on button "button" at bounding box center [506, 545] width 21 height 21
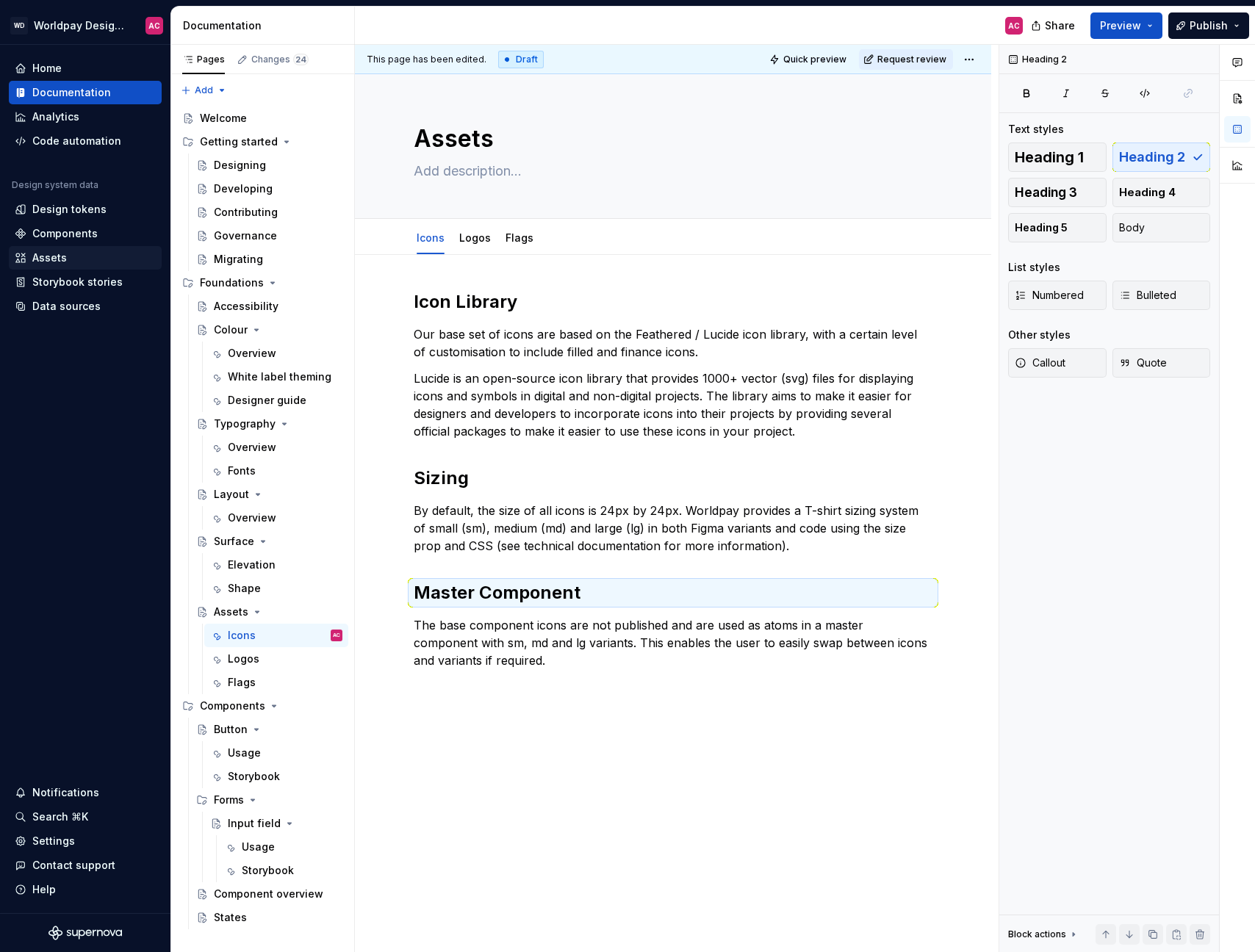
click at [504, 672] on div "Icon Library Our base set of icons are based on the Feathered / Lucide icon lib…" at bounding box center [673, 488] width 518 height 396
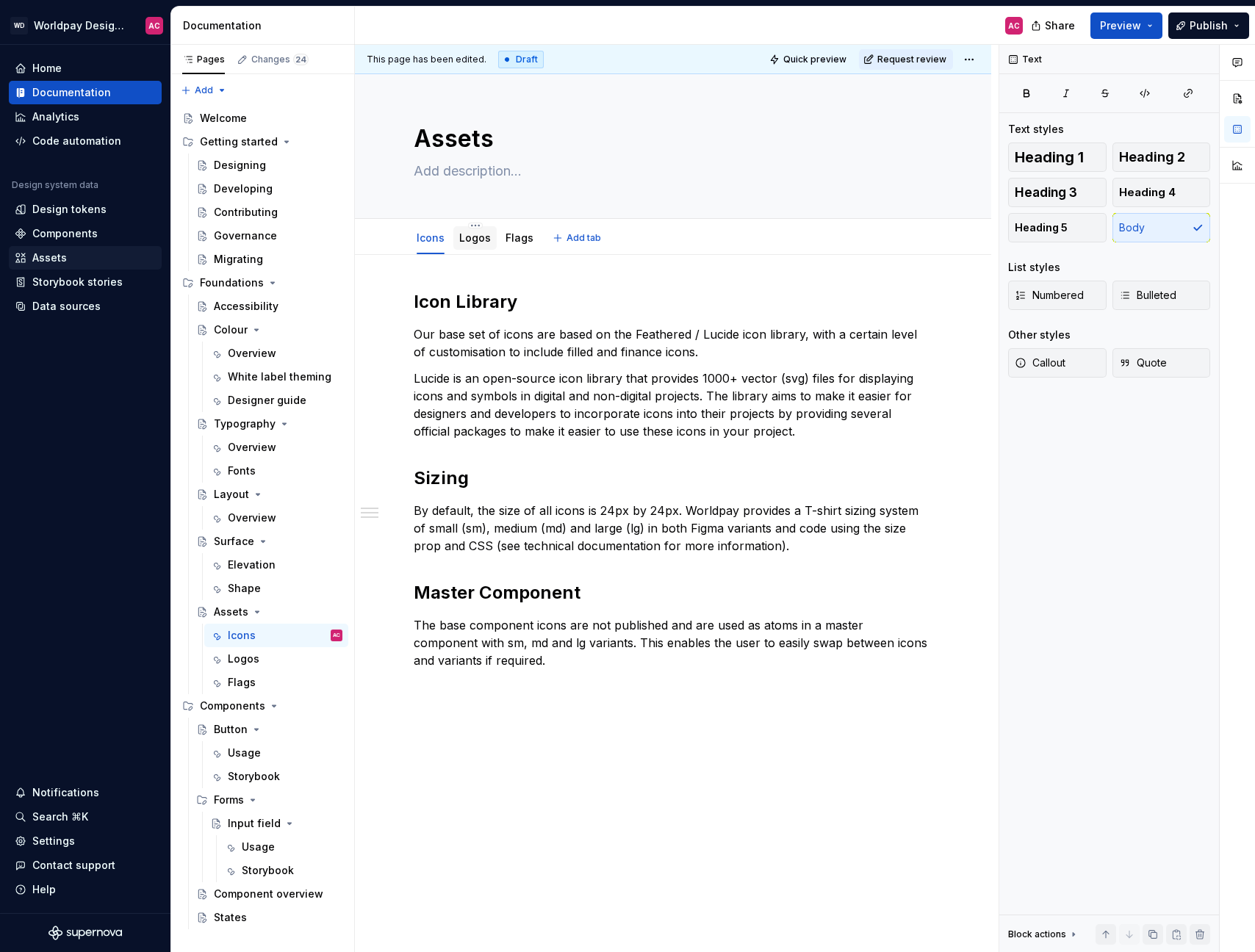
click at [479, 239] on link "Logos" at bounding box center [475, 237] width 32 height 12
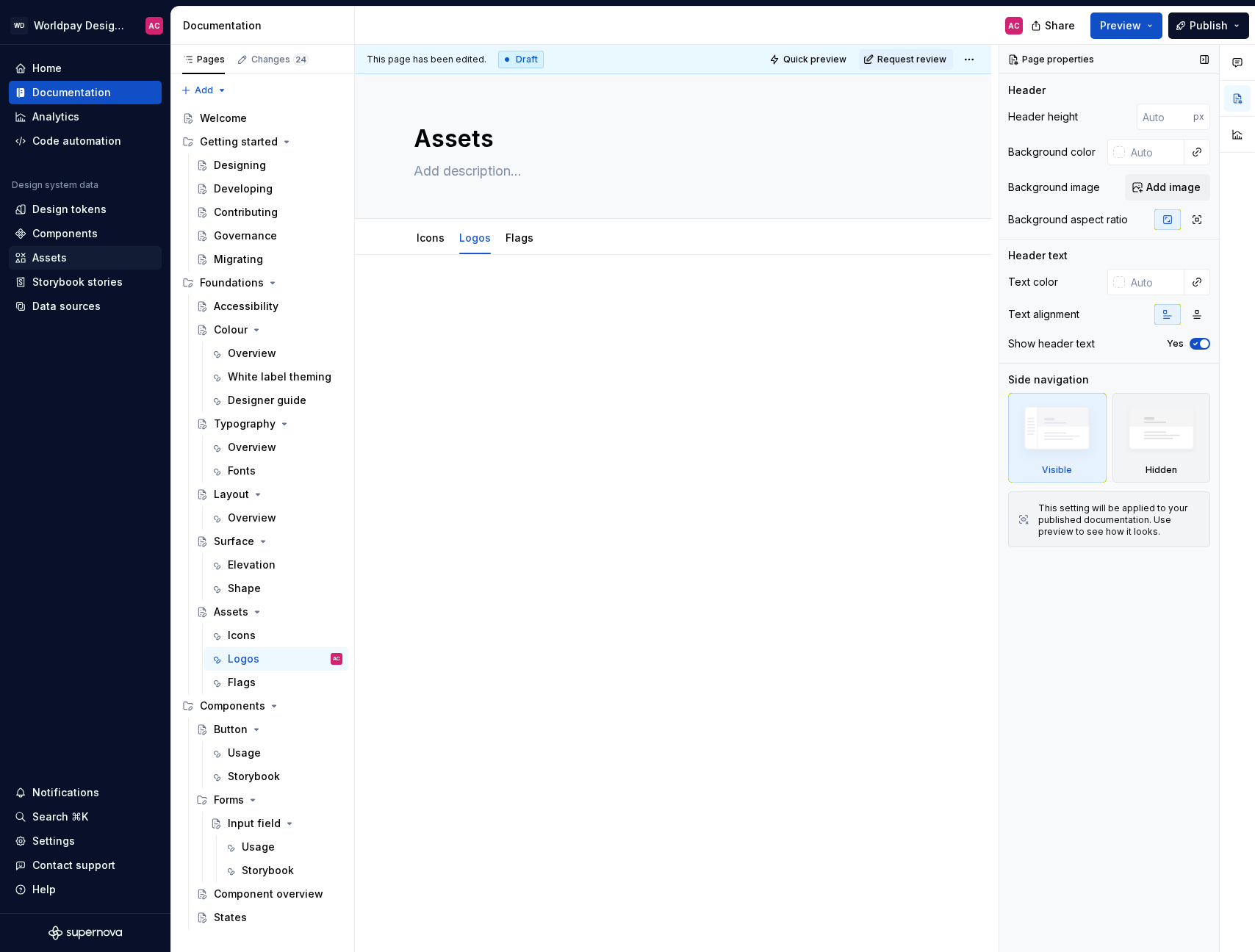
type textarea "*"
click at [60, 260] on div "Assets" at bounding box center [49, 258] width 35 height 15
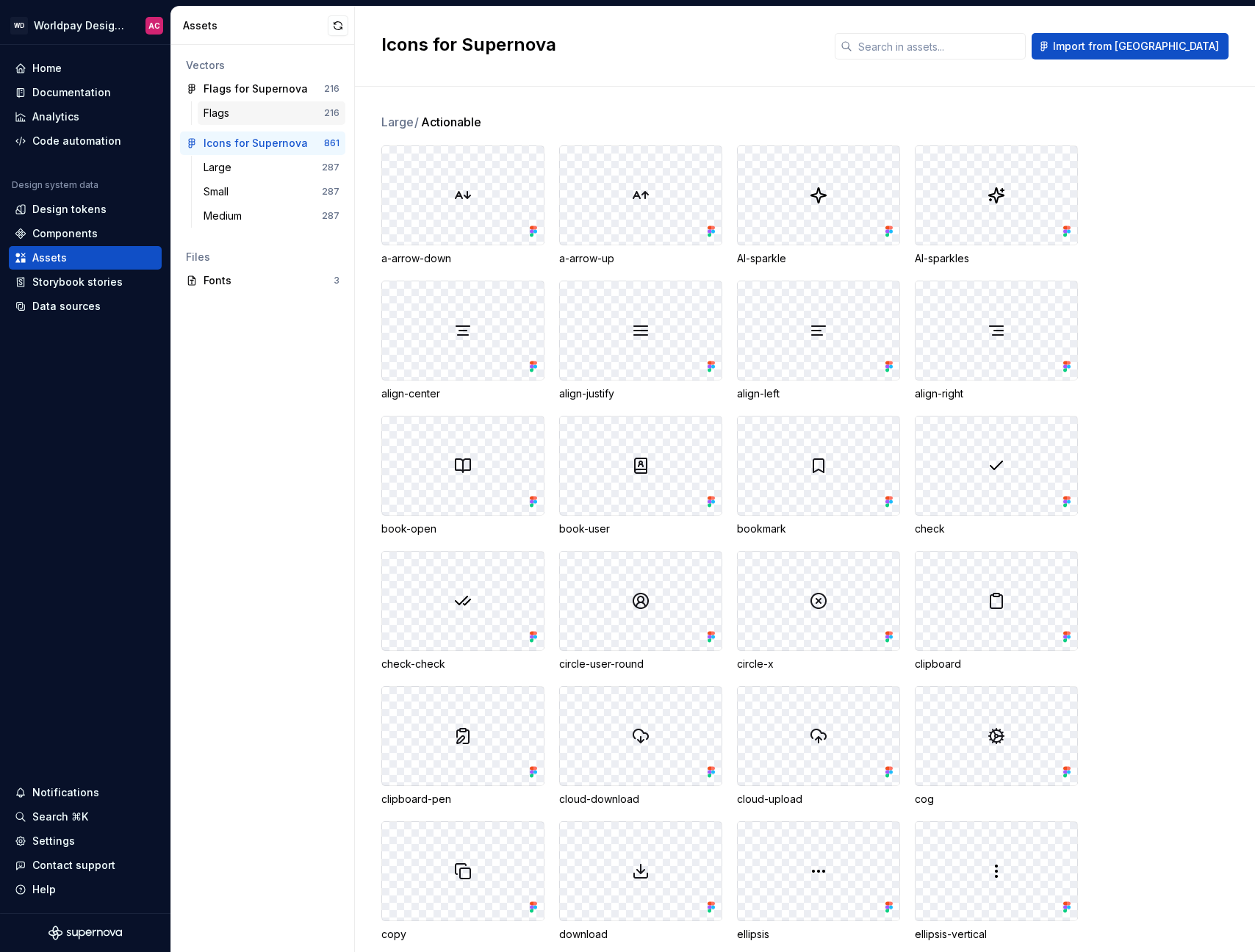
click at [254, 114] on div "Flags" at bounding box center [263, 113] width 120 height 15
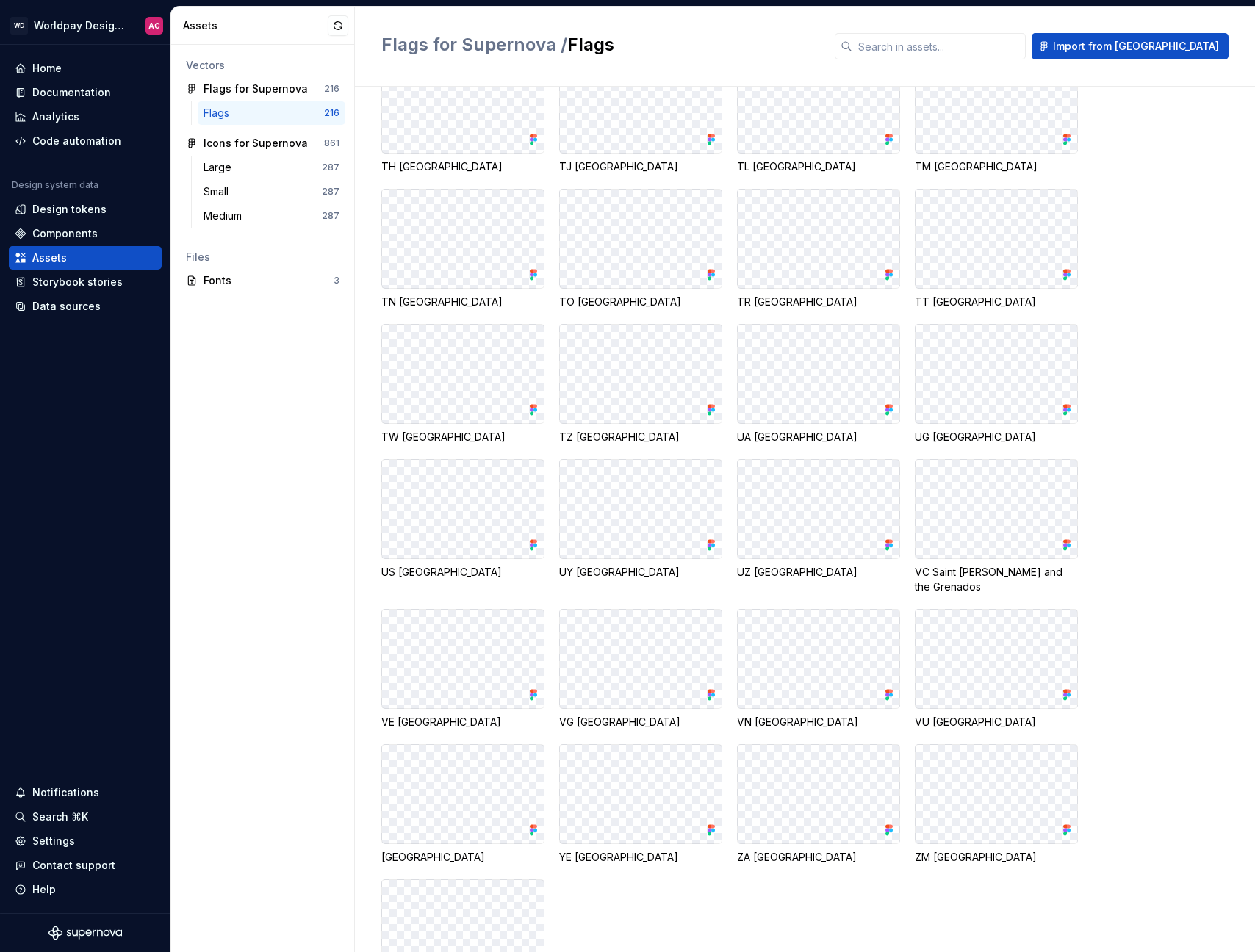
scroll to position [6732, 0]
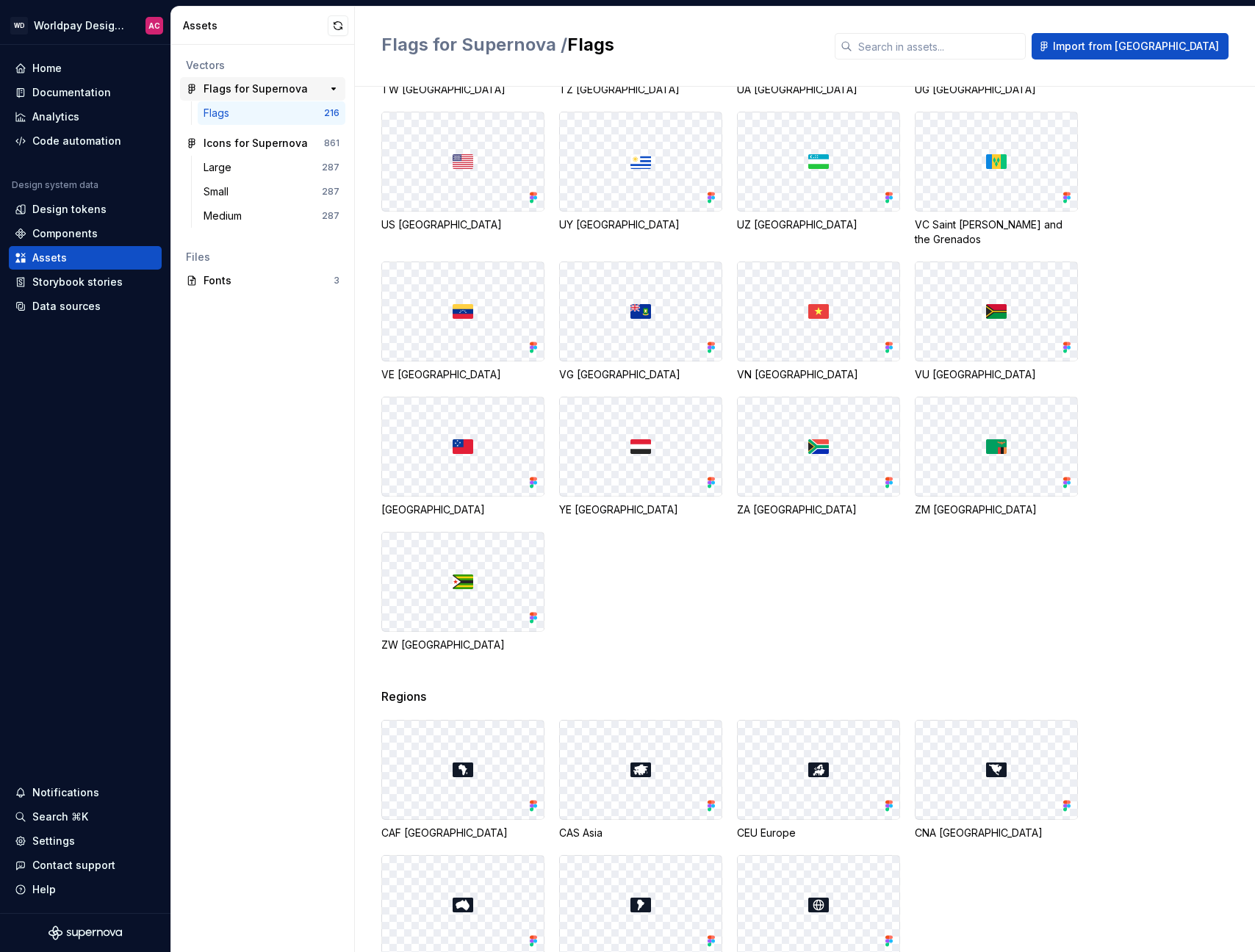
click at [258, 83] on div "Flags for Supernova" at bounding box center [255, 88] width 105 height 15
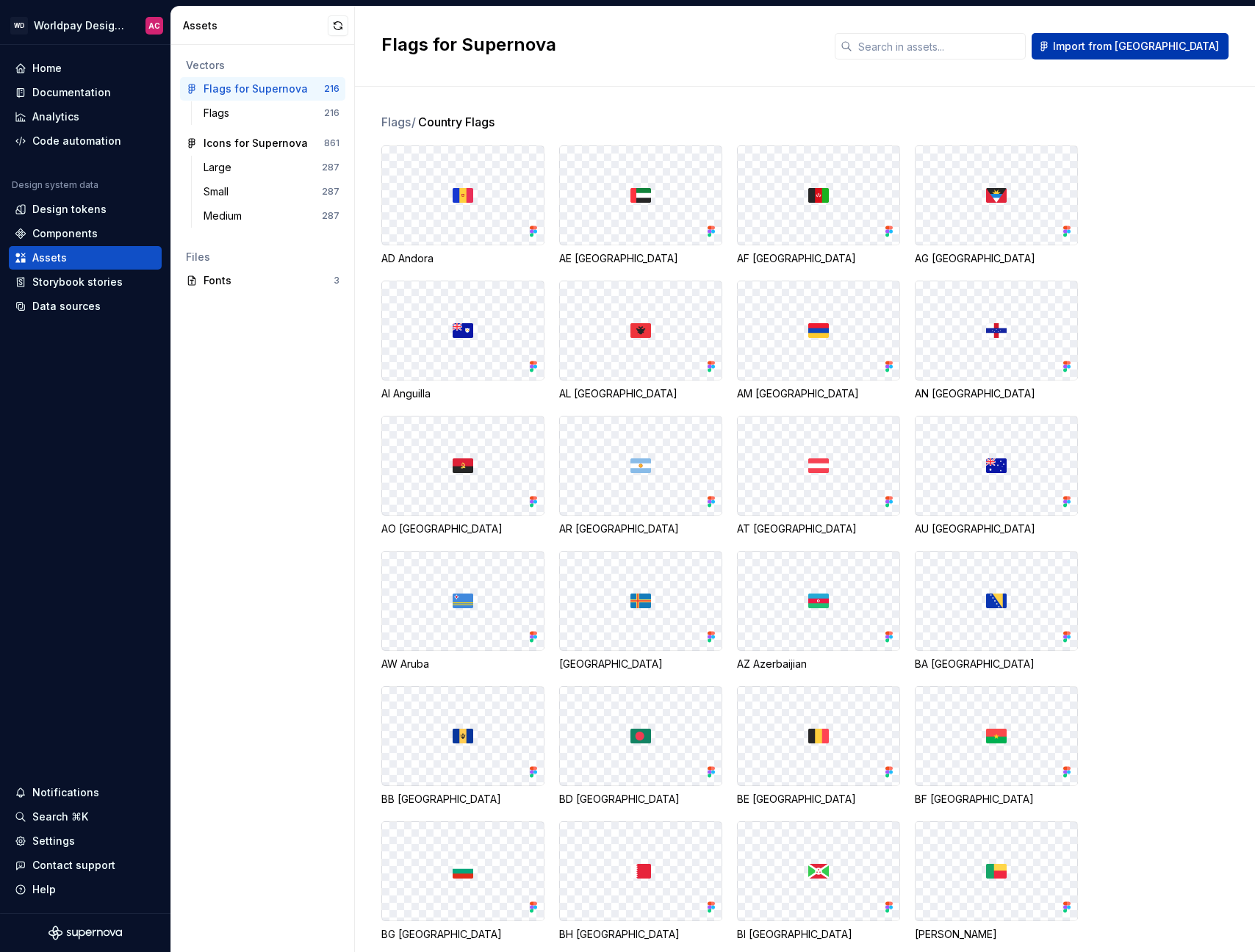
click at [1142, 48] on span "Import from [GEOGRAPHIC_DATA]" at bounding box center [1136, 46] width 166 height 15
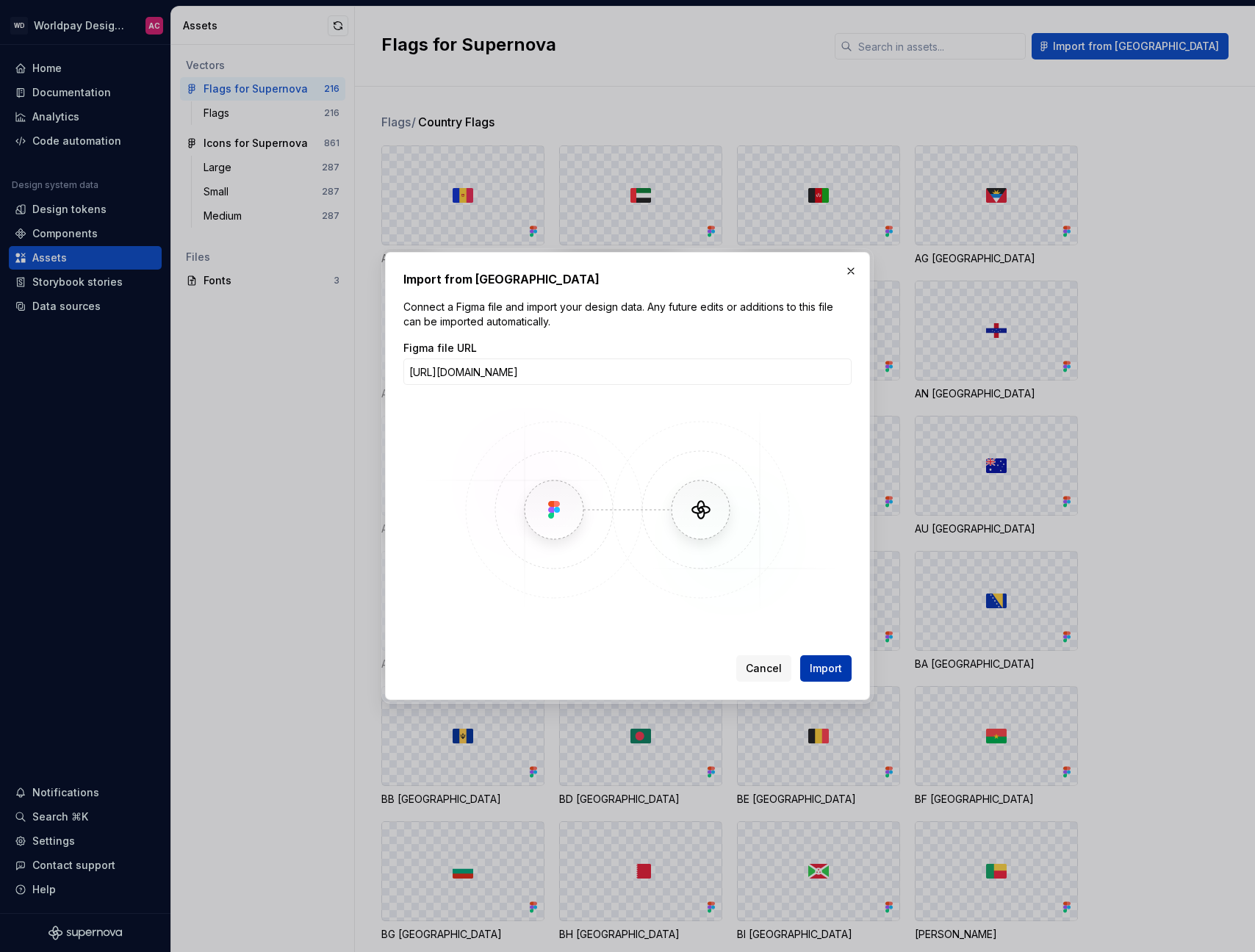
type input "[URL][DOMAIN_NAME]"
click at [821, 669] on span "Import" at bounding box center [826, 668] width 32 height 15
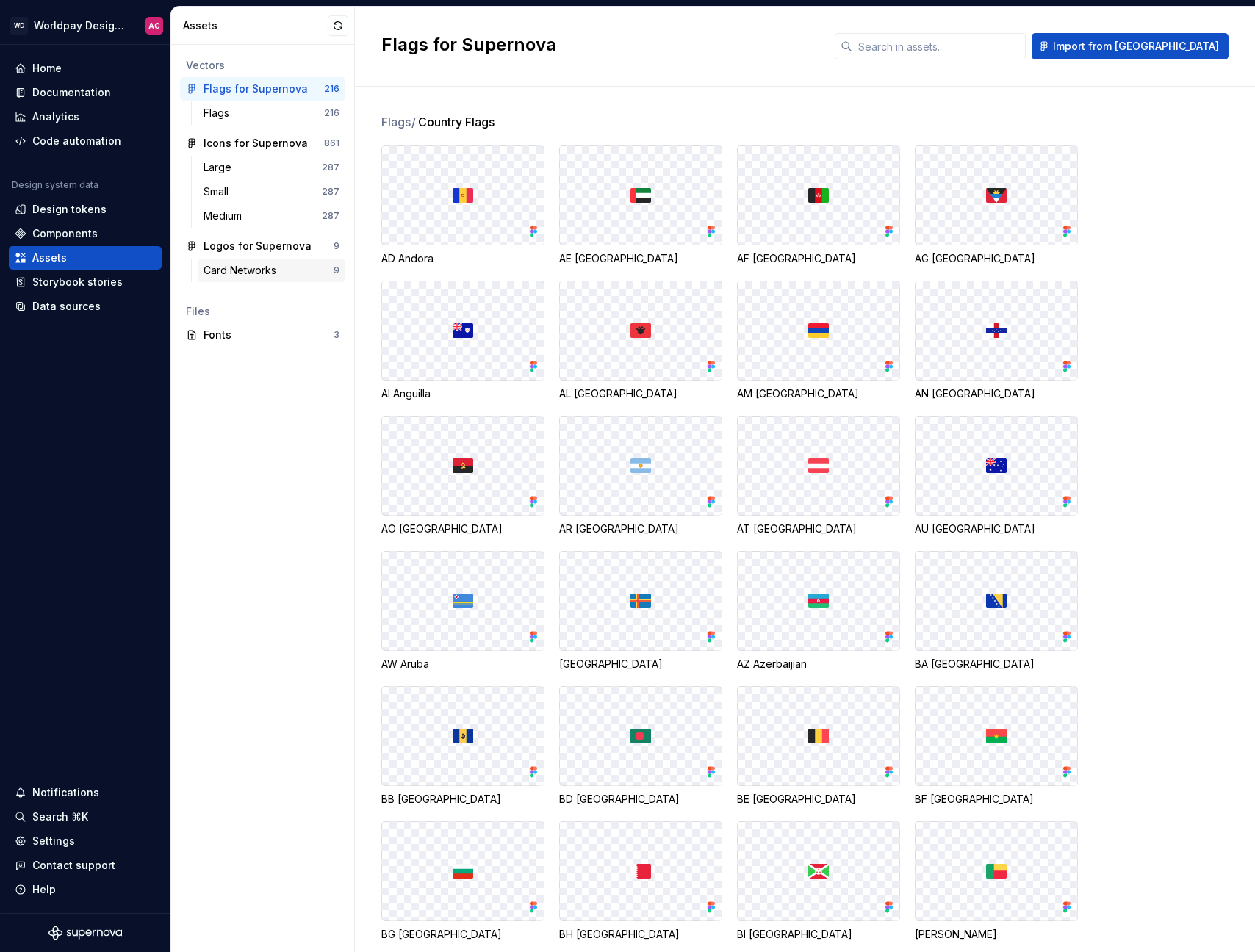
click at [269, 270] on div "Card Networks" at bounding box center [242, 270] width 79 height 15
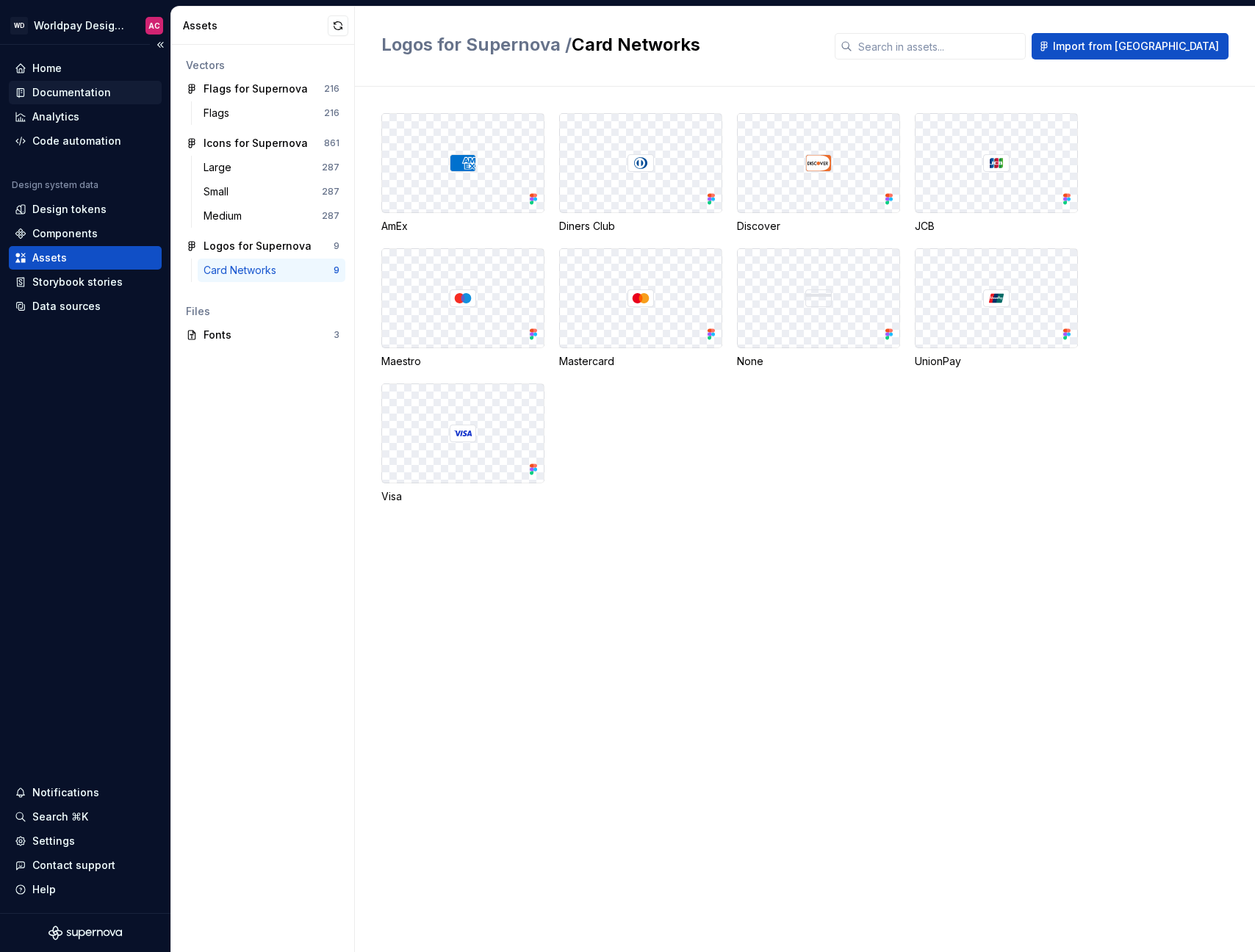
click at [61, 96] on div "Documentation" at bounding box center [71, 92] width 79 height 15
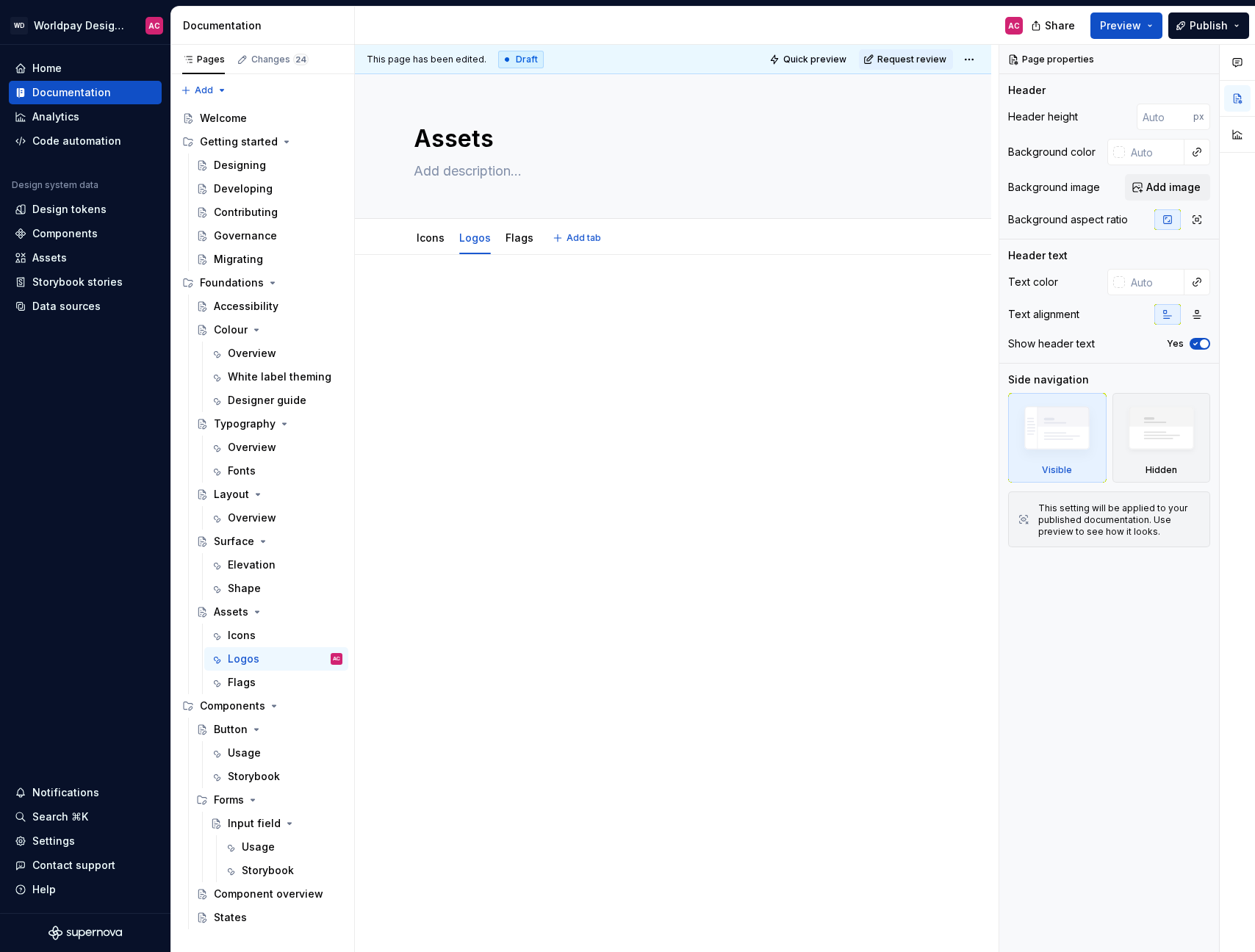
type textarea "*"
click at [474, 318] on div at bounding box center [673, 318] width 518 height 56
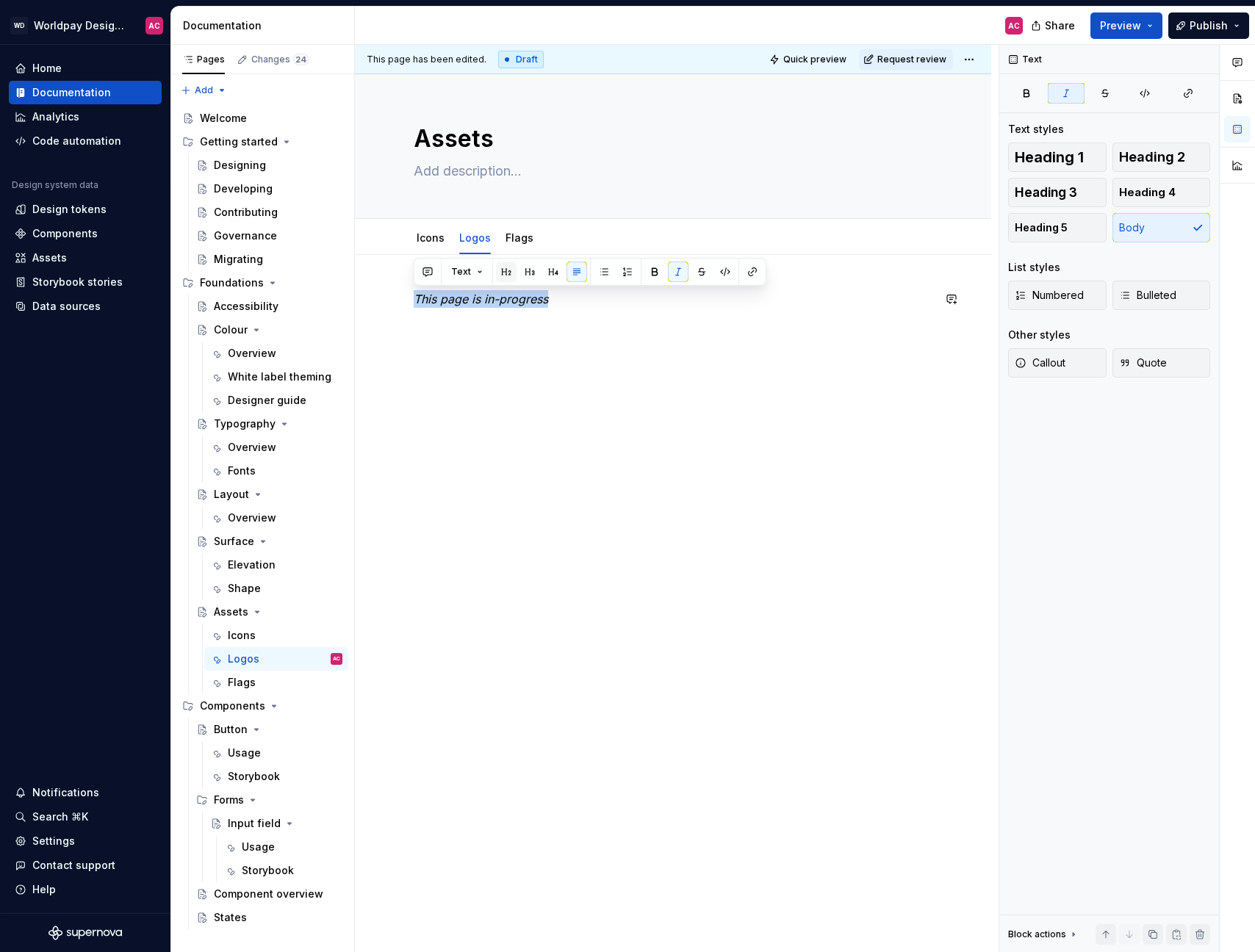
copy em "This page is in-progress"
click at [518, 232] on link "Flags" at bounding box center [519, 237] width 28 height 12
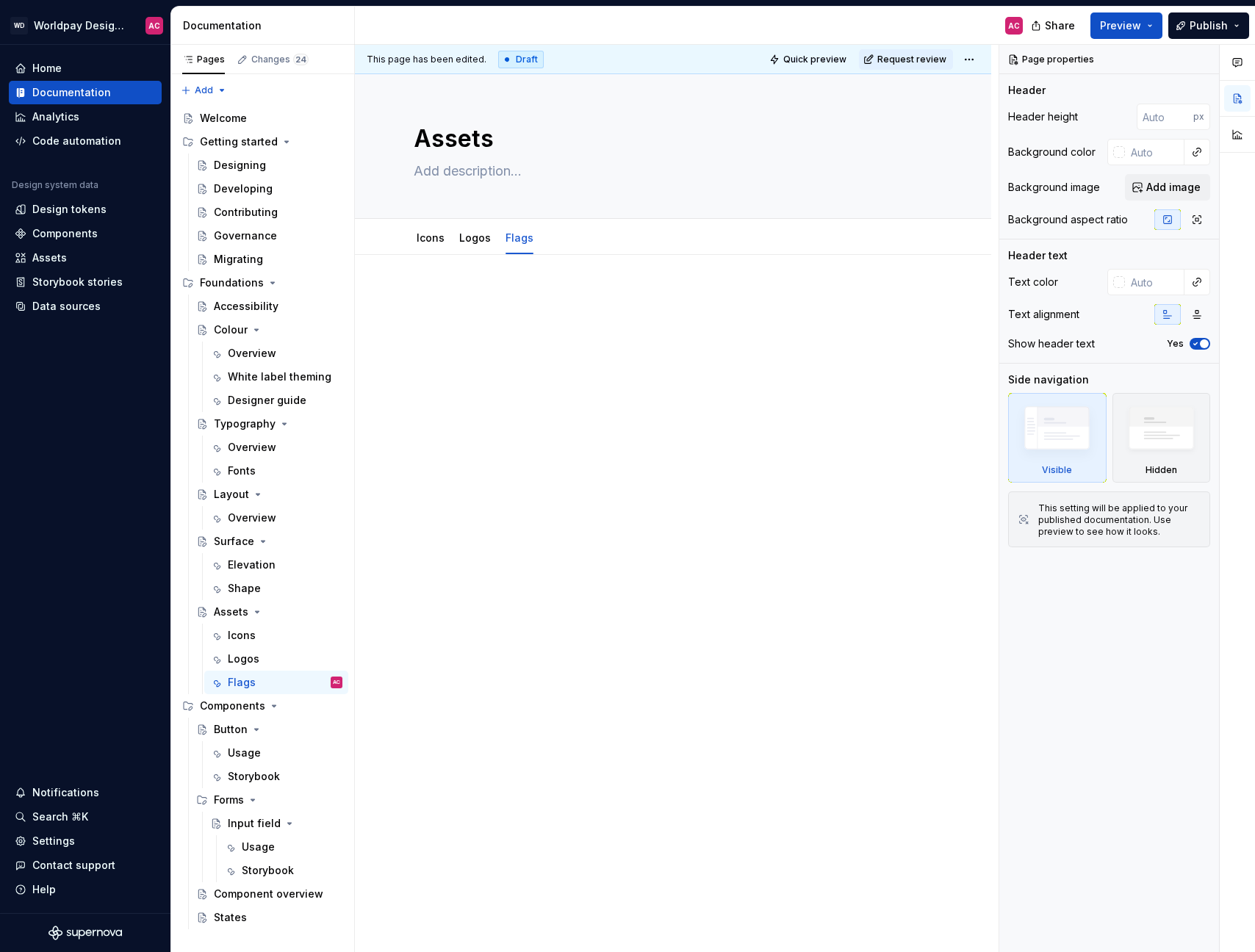
type textarea "*"
click at [434, 306] on p at bounding box center [673, 299] width 518 height 17
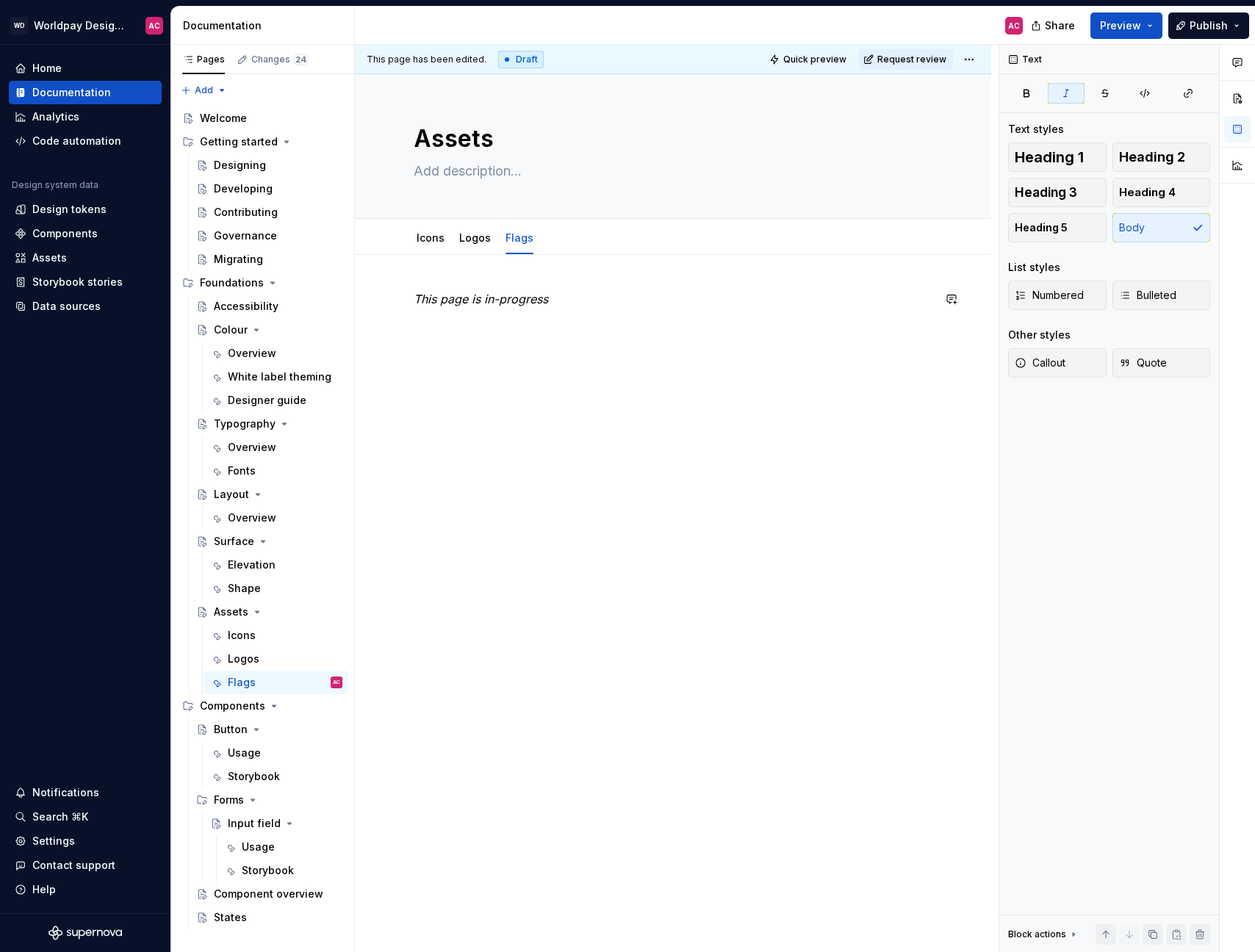
click at [509, 419] on div "This page is in-progress" at bounding box center [673, 453] width 636 height 395
click at [495, 416] on div "This page is in-progress" at bounding box center [673, 453] width 636 height 395
click at [500, 294] on em "This page is in-progress" at bounding box center [480, 299] width 134 height 15
click at [473, 241] on link "Logos" at bounding box center [475, 237] width 32 height 12
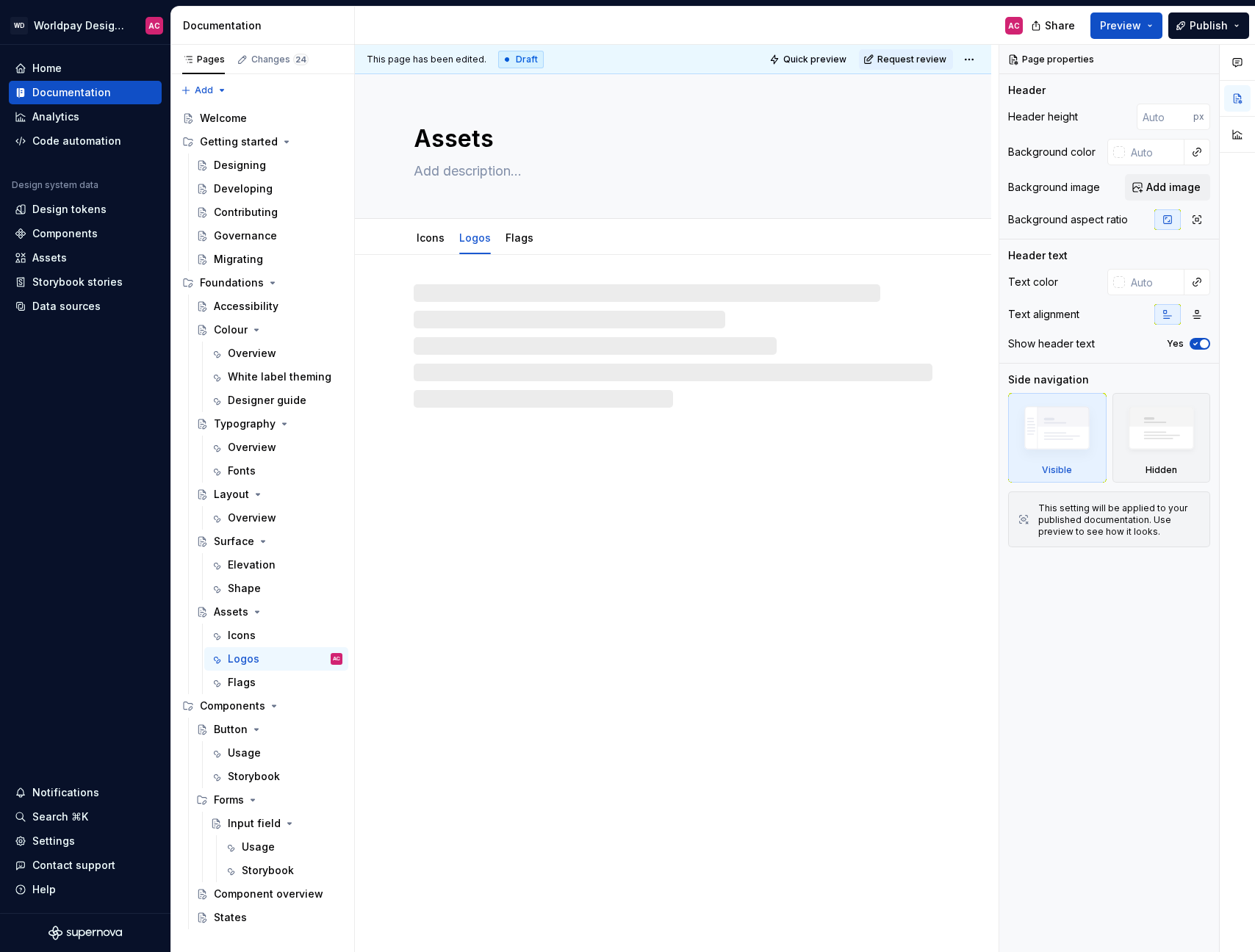
type textarea "*"
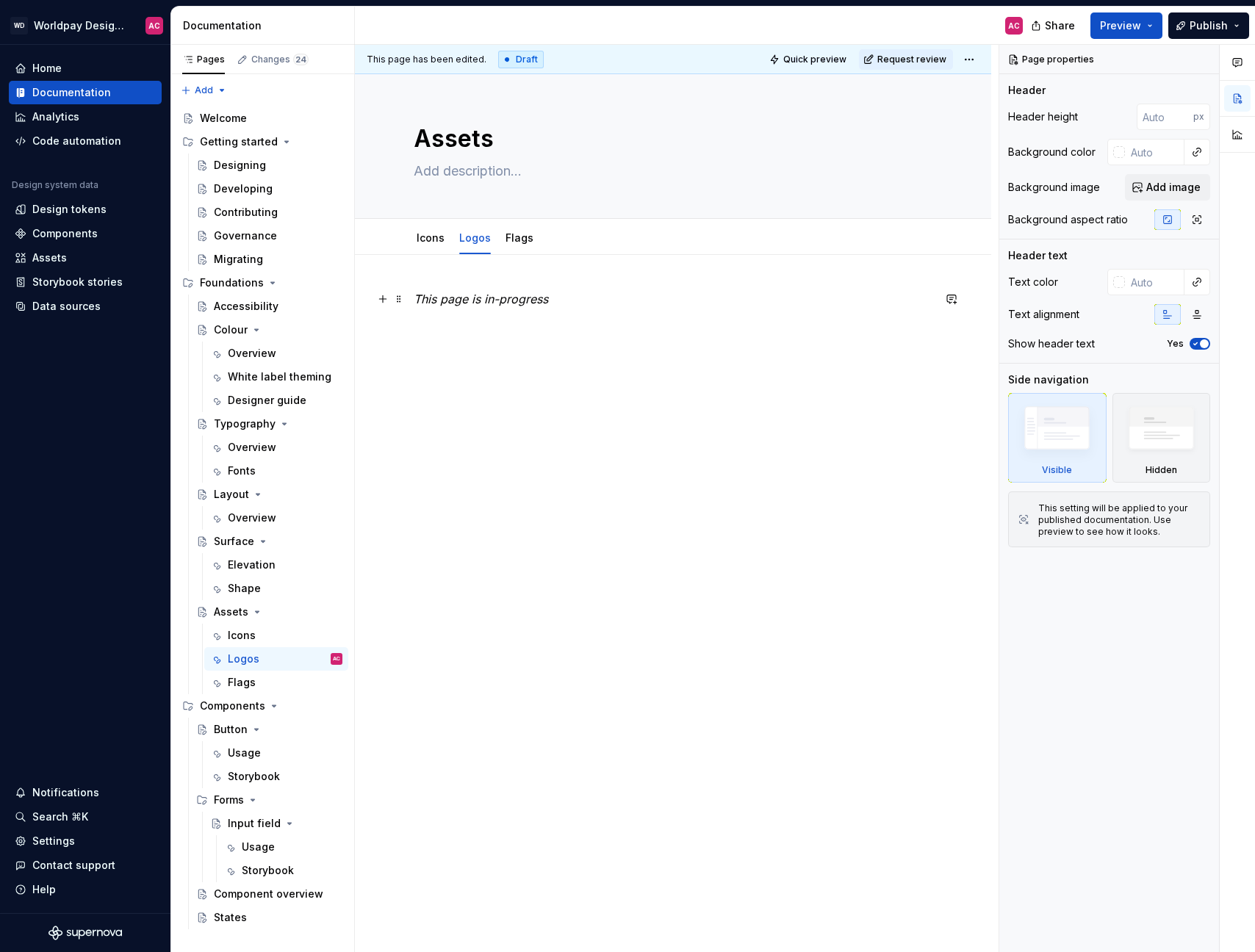
click at [499, 299] on em "This page is in-progress" at bounding box center [480, 299] width 134 height 15
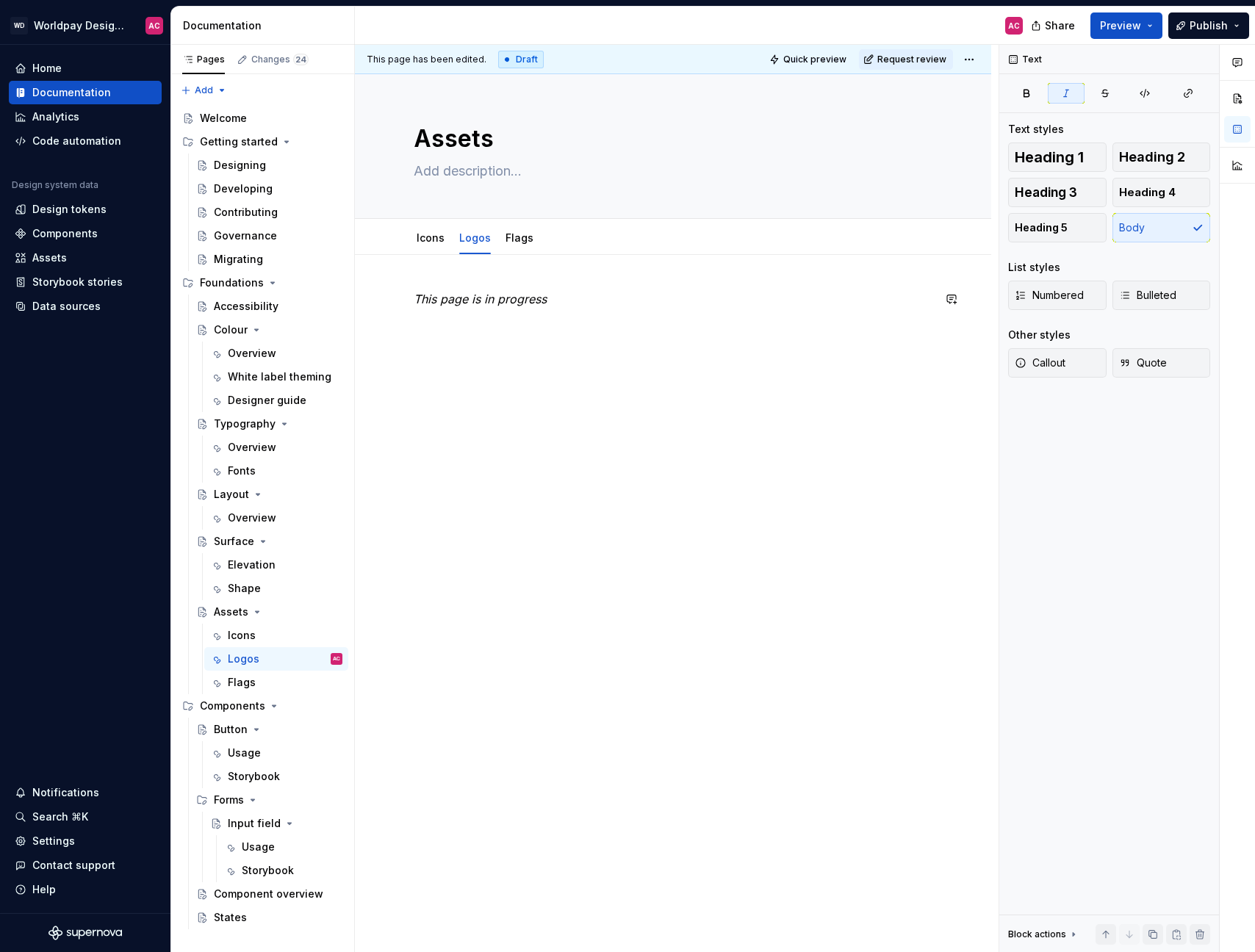
click at [538, 424] on div "This page is in progress" at bounding box center [673, 453] width 636 height 395
type textarea "*"
click at [59, 257] on div "Assets" at bounding box center [49, 258] width 35 height 15
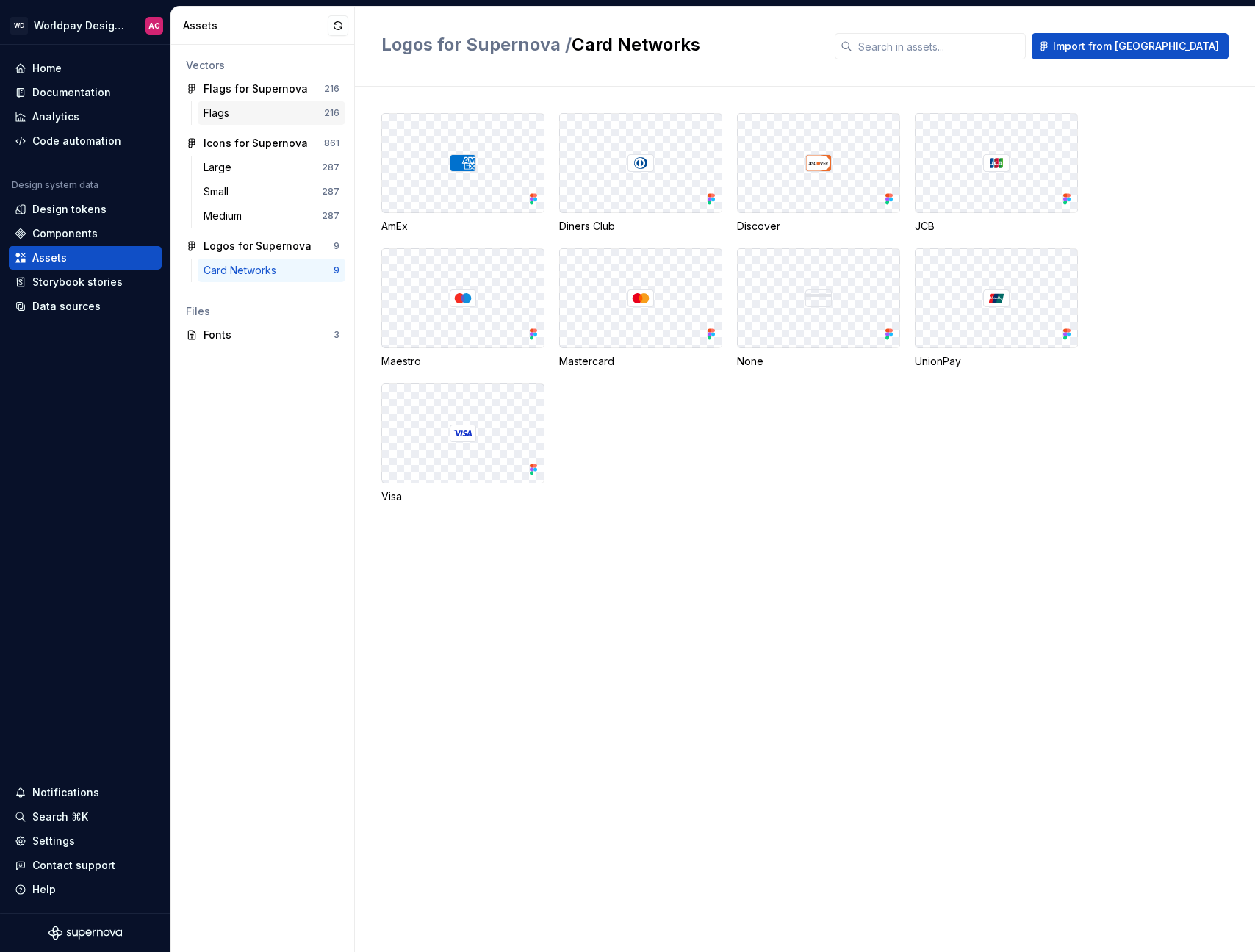
click at [253, 114] on div "Flags" at bounding box center [263, 113] width 120 height 15
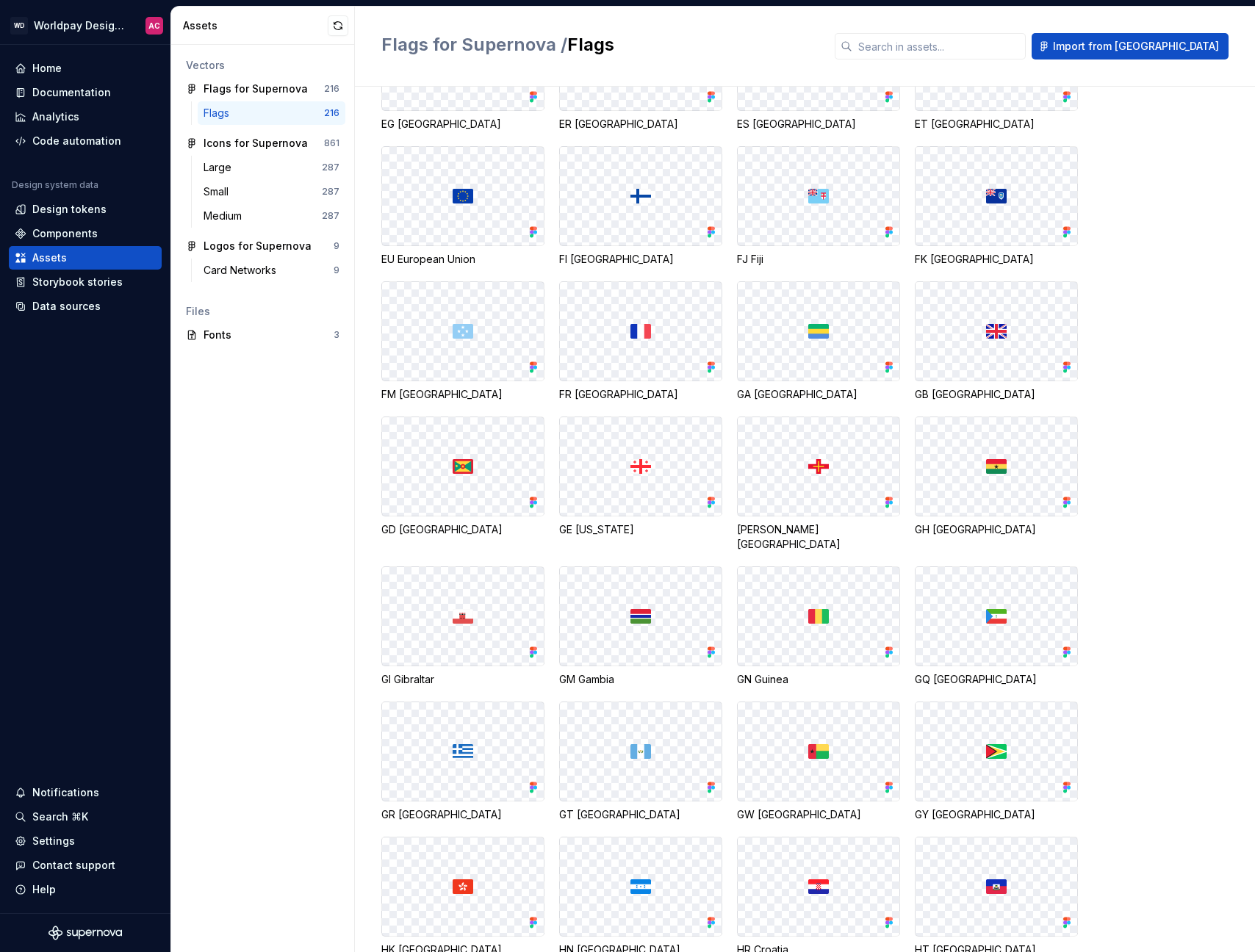
scroll to position [2293, 0]
